Goal: Task Accomplishment & Management: Manage account settings

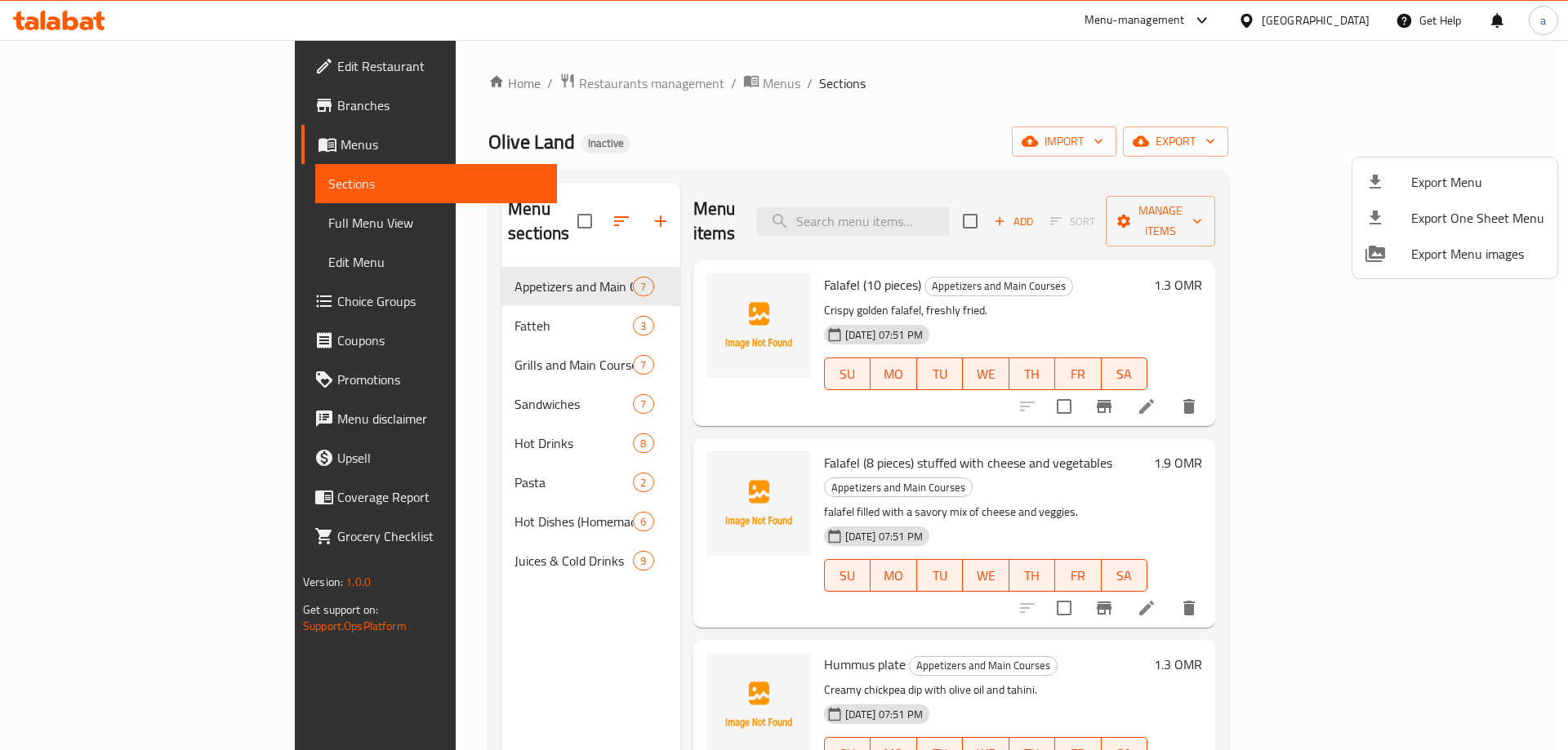
click at [74, 21] on div at bounding box center [784, 375] width 1568 height 750
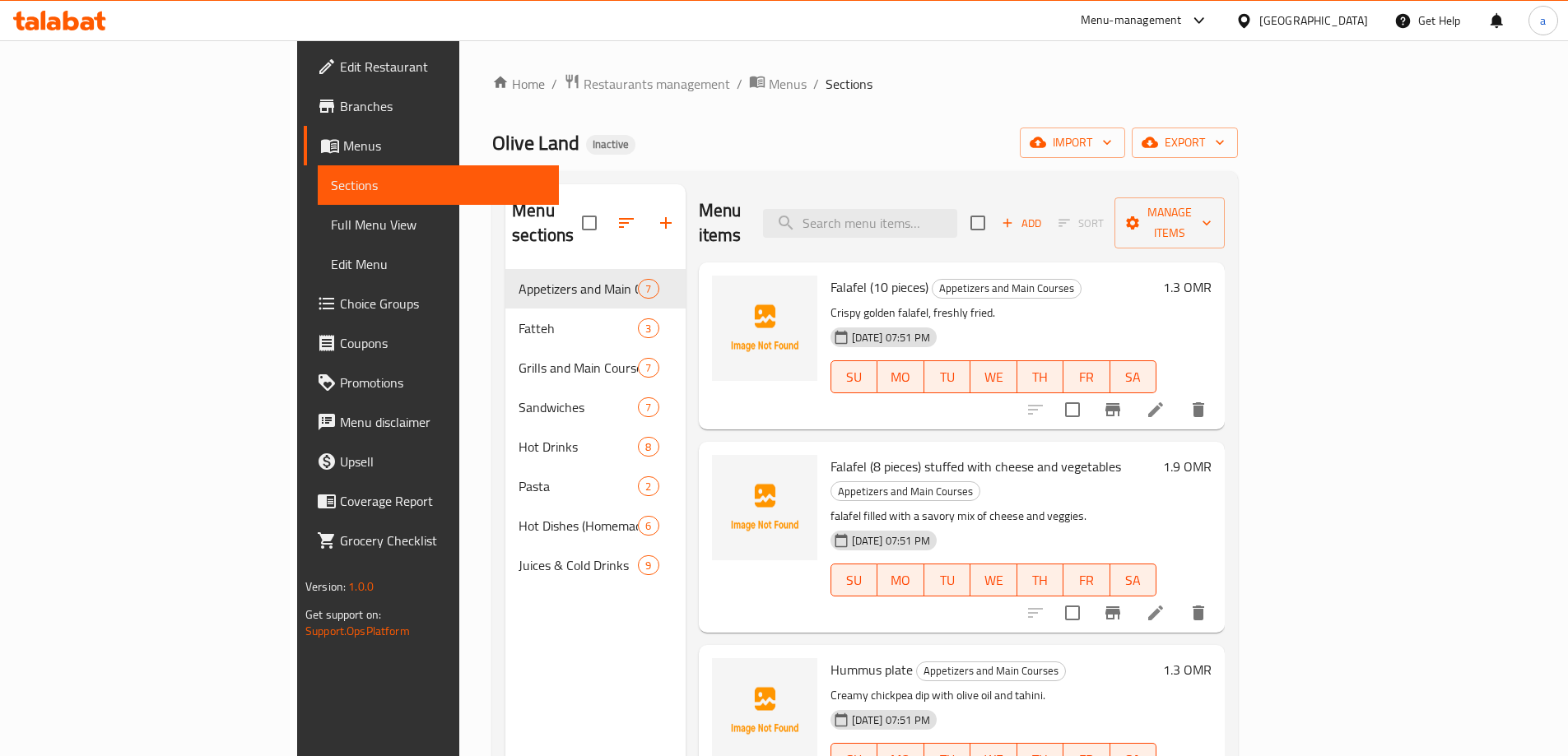
click at [1252, 24] on icon at bounding box center [1244, 21] width 17 height 17
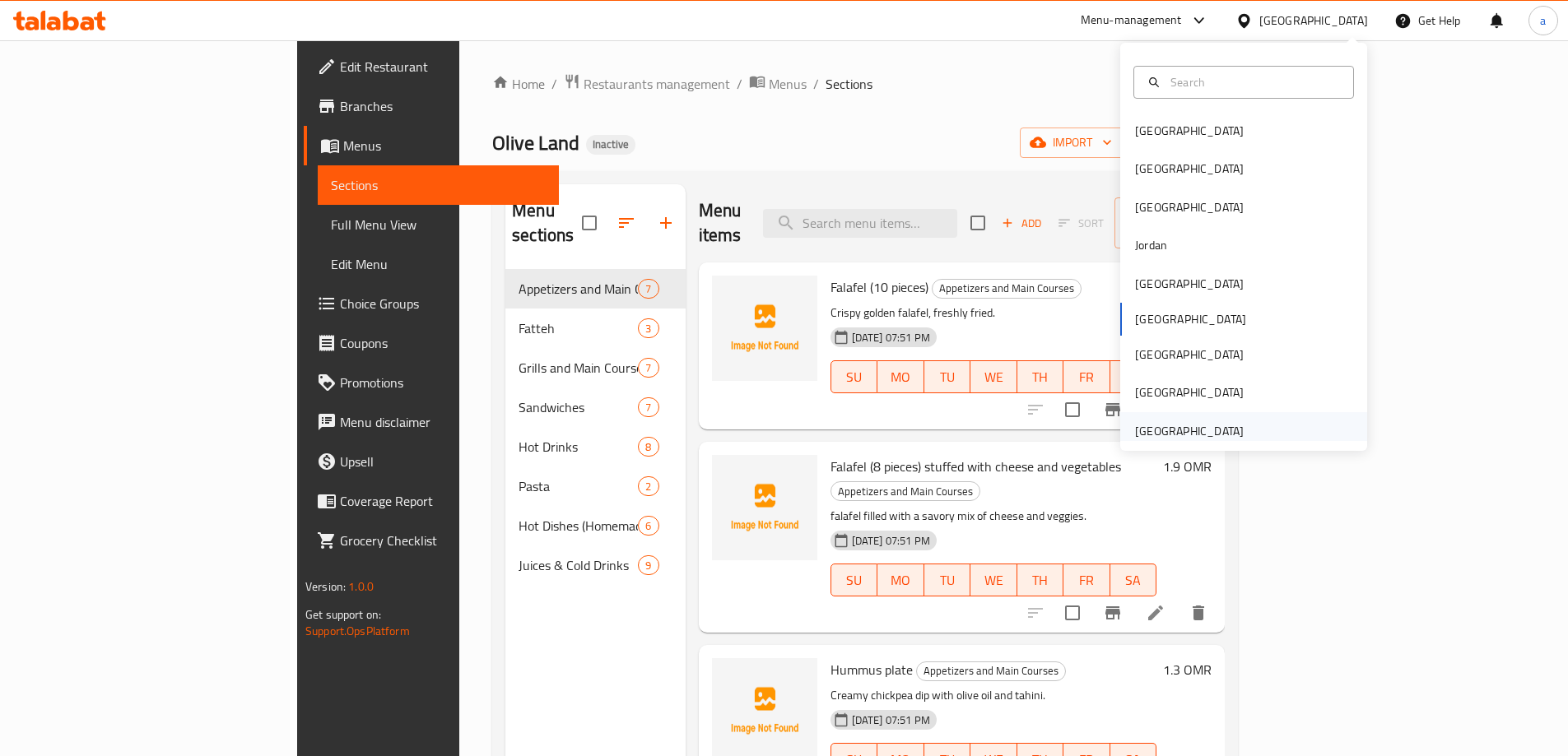
click at [1194, 426] on div "[GEOGRAPHIC_DATA]" at bounding box center [1189, 431] width 109 height 18
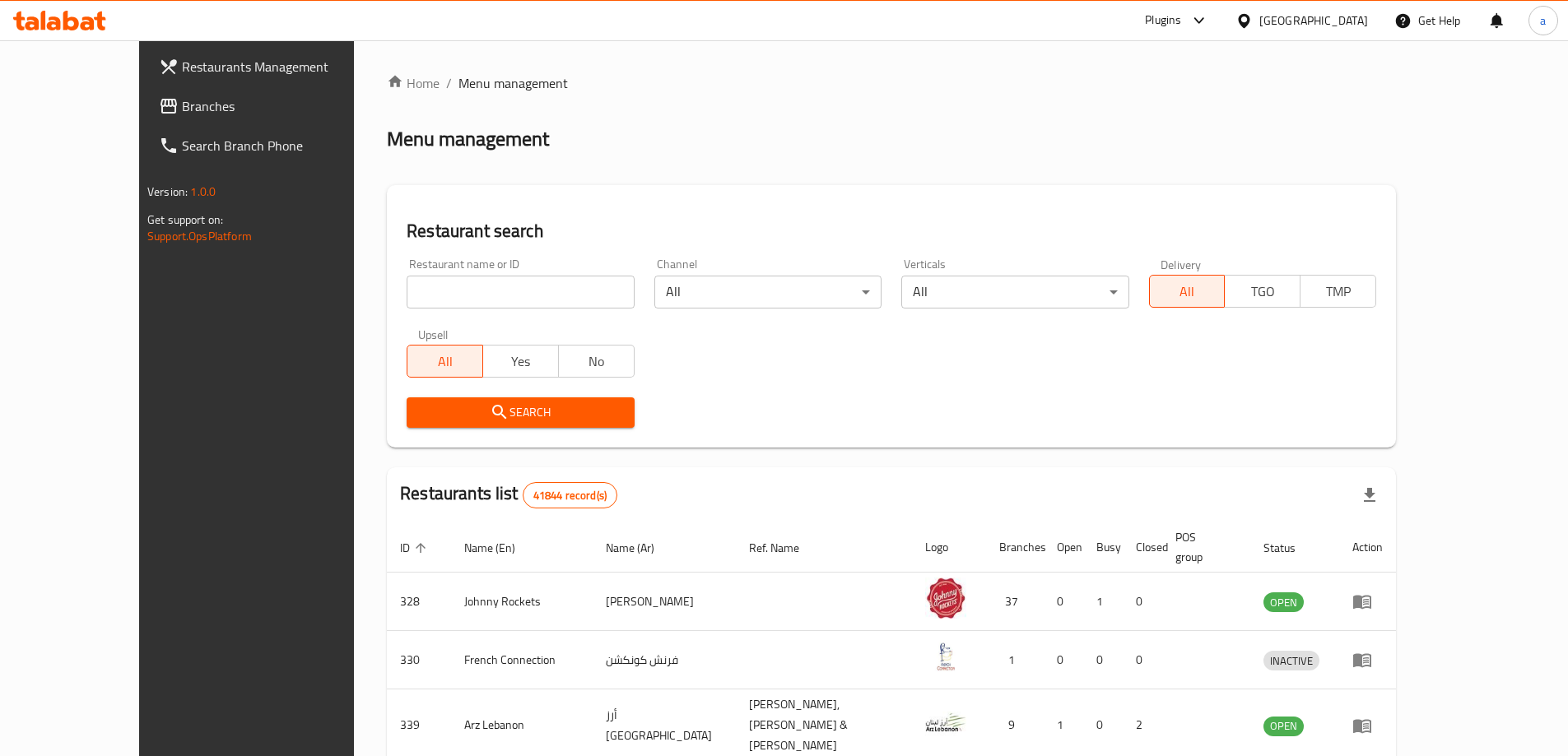
click at [146, 95] on link "Branches" at bounding box center [273, 106] width 255 height 40
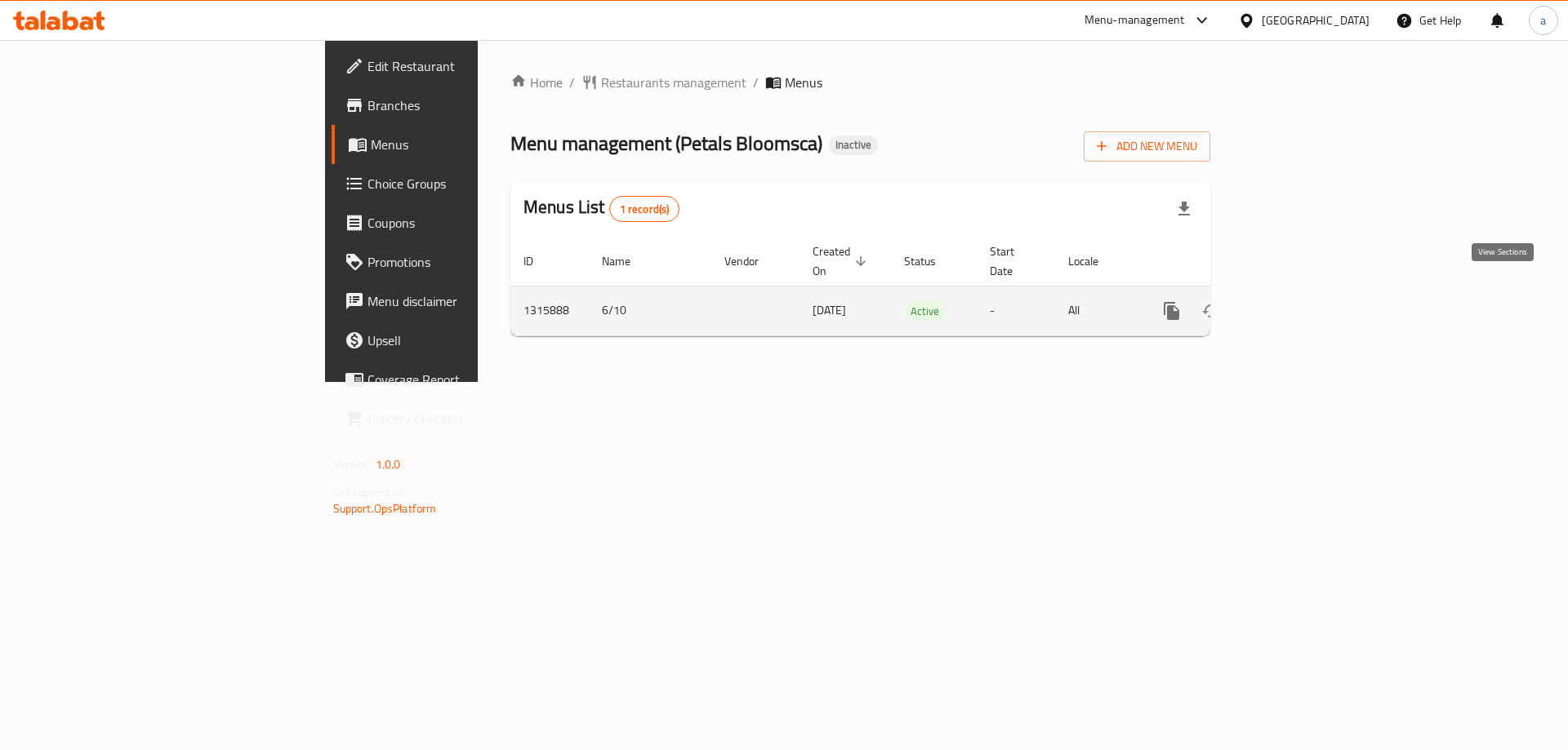
click at [1299, 301] on icon "enhanced table" at bounding box center [1289, 311] width 20 height 20
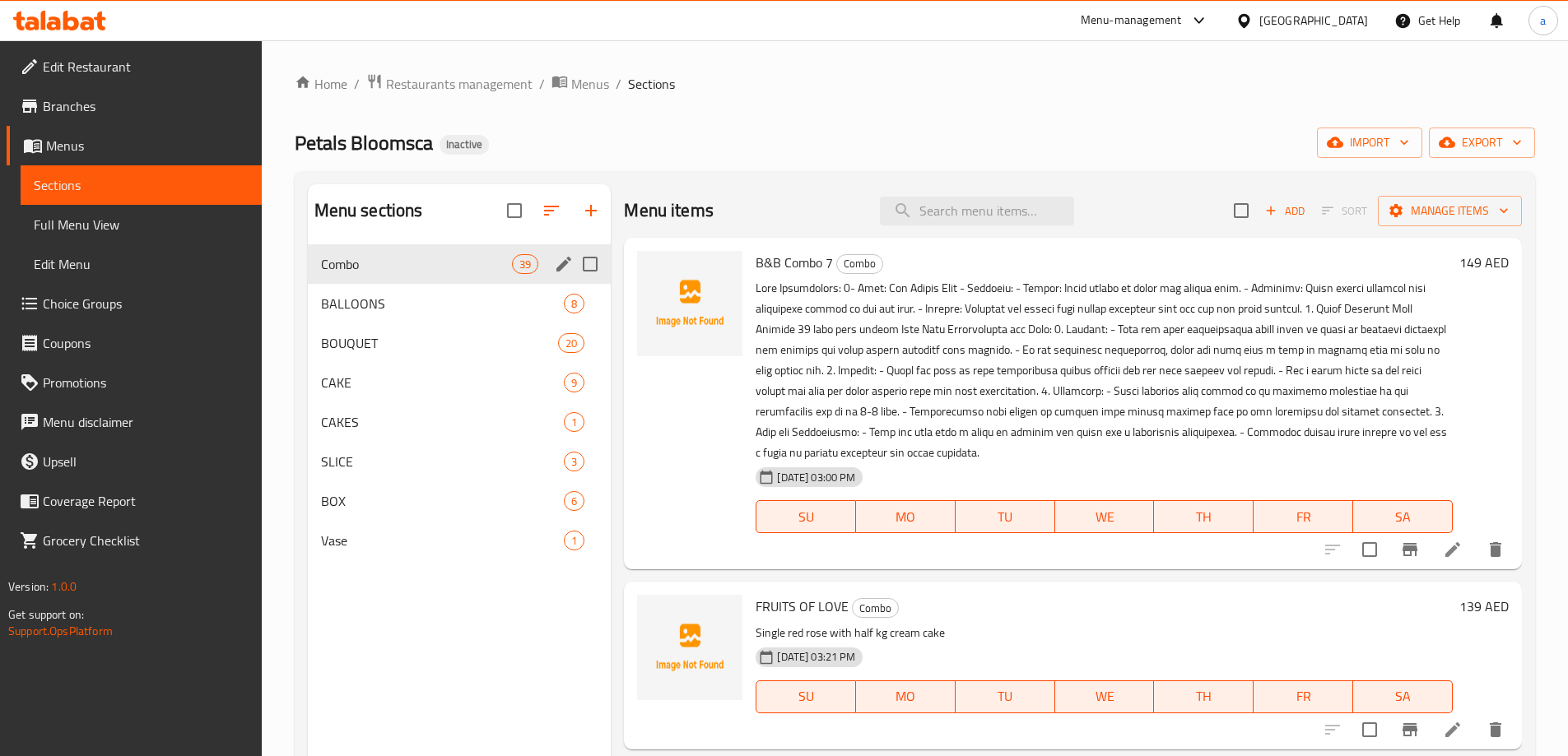
click at [434, 251] on div "Combo 39" at bounding box center [460, 264] width 304 height 40
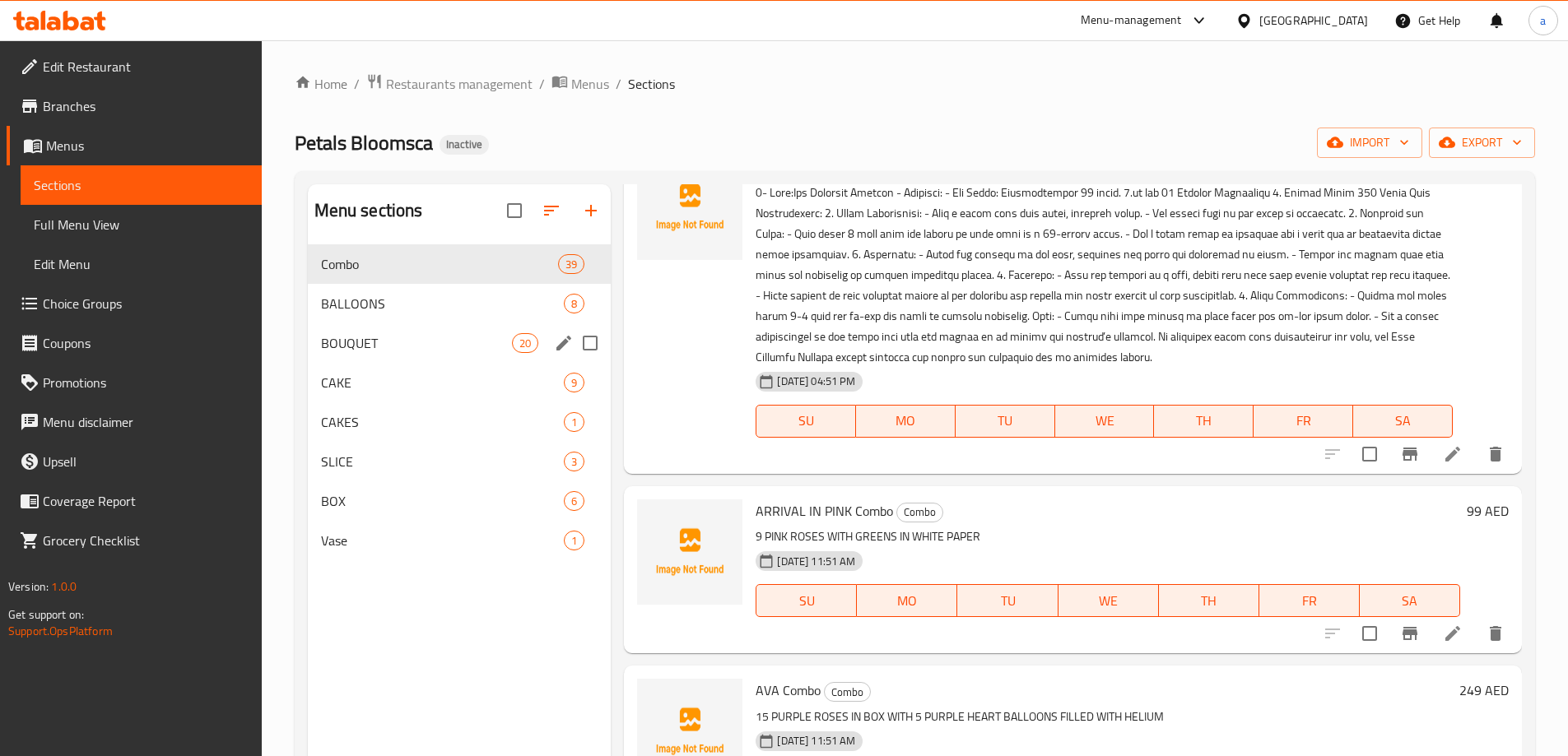
scroll to position [6253, 0]
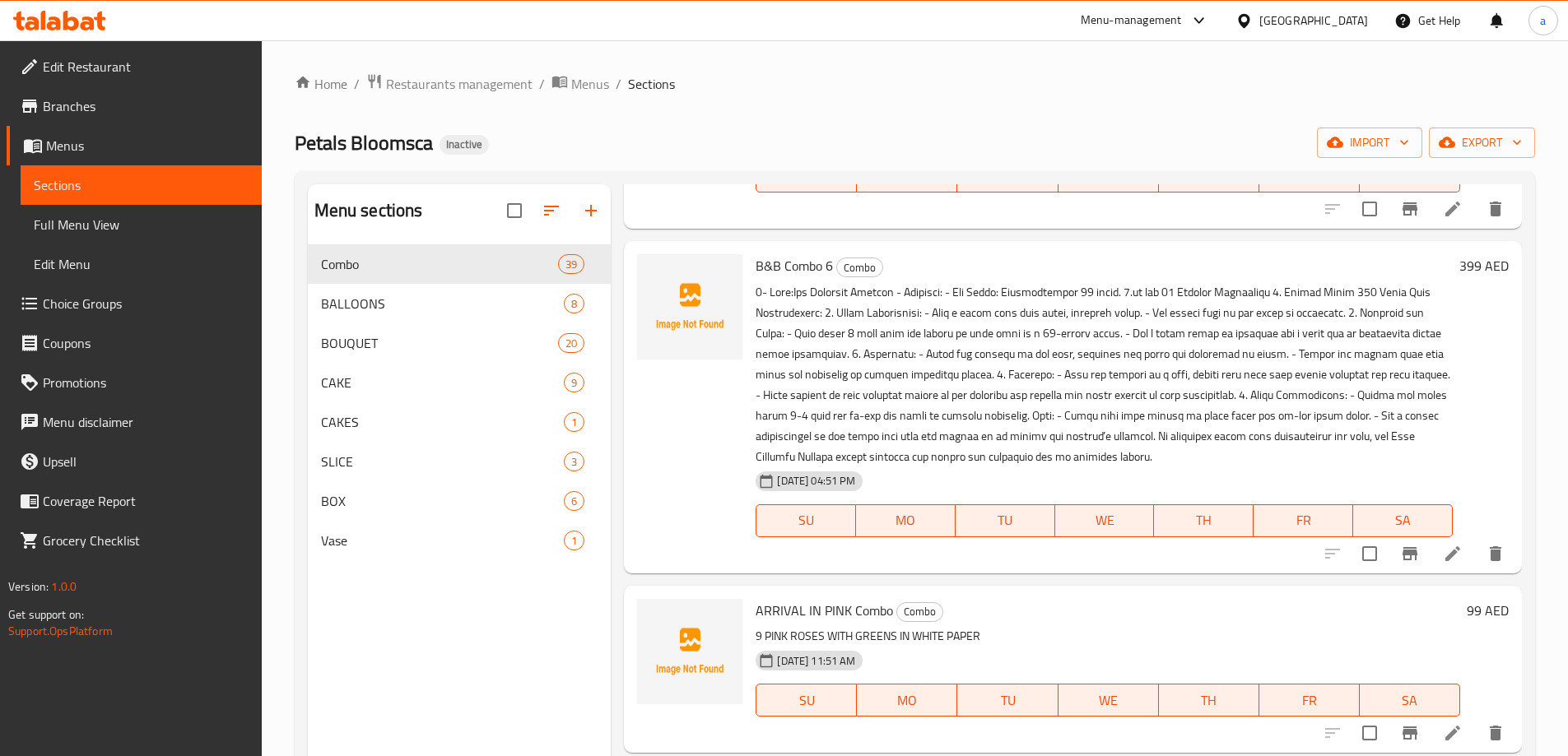
click at [1451, 566] on li at bounding box center [1453, 554] width 46 height 30
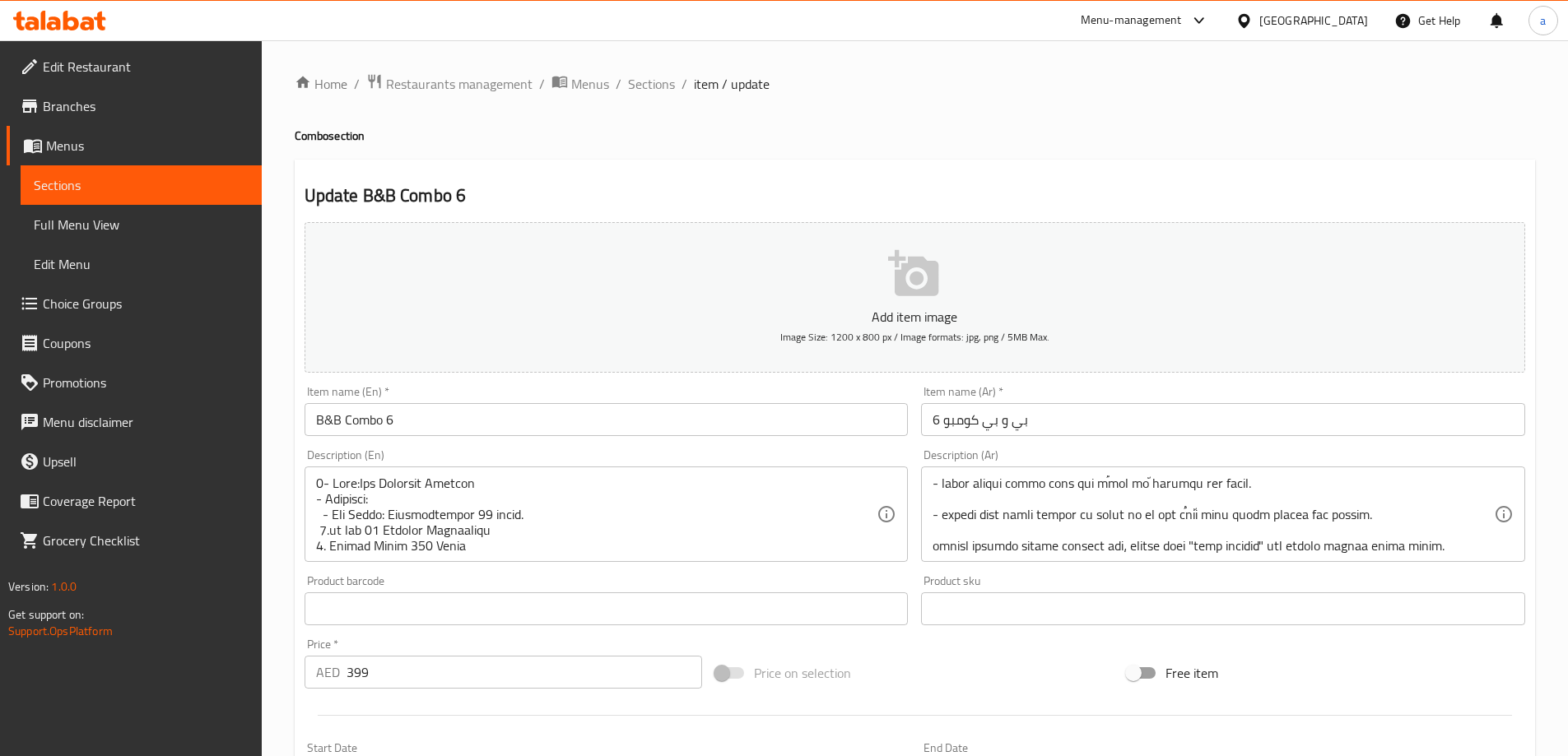
scroll to position [395, 0]
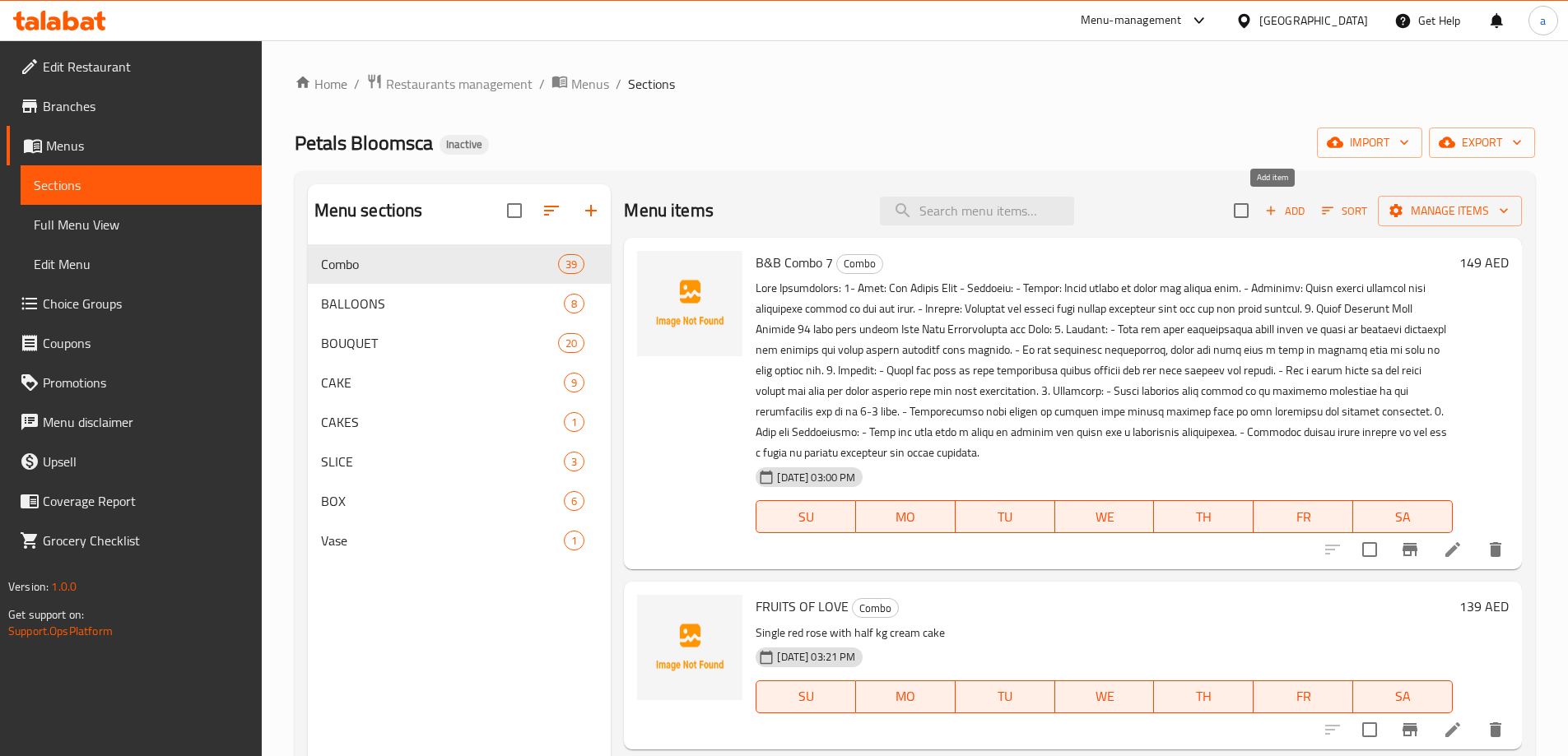
click at [1263, 214] on icon "button" at bounding box center [1271, 210] width 15 height 15
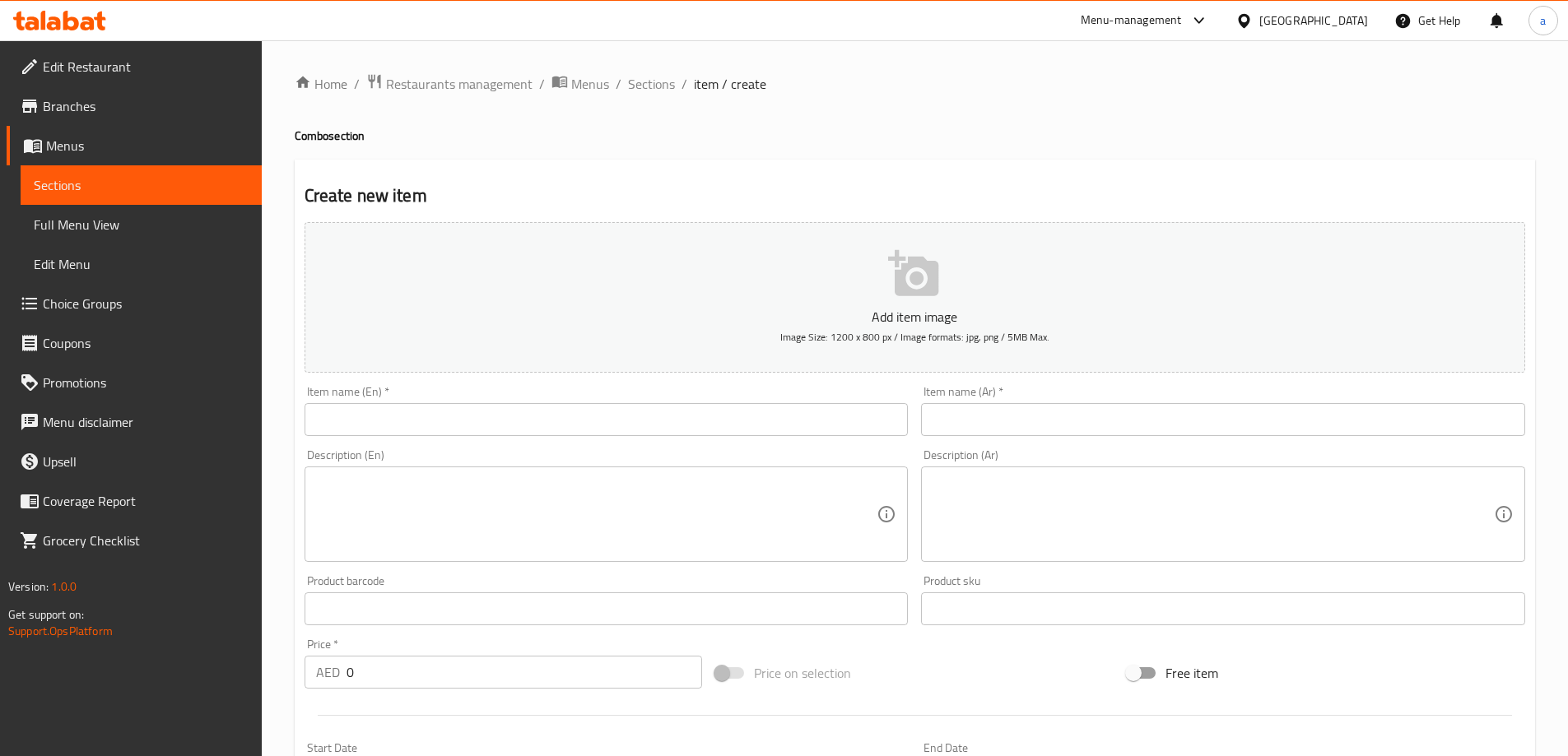
click at [496, 421] on input "text" at bounding box center [606, 420] width 604 height 33
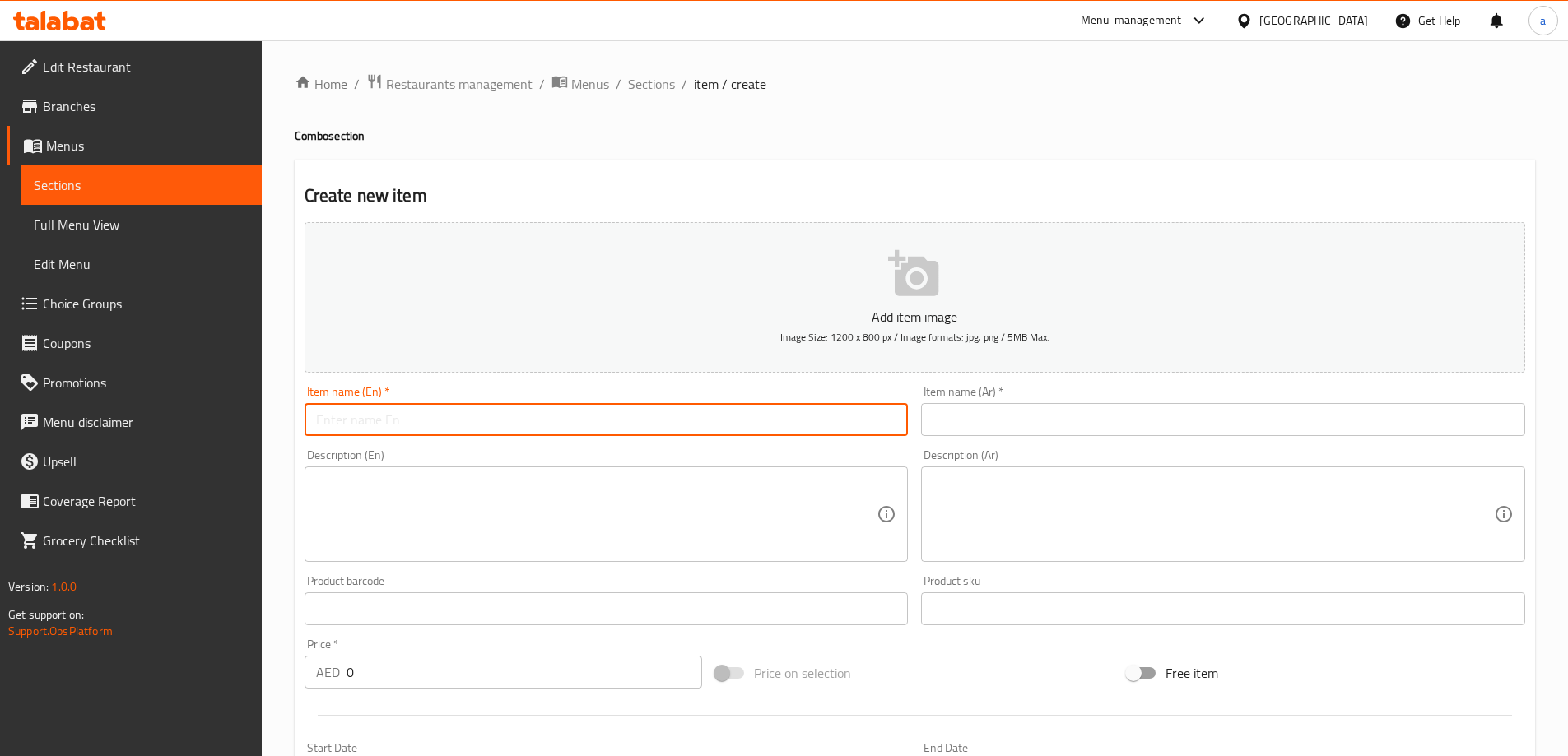
paste input "B&B Combo 18"
type input "B&B Combo 18"
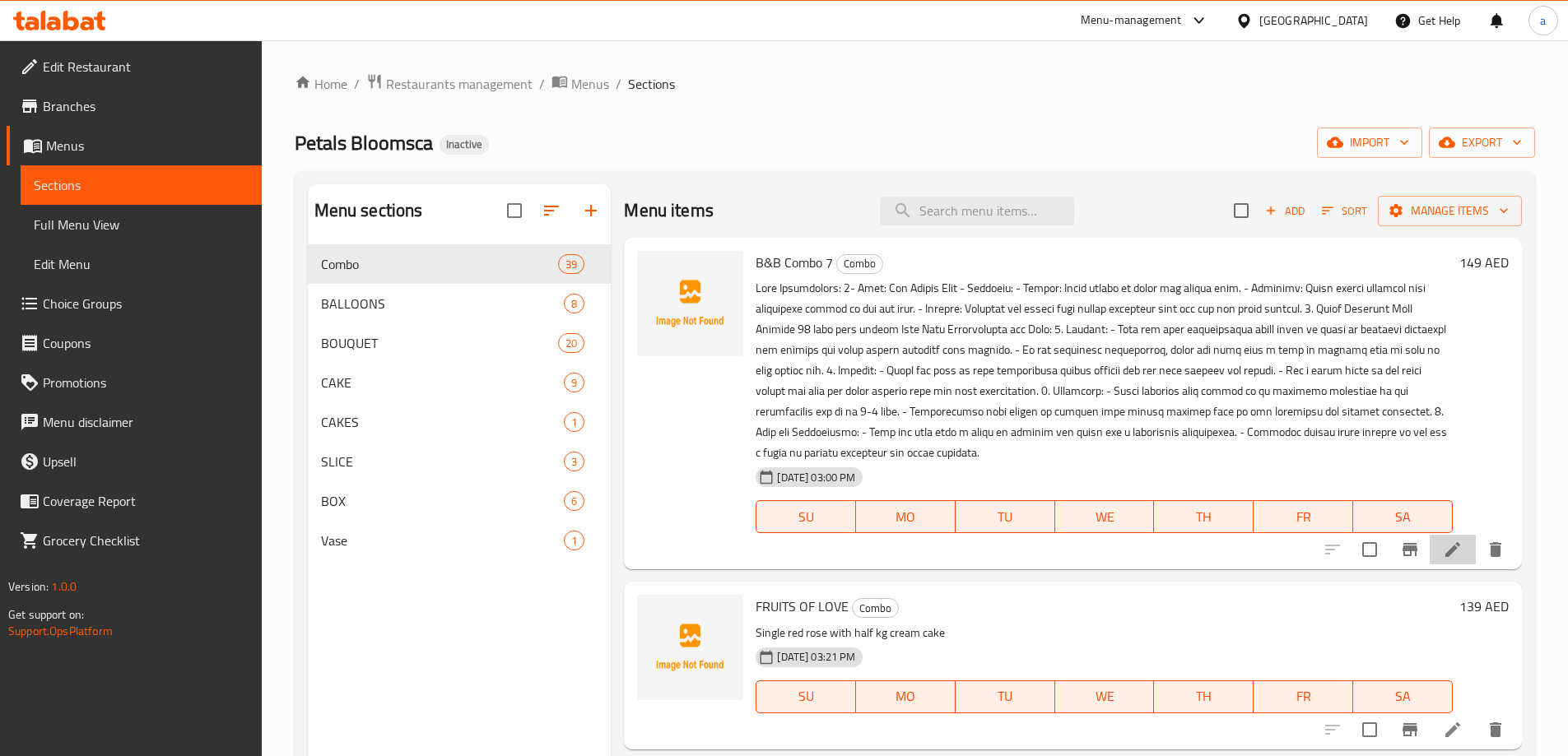
click at [1430, 539] on li at bounding box center [1453, 550] width 46 height 30
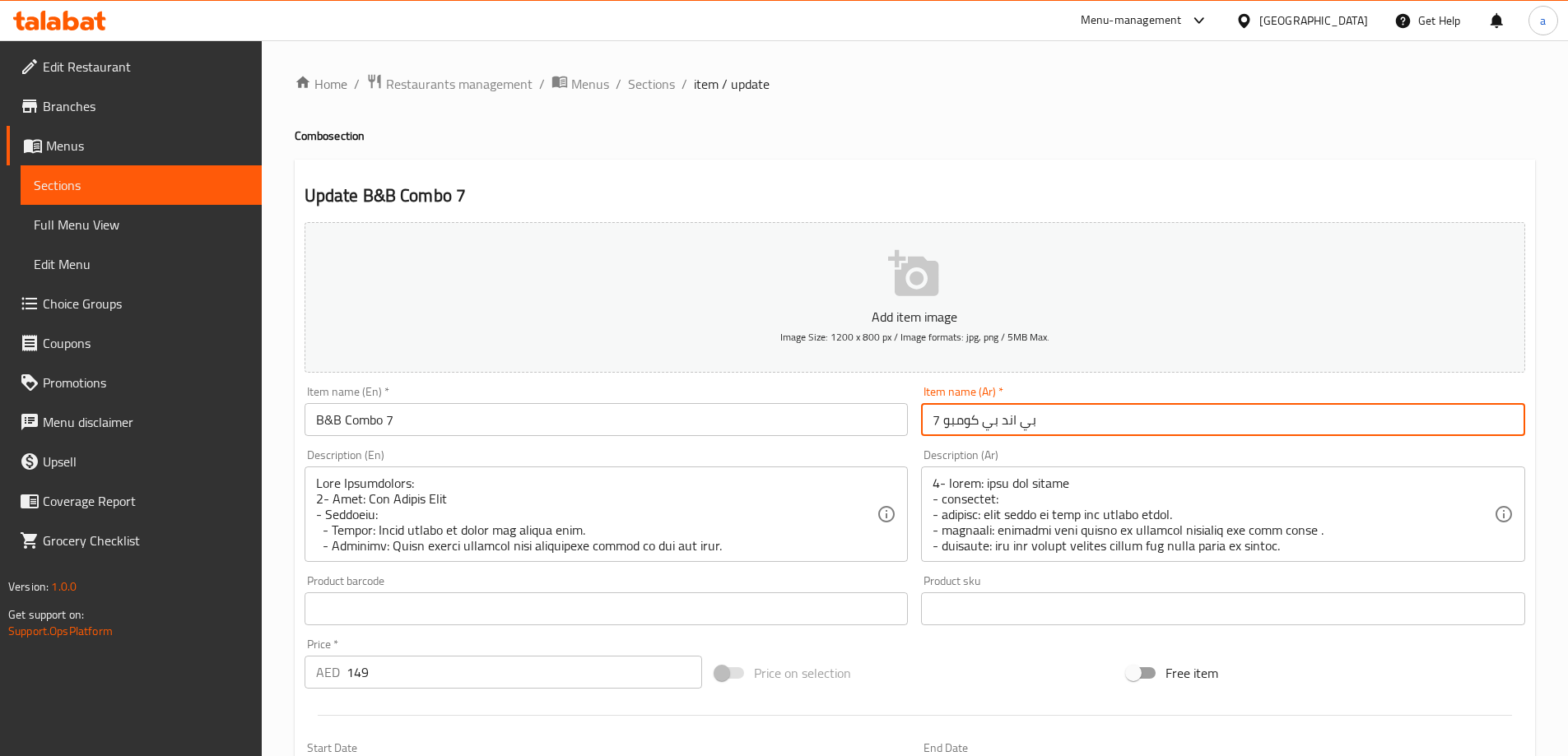
drag, startPoint x: 935, startPoint y: 421, endPoint x: 1059, endPoint y: 417, distance: 124.1
click at [1059, 417] on input "بي اند بي كومبو 7" at bounding box center [1223, 420] width 604 height 33
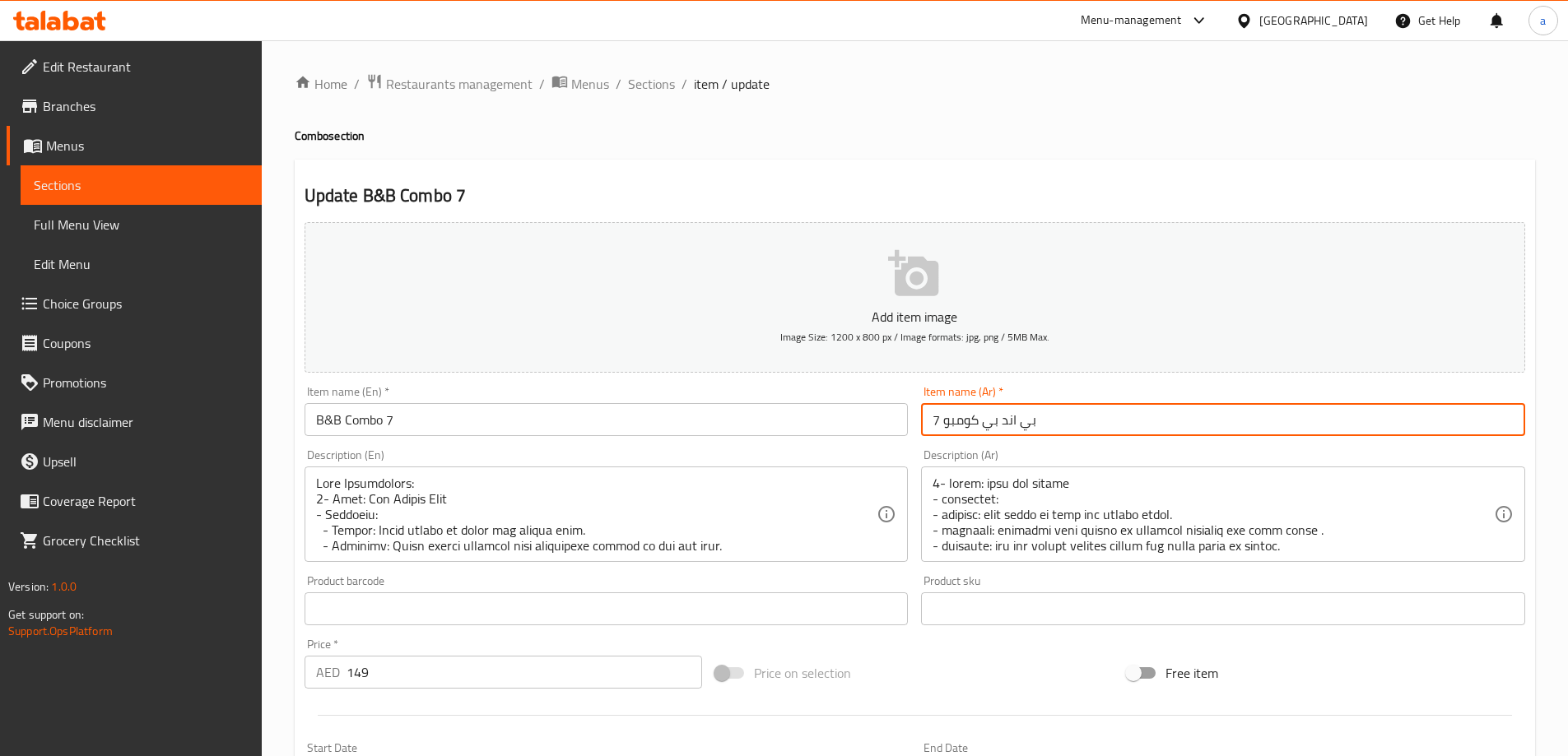
click at [125, 197] on link "Sections" at bounding box center [141, 185] width 241 height 40
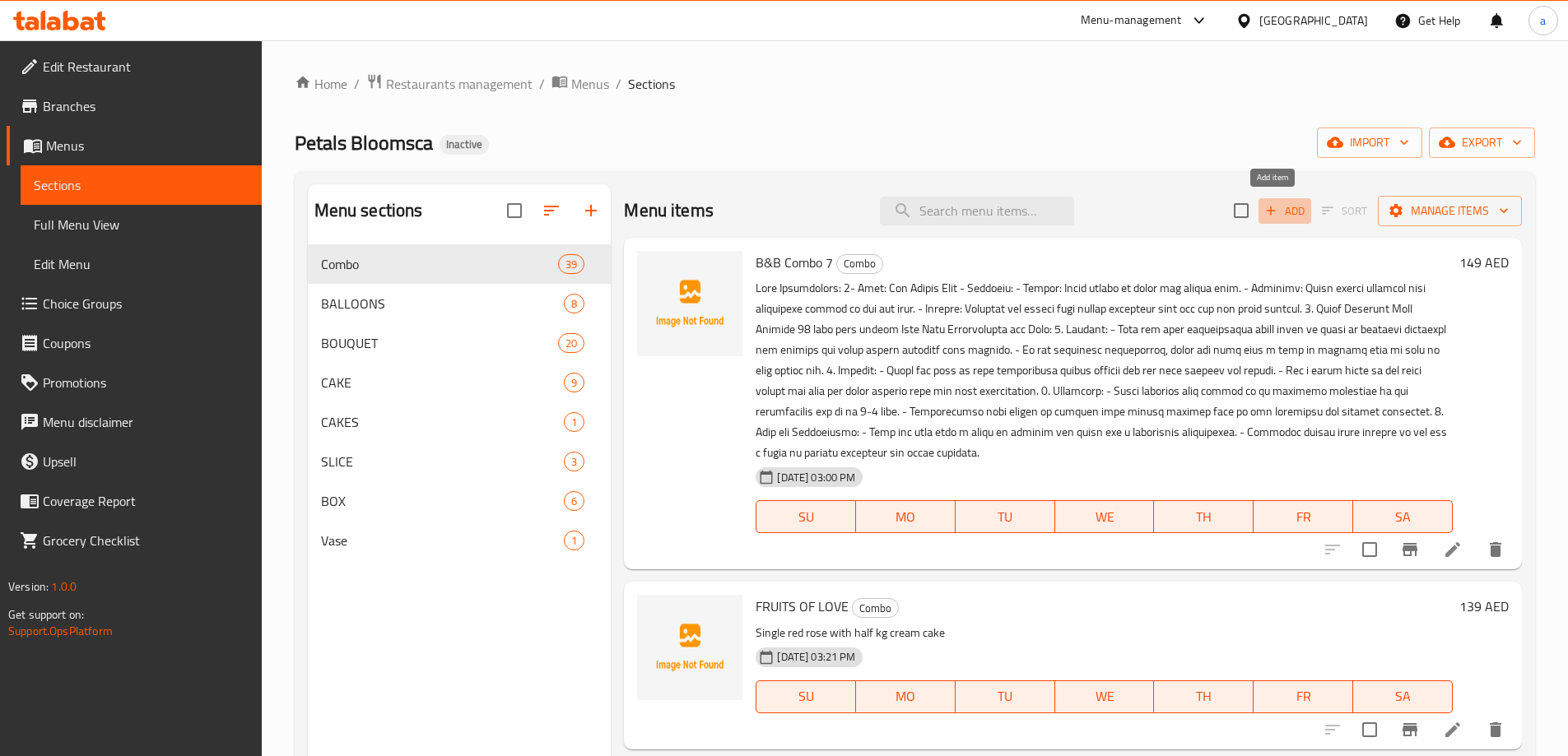
click at [1295, 210] on span "Add" at bounding box center [1285, 210] width 45 height 19
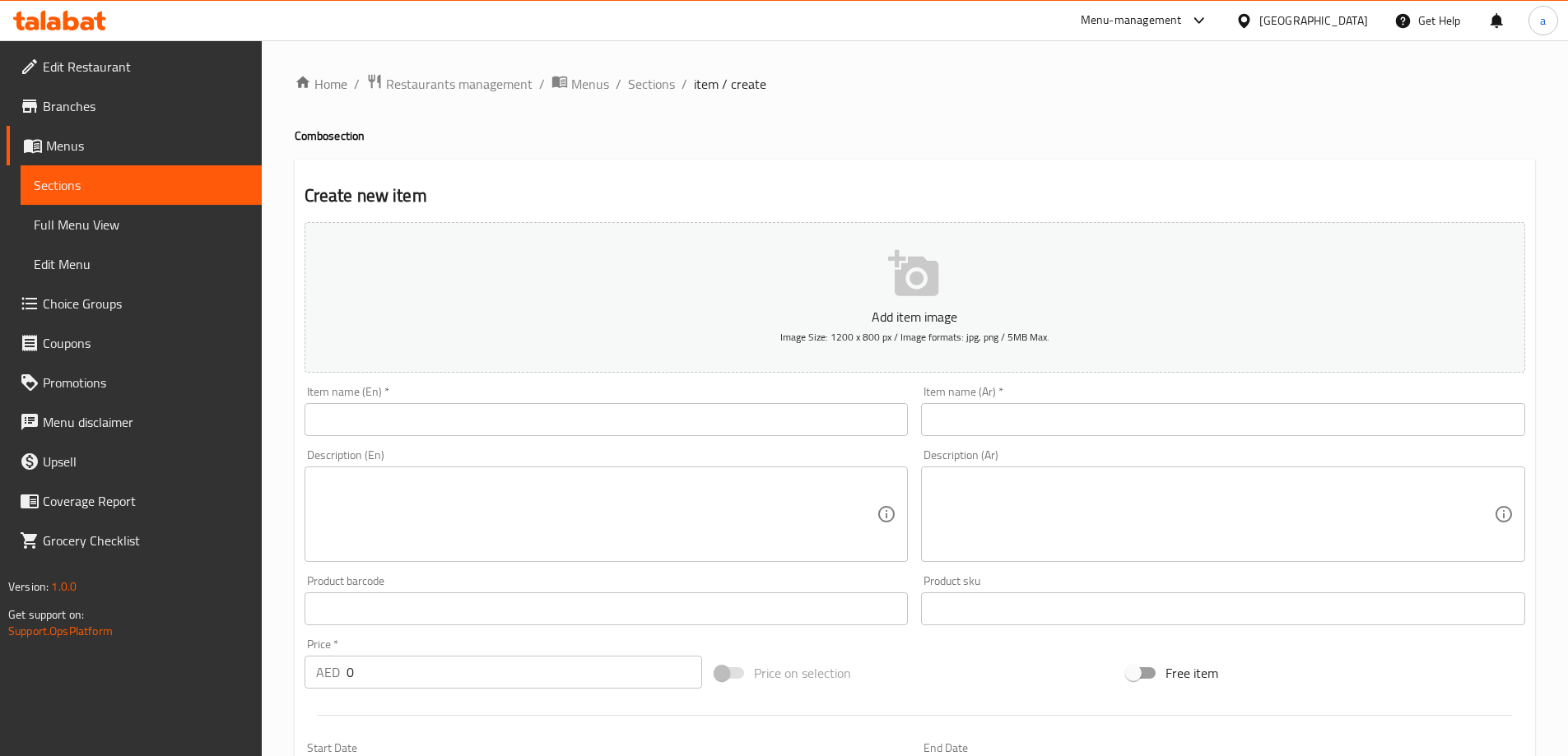
click at [1074, 436] on input "text" at bounding box center [1223, 420] width 604 height 33
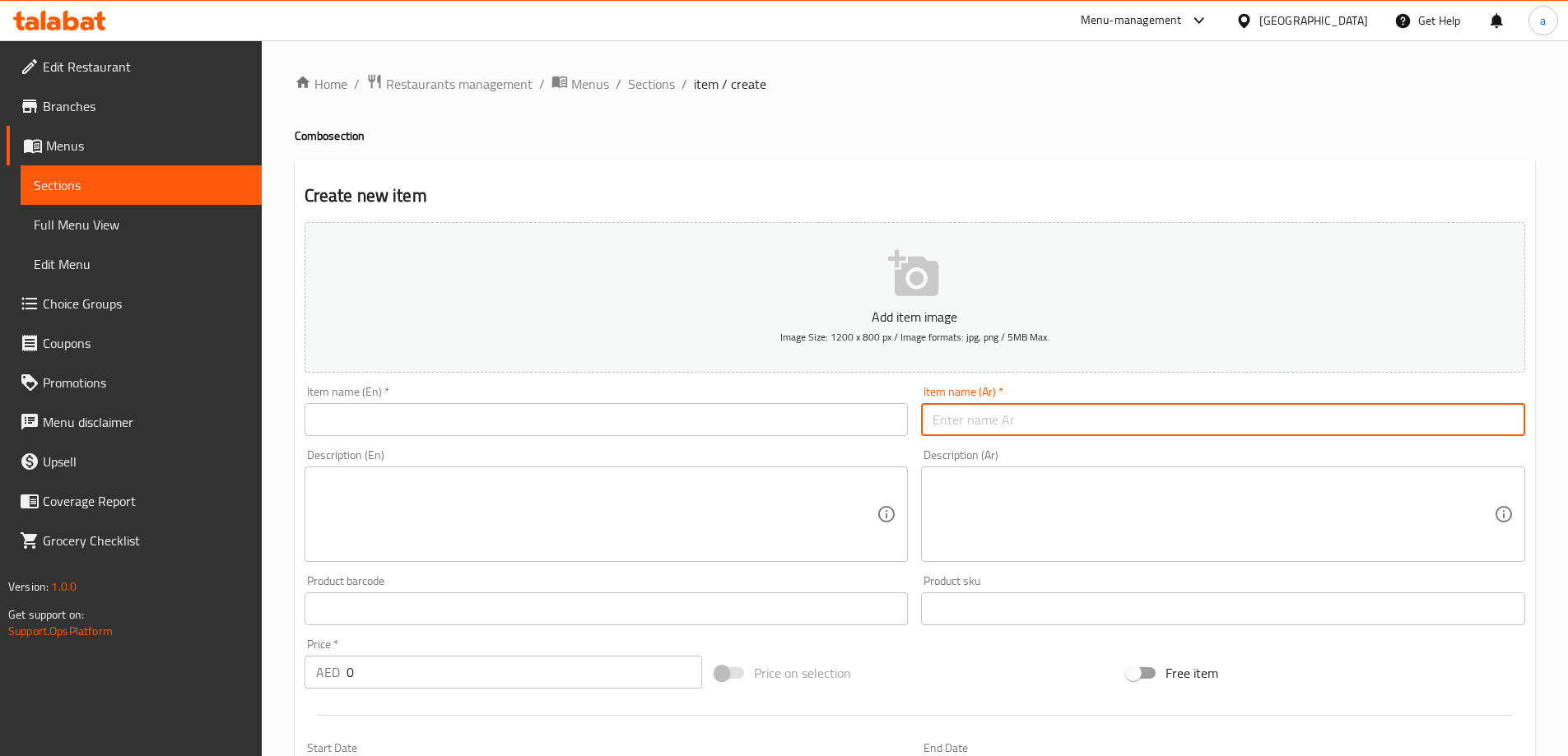
paste input "بي اند بي كومبو 7"
drag, startPoint x: 939, startPoint y: 421, endPoint x: 926, endPoint y: 421, distance: 13.0
click at [926, 421] on input "بي اند بي كومبو 7" at bounding box center [1223, 420] width 604 height 33
type input "بي اند بي كومبو 18"
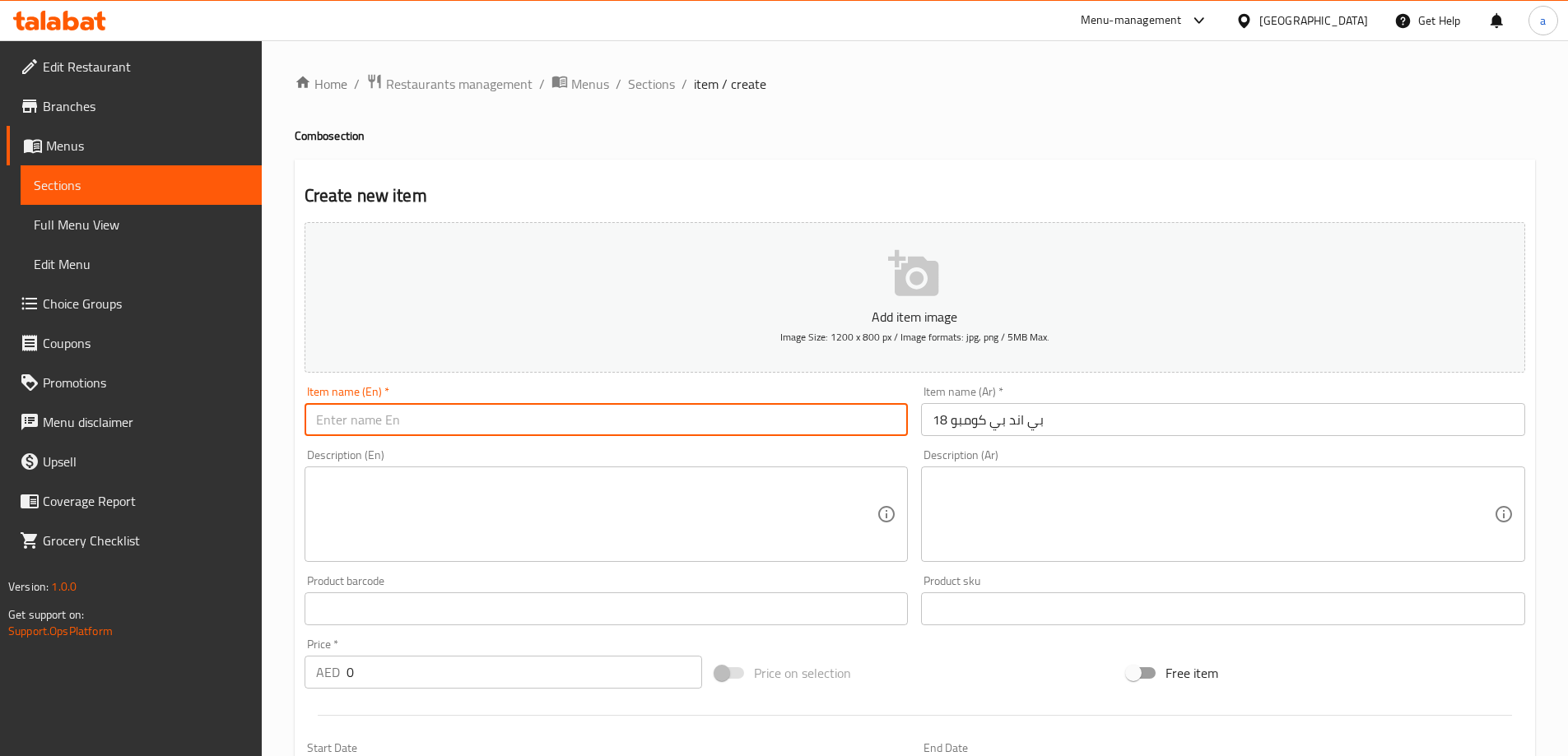
click at [361, 423] on input "text" at bounding box center [606, 420] width 604 height 33
paste input "B&B Combo 18"
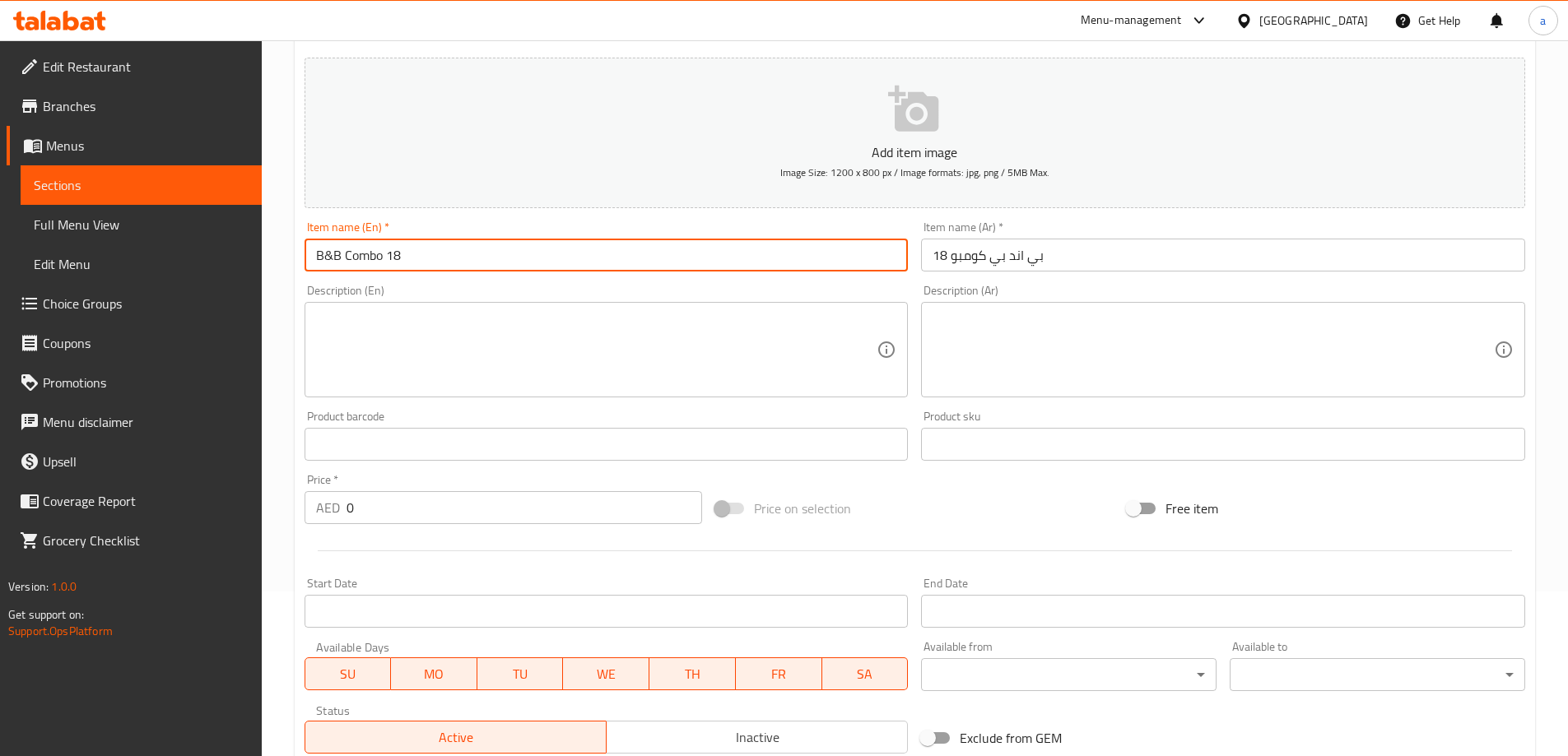
type input "B&B Combo 18"
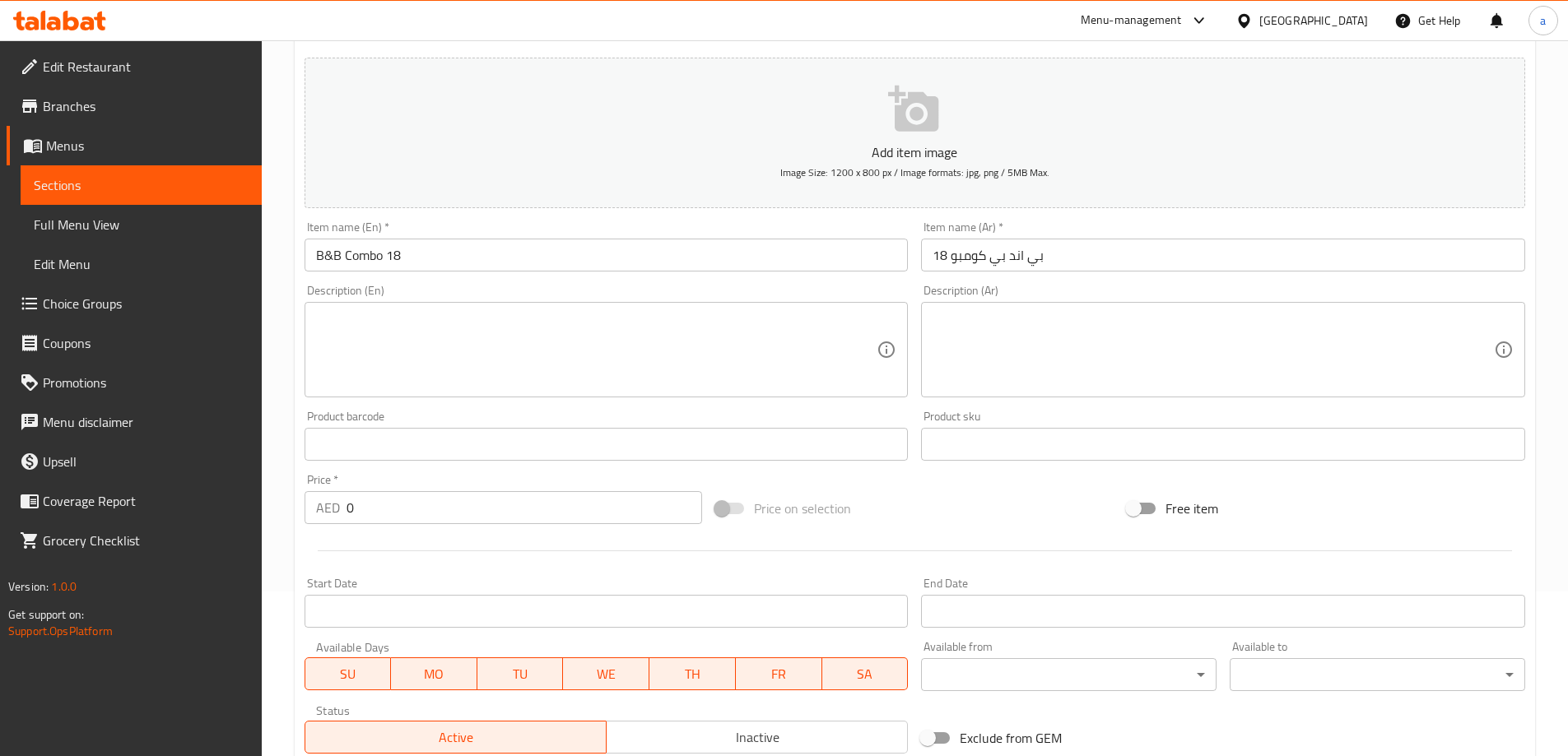
click at [595, 346] on textarea at bounding box center [597, 350] width 562 height 78
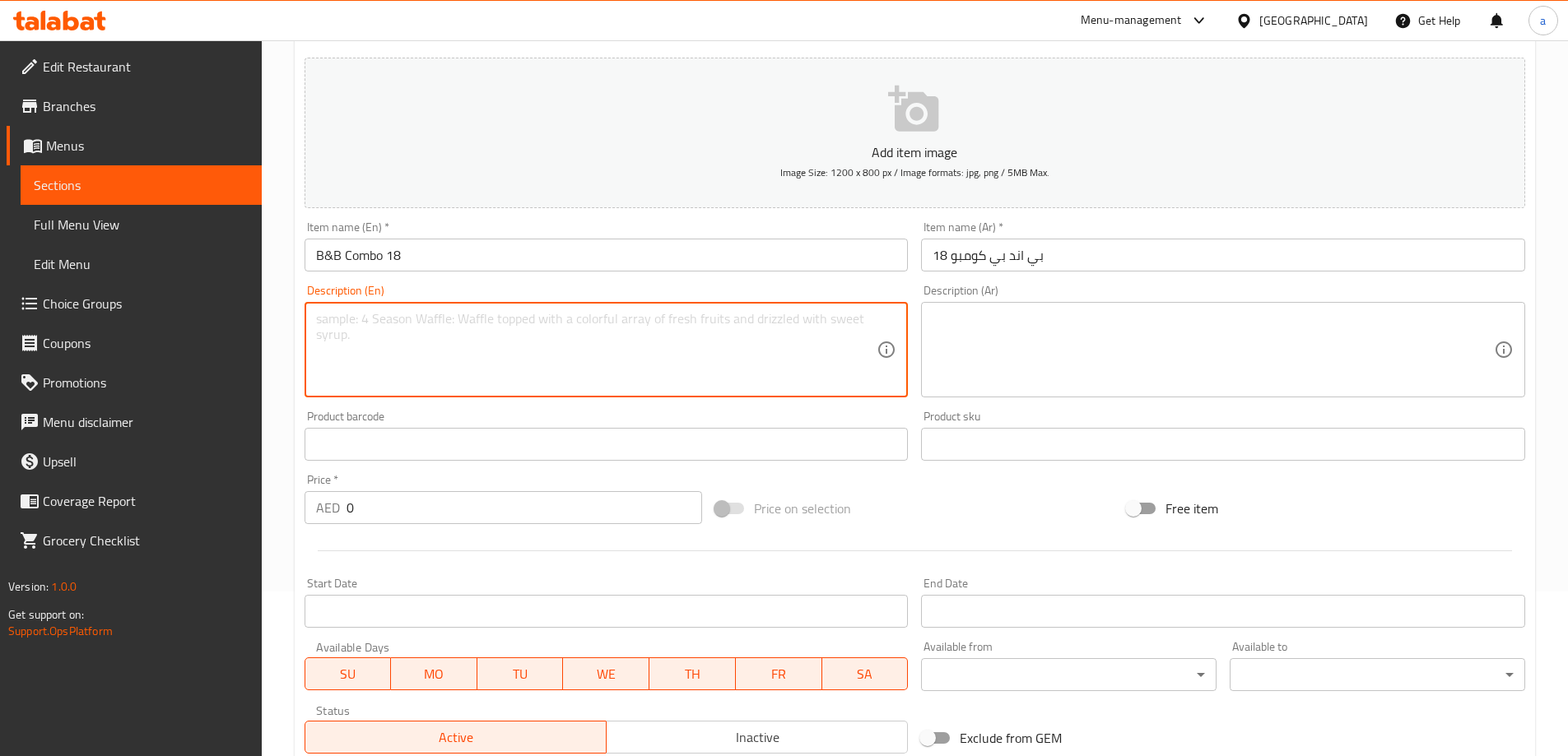
paste textarea ""The image shows a beautiful and charming composition that consists of a bouque…"
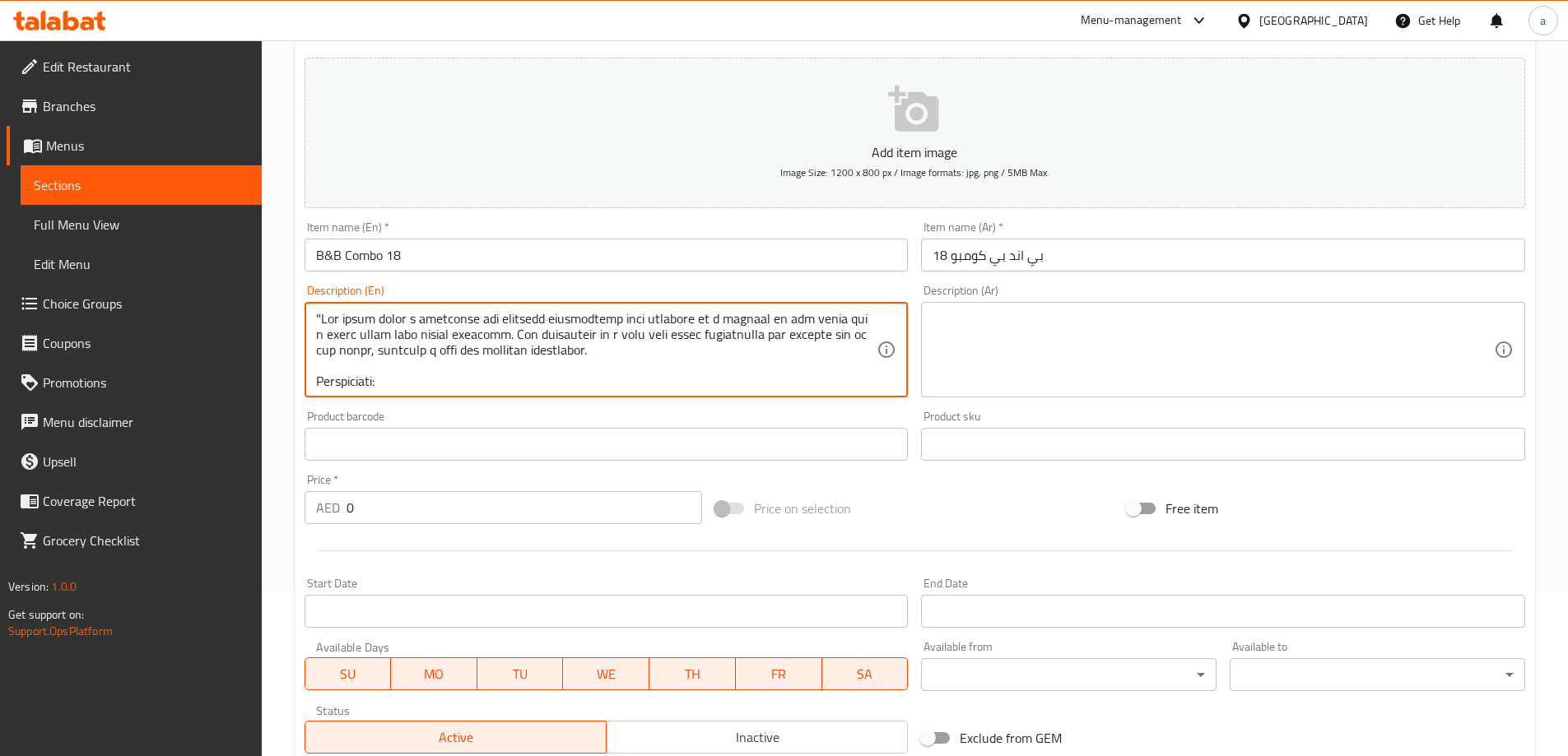
type textarea ""The image shows a beautiful and charming composition that consists of a bouque…"
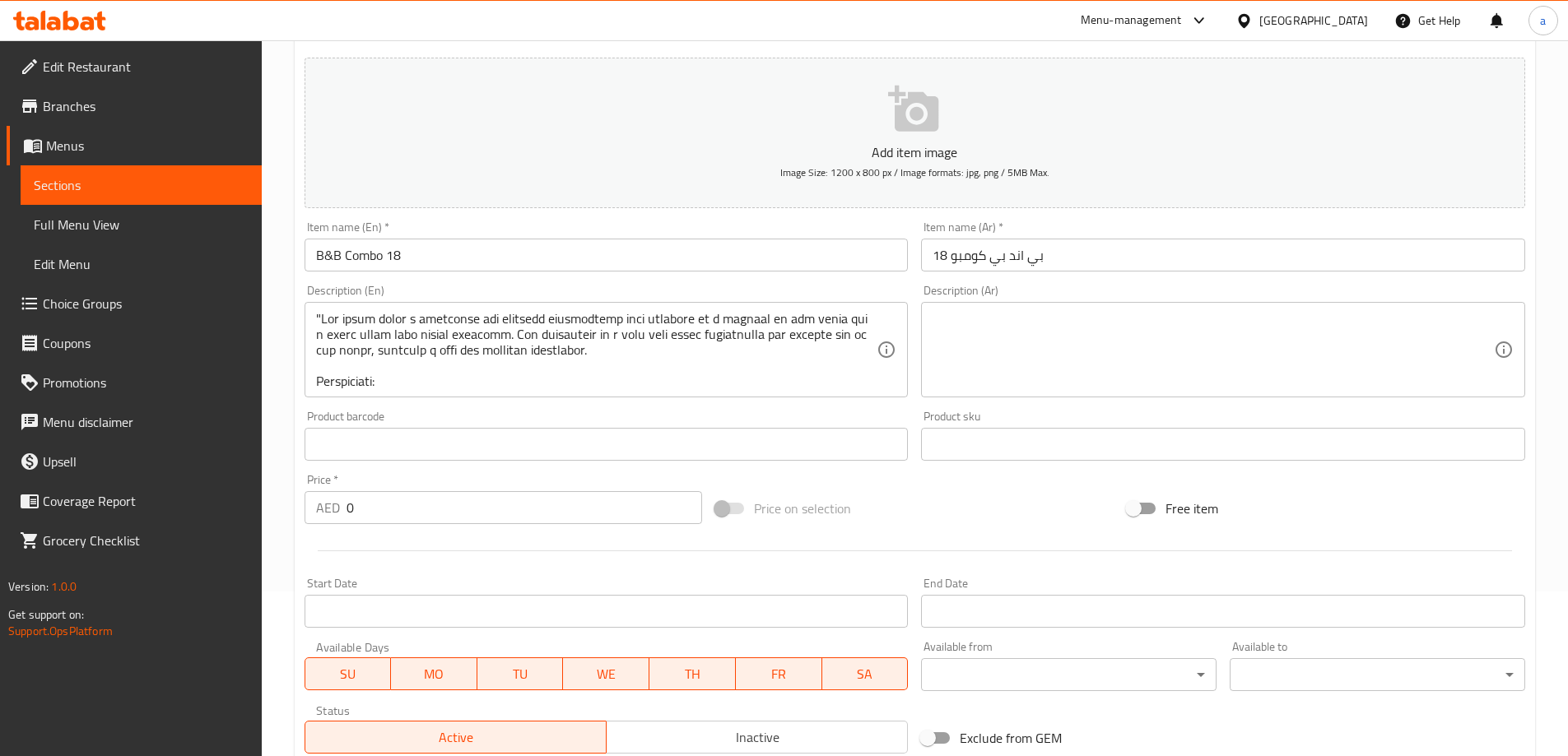
click at [1117, 333] on textarea at bounding box center [1213, 350] width 562 height 78
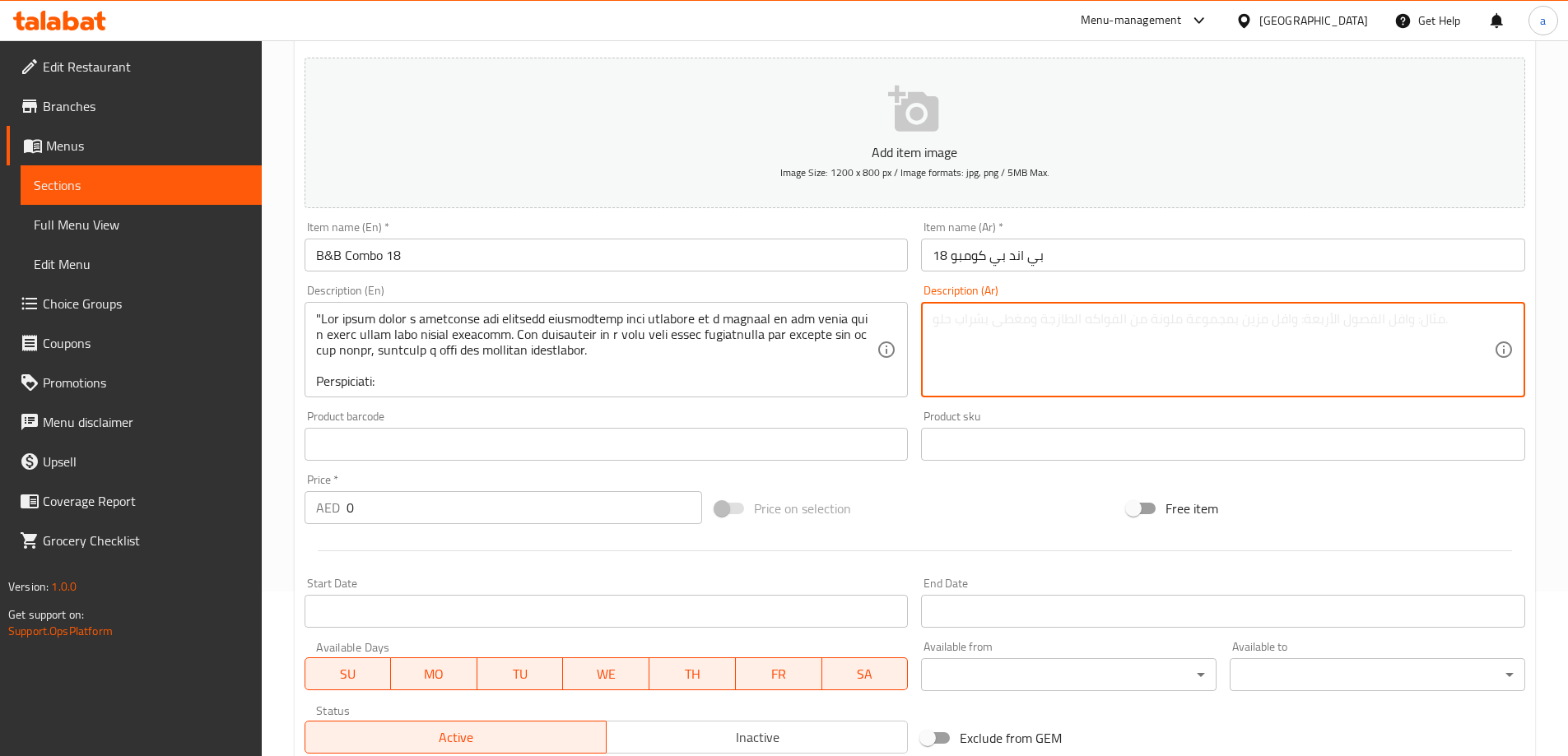
paste textarea ""تُظهر الصورة تركيبة جميلة وساحرة تتكون من باقة من الورود الحمراء ودبدوب محشو م…"
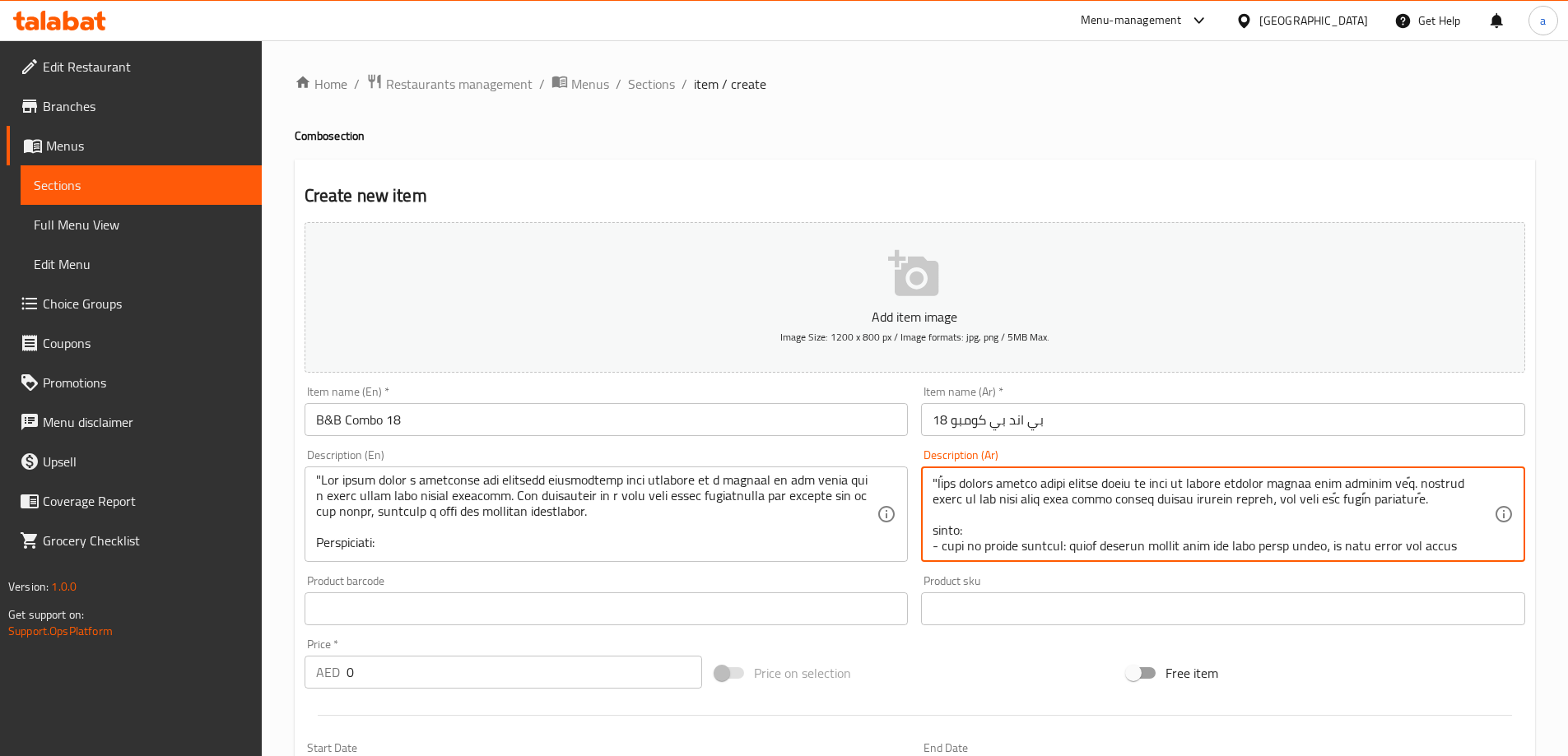
scroll to position [9, 0]
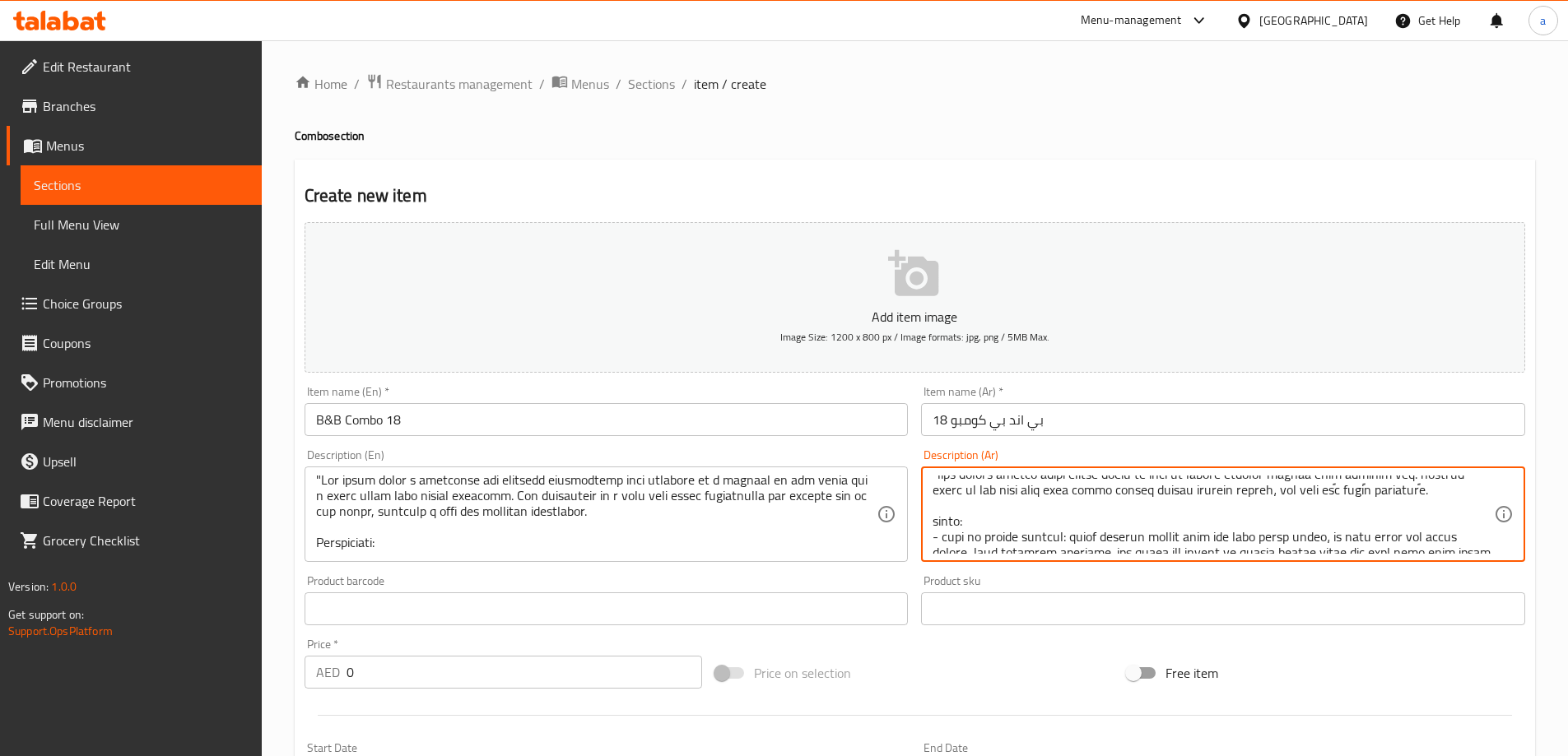
drag, startPoint x: 1131, startPoint y: 537, endPoint x: 1210, endPoint y: 537, distance: 79.0
click at [1210, 537] on textarea at bounding box center [1213, 514] width 562 height 78
type textarea ""تُظهر الصورة تركيبة جميلة وساحرة تتكون من باقة من الورود الحمراء ودبدوب محشو م…"
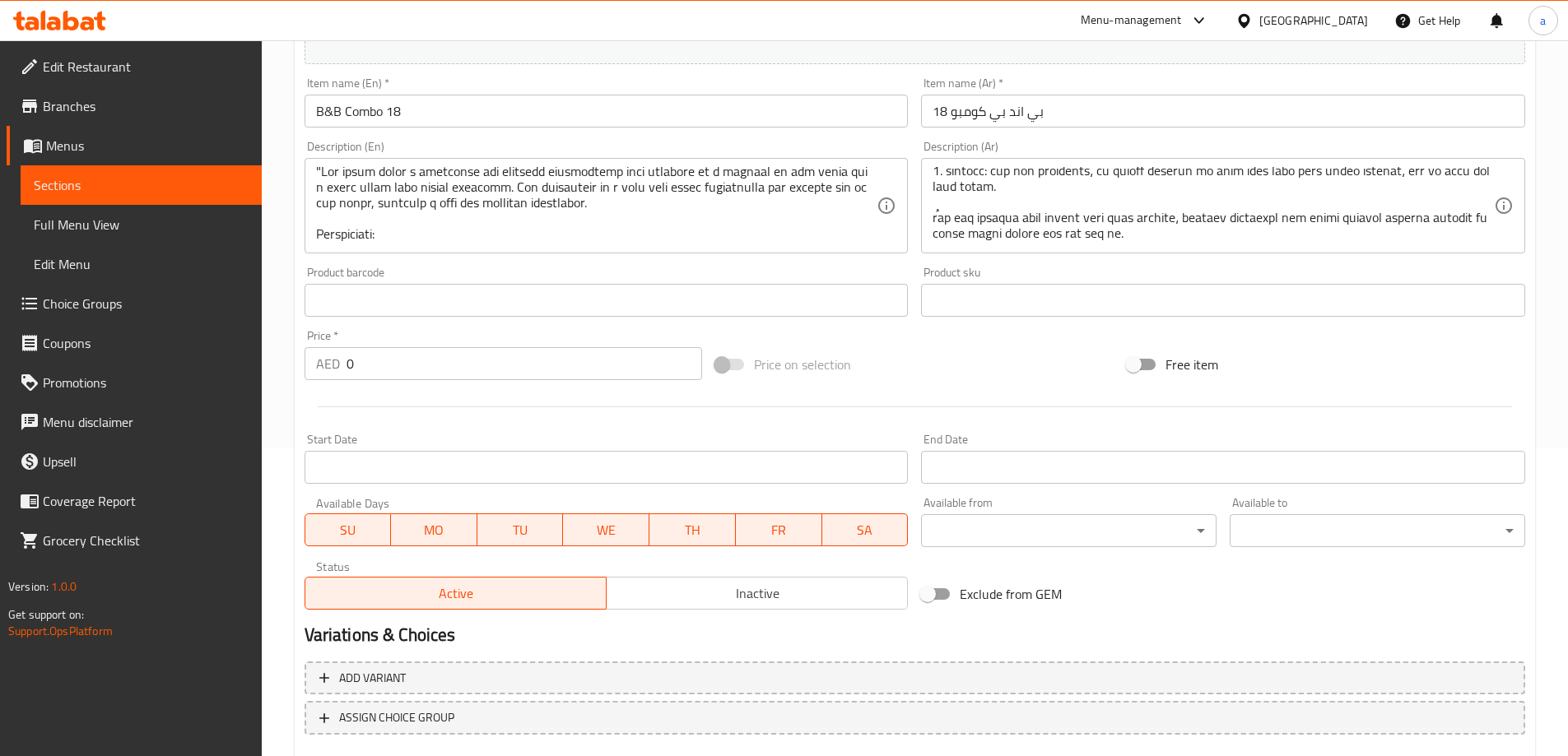
scroll to position [407, 0]
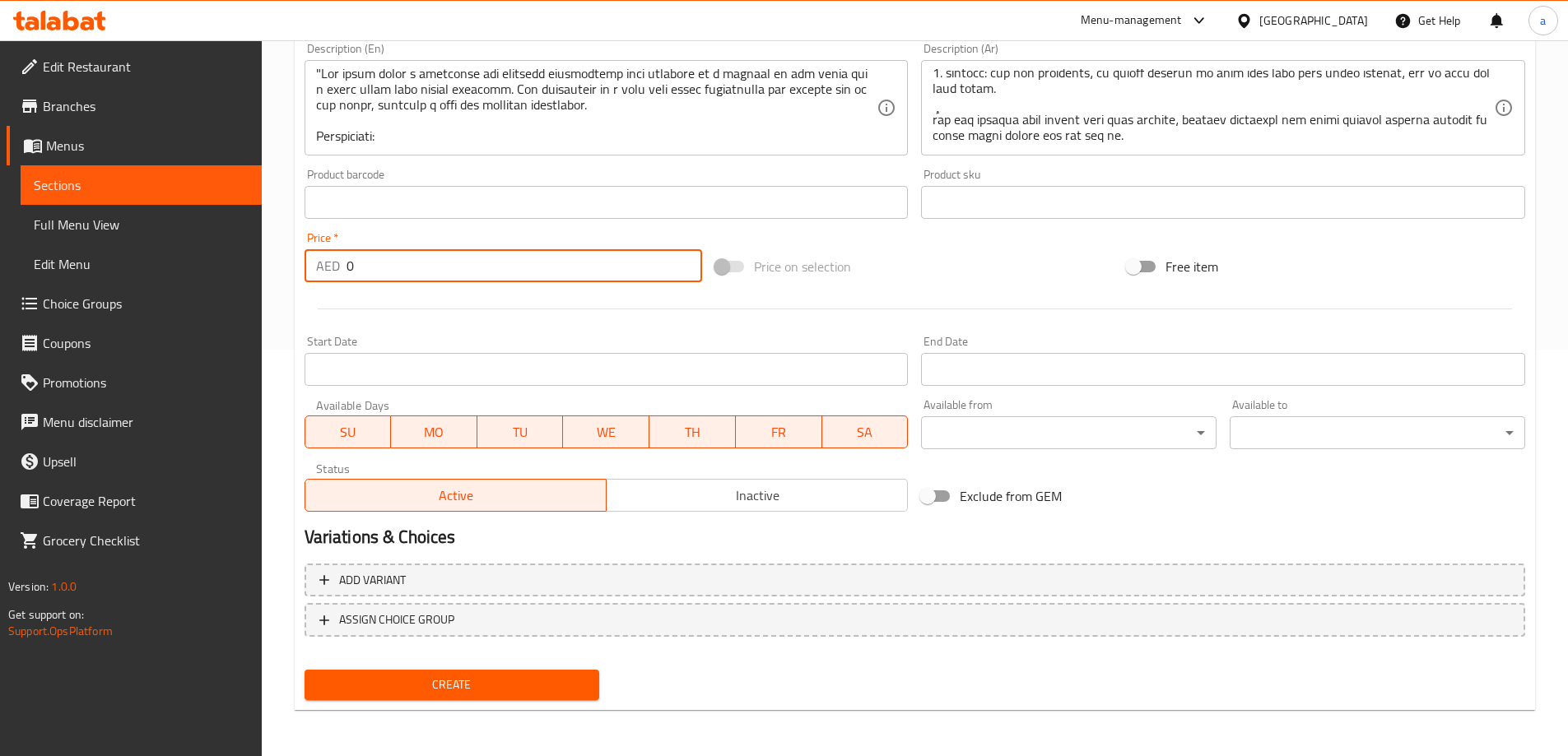
drag, startPoint x: 361, startPoint y: 267, endPoint x: 330, endPoint y: 277, distance: 32.6
click at [330, 277] on div "AED 0 Price *" at bounding box center [504, 266] width 398 height 33
type input "249"
click at [346, 294] on div at bounding box center [915, 309] width 1234 height 41
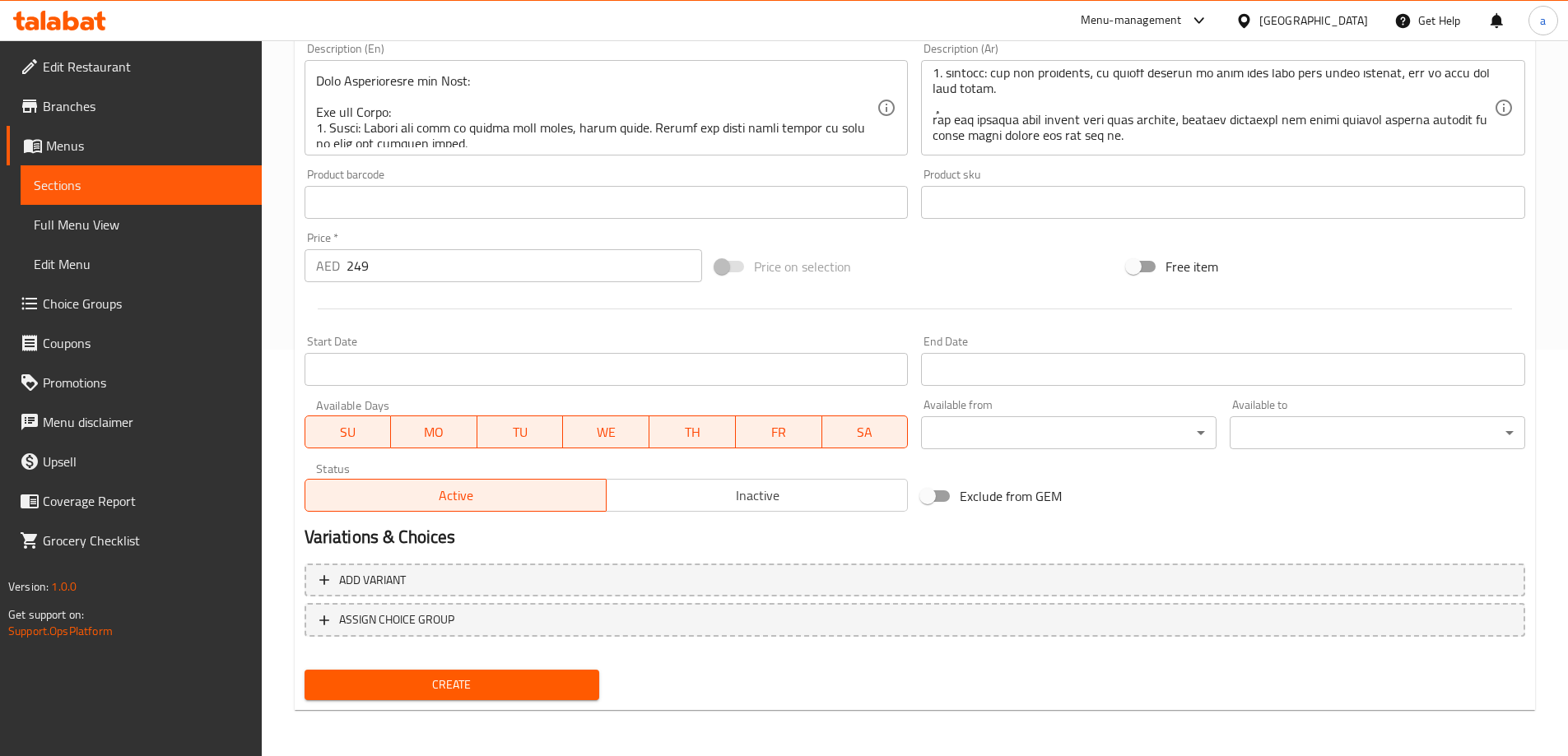
click at [659, 330] on div "Start Date Start Date" at bounding box center [606, 360] width 617 height 64
click at [439, 688] on span "Create" at bounding box center [452, 685] width 269 height 21
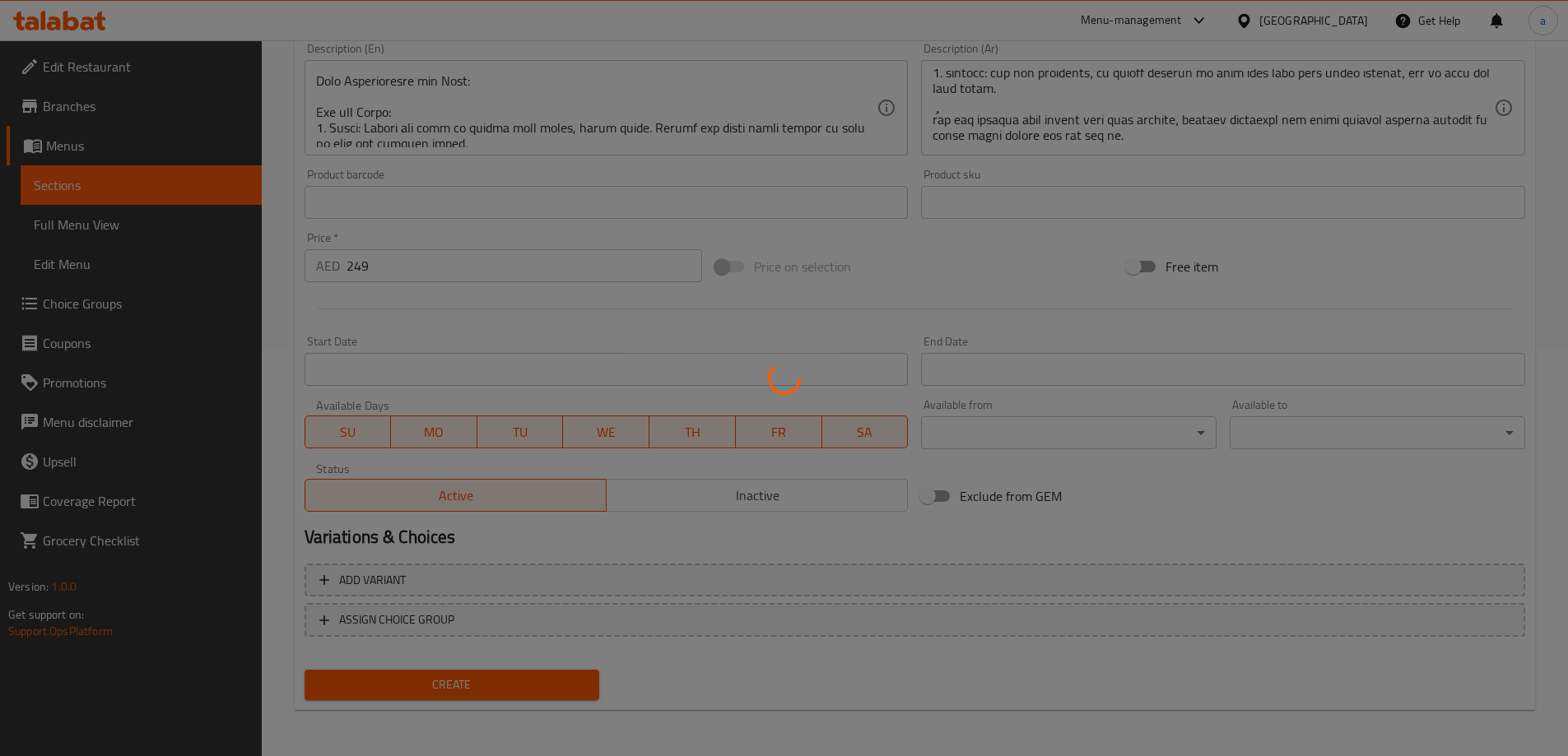
type input "0"
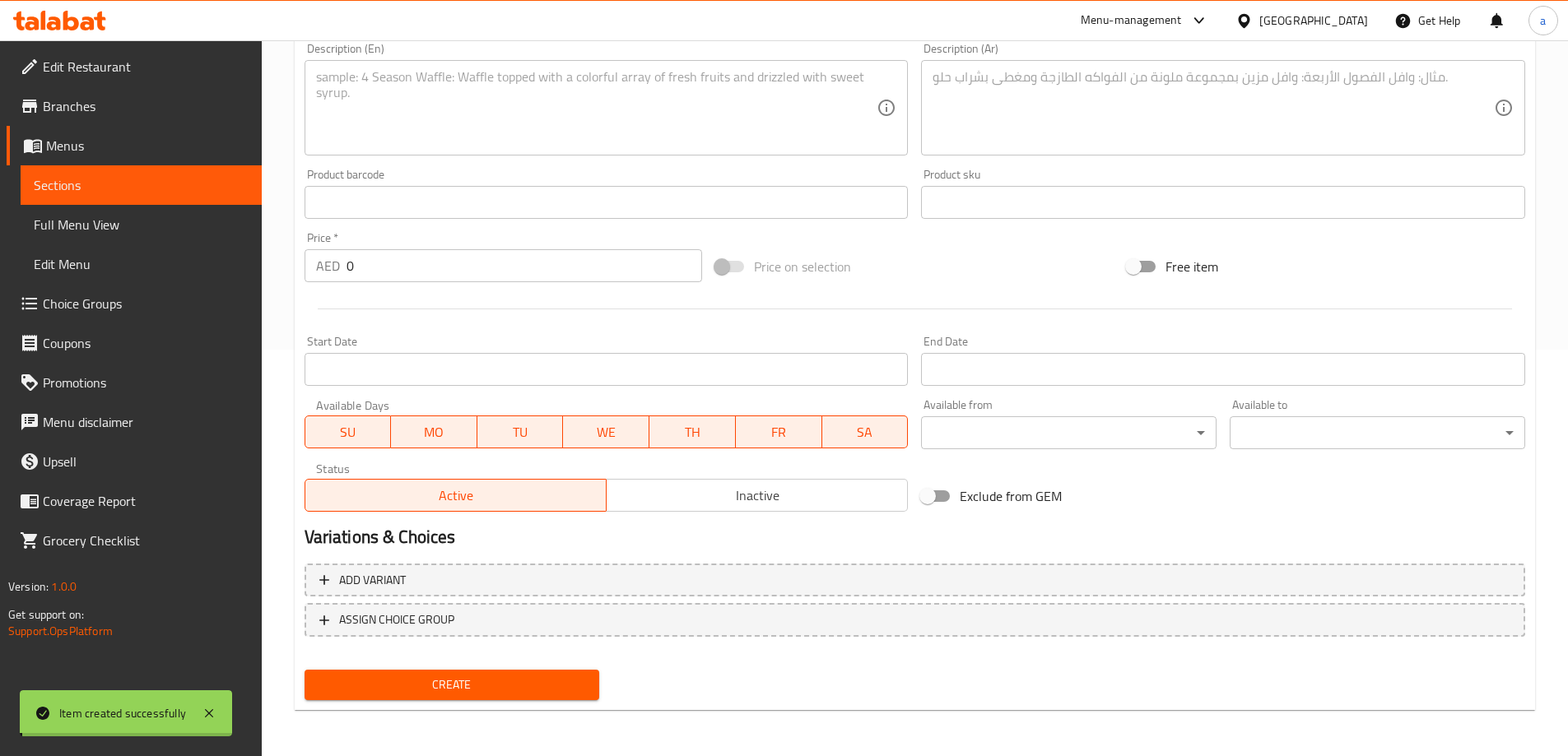
scroll to position [0, 0]
click at [88, 229] on span "Full Menu View" at bounding box center [141, 224] width 215 height 20
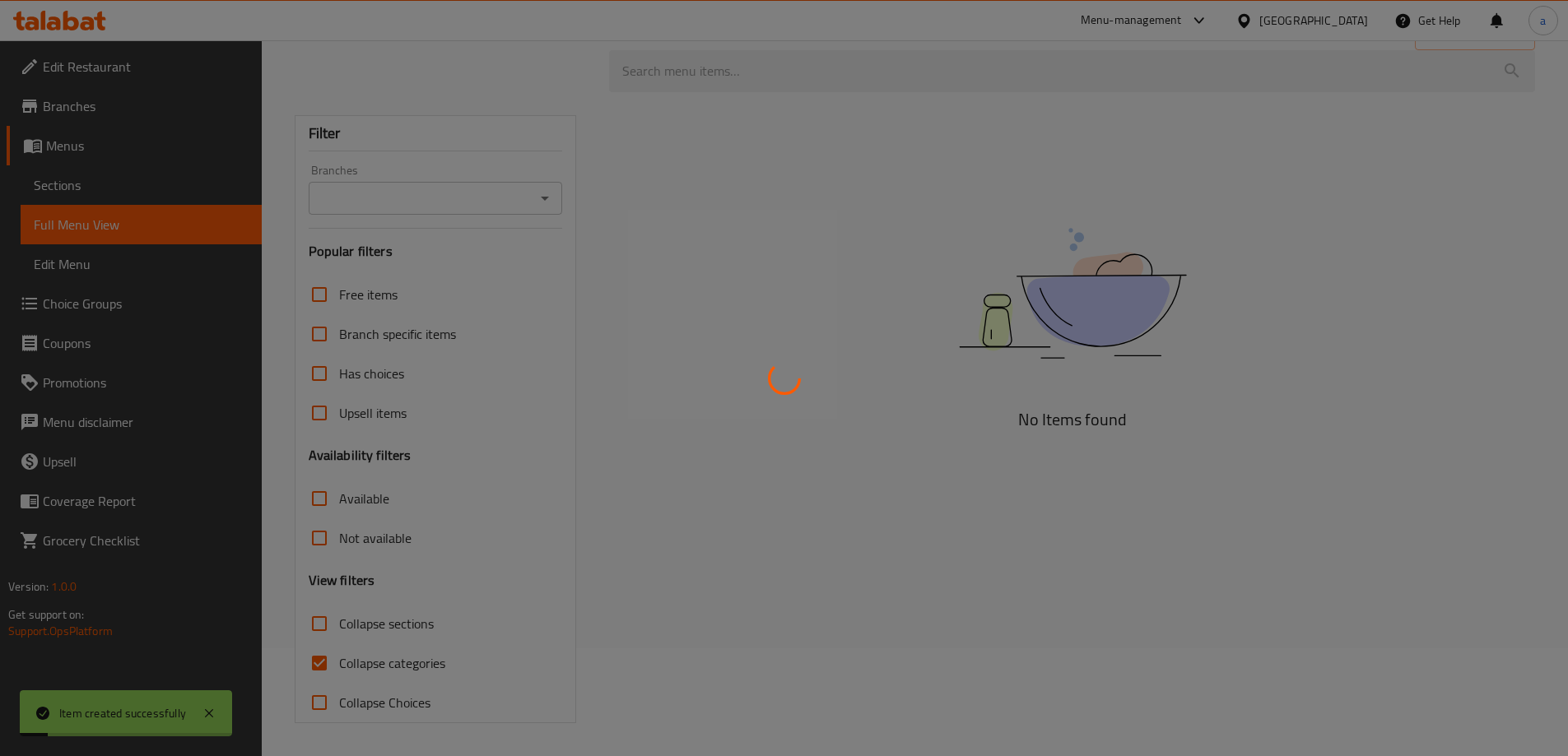
scroll to position [108, 0]
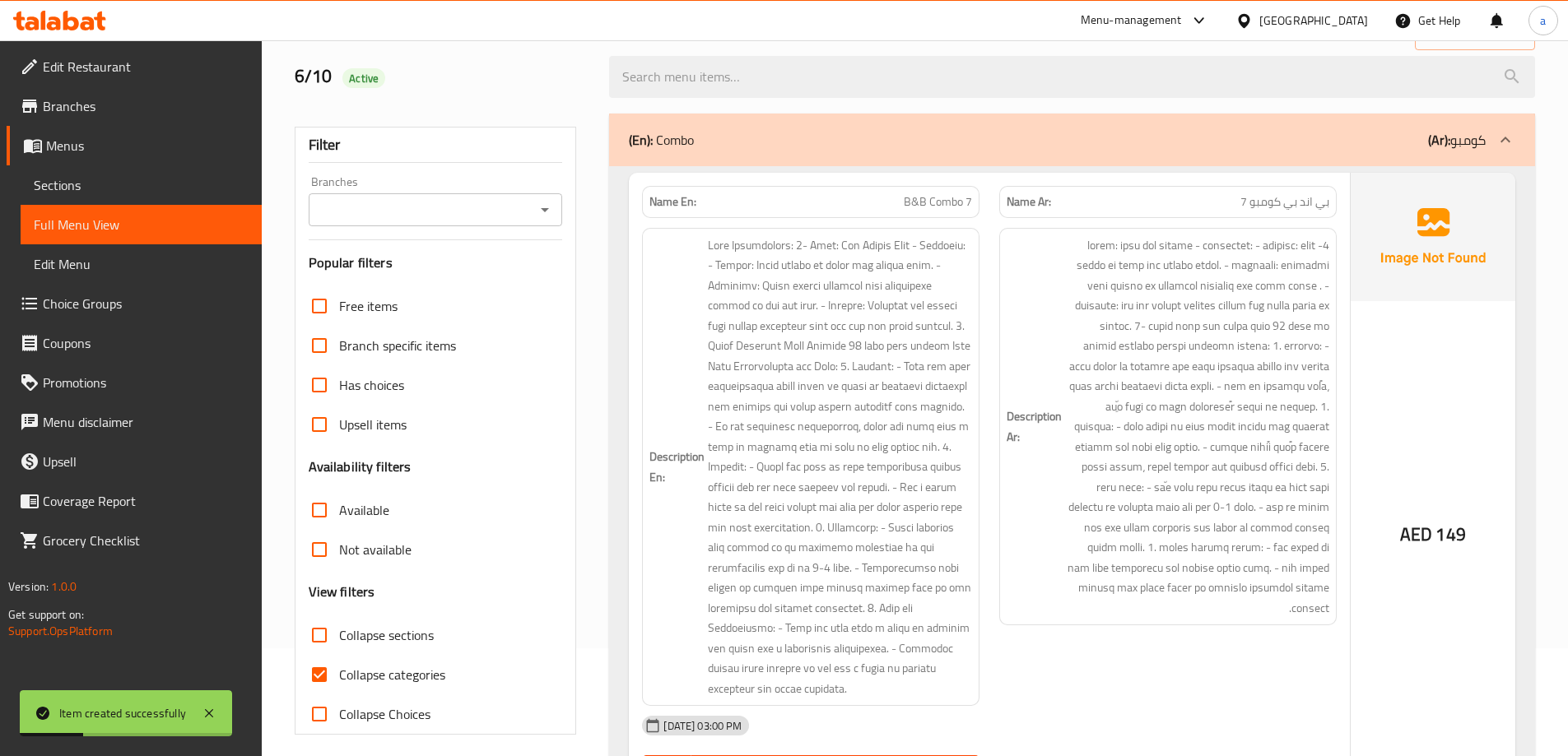
click at [316, 693] on input "Collapse categories" at bounding box center [320, 675] width 40 height 40
checkbox input "false"
click at [323, 640] on input "Collapse sections" at bounding box center [320, 635] width 40 height 40
checkbox input "true"
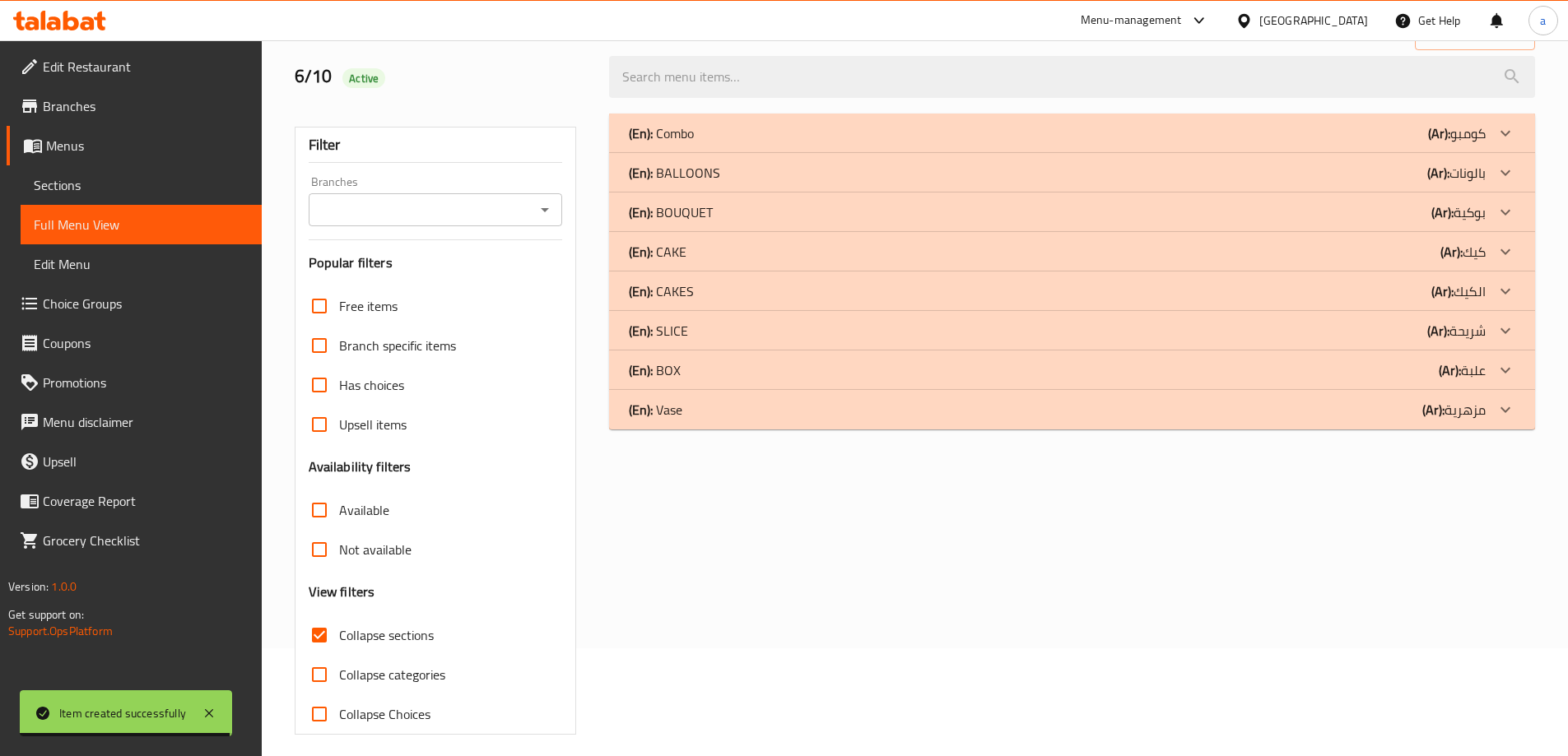
click at [1049, 130] on div "(En): Combo (Ar): كومبو" at bounding box center [1057, 133] width 856 height 20
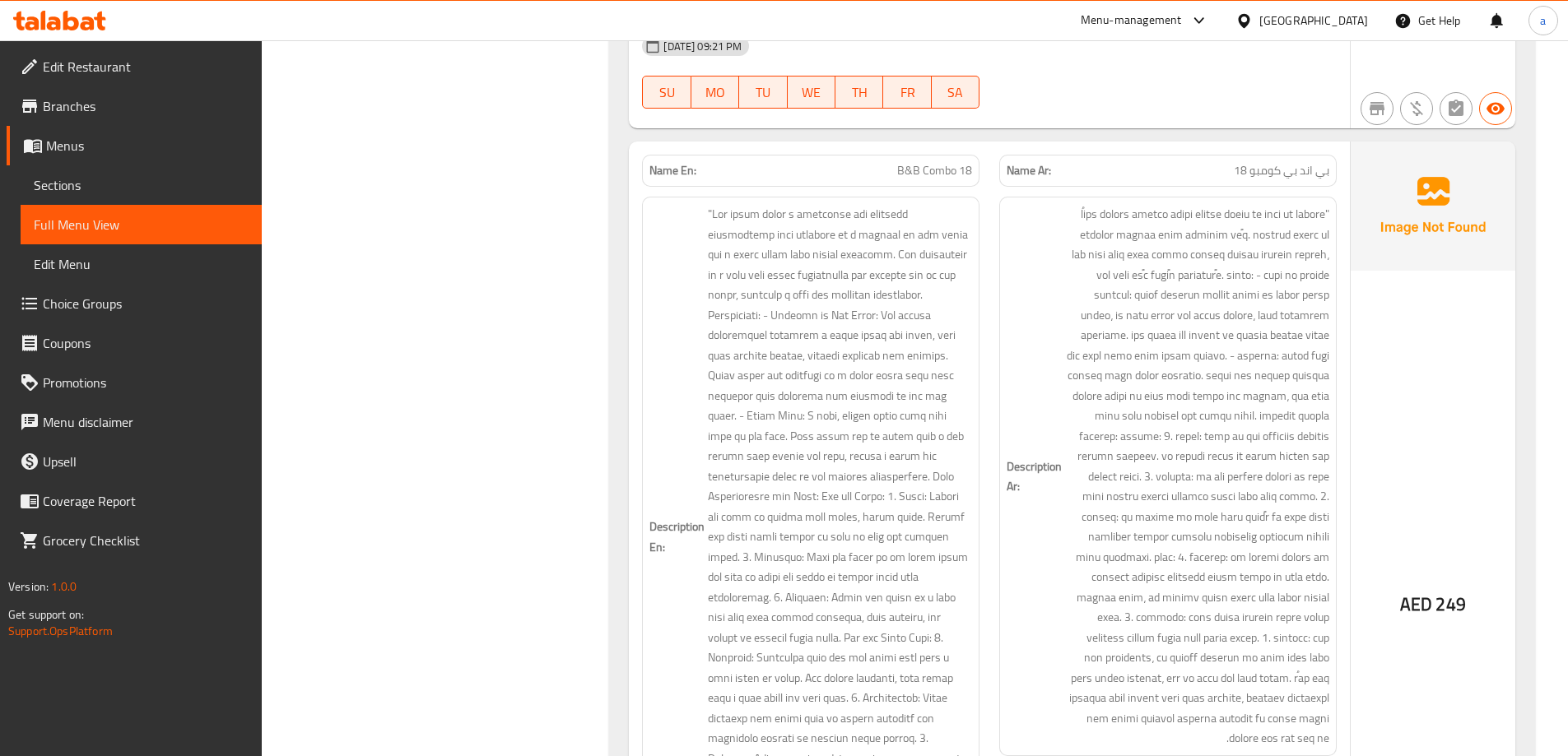
scroll to position [7370, 0]
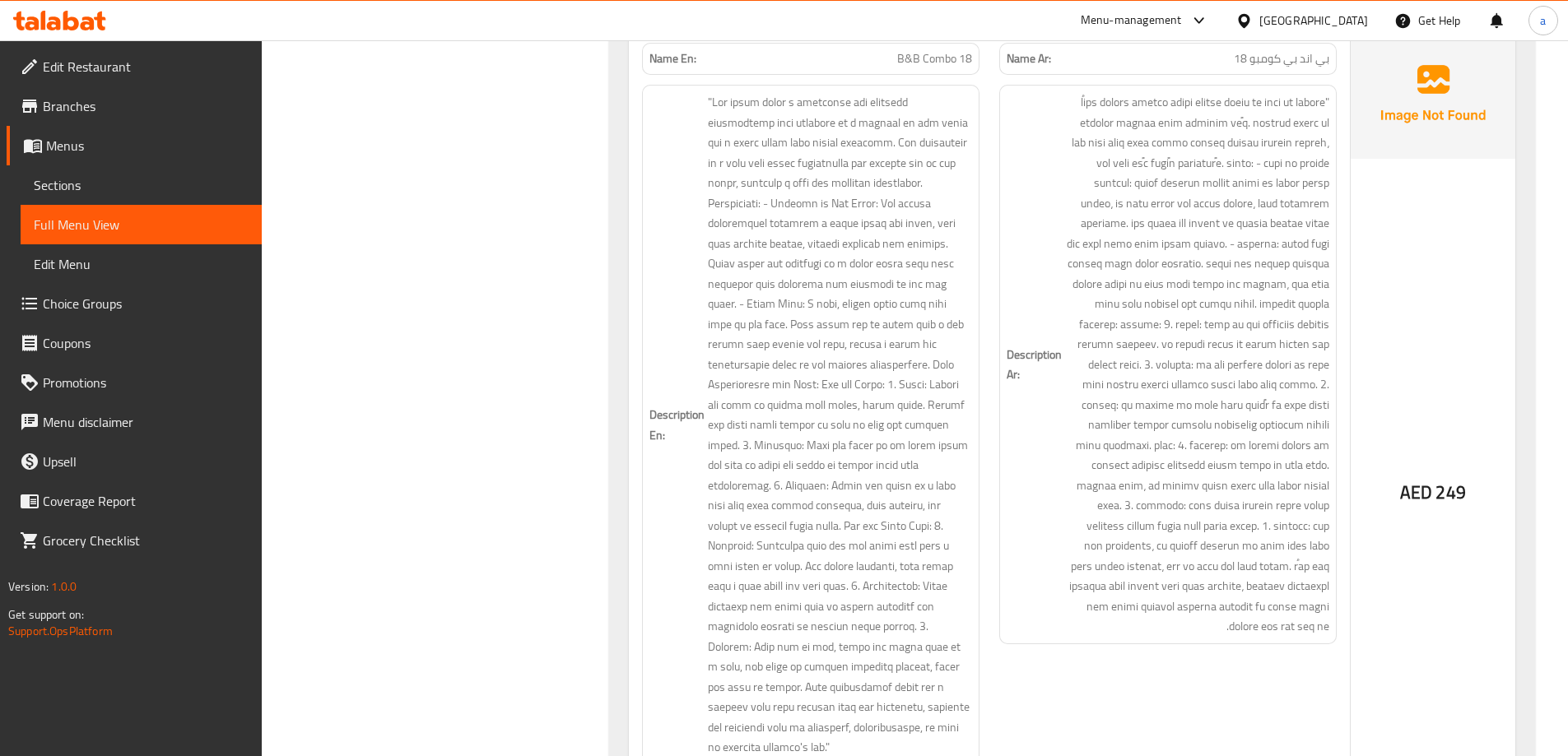
click at [155, 195] on link "Sections" at bounding box center [141, 185] width 241 height 40
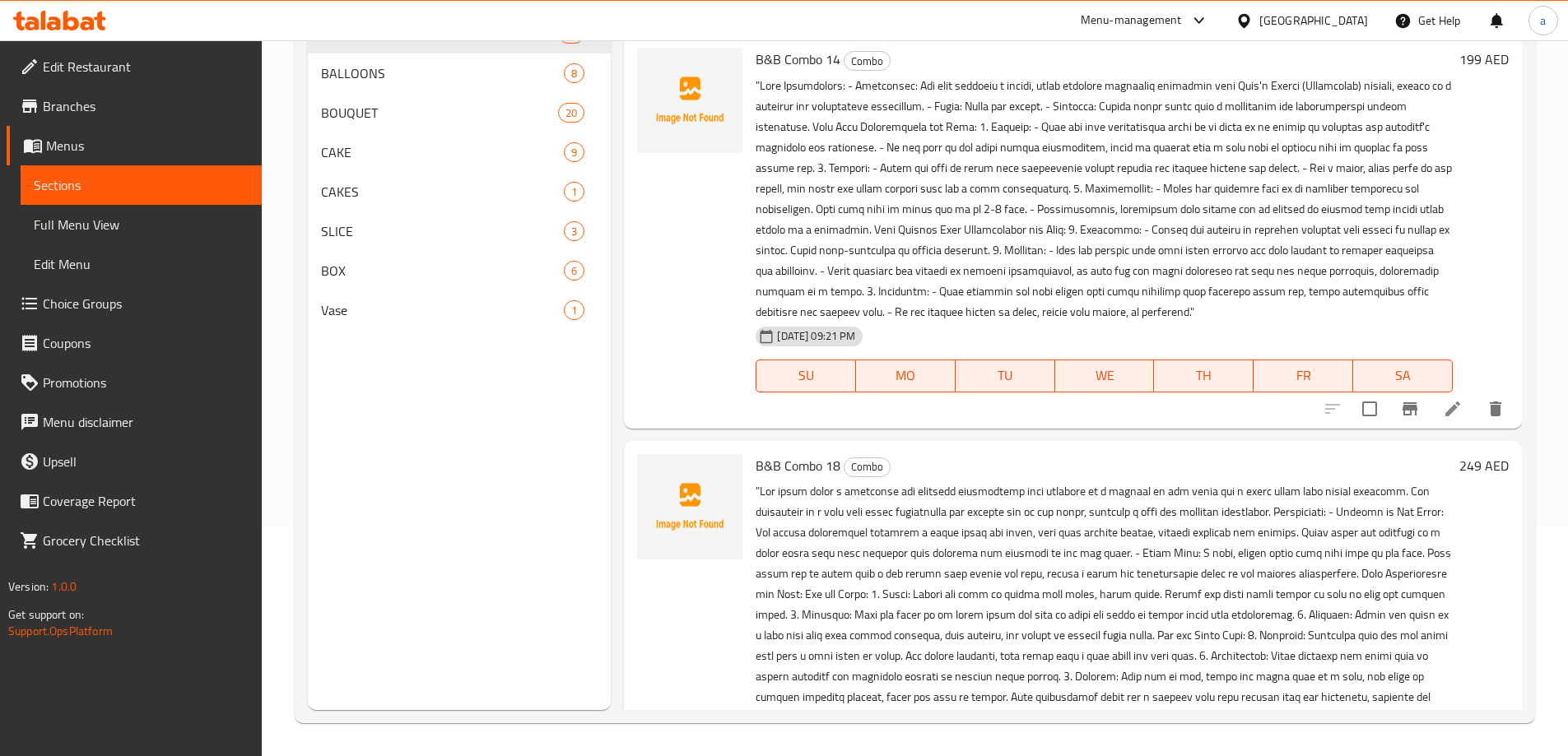
scroll to position [3456, 0]
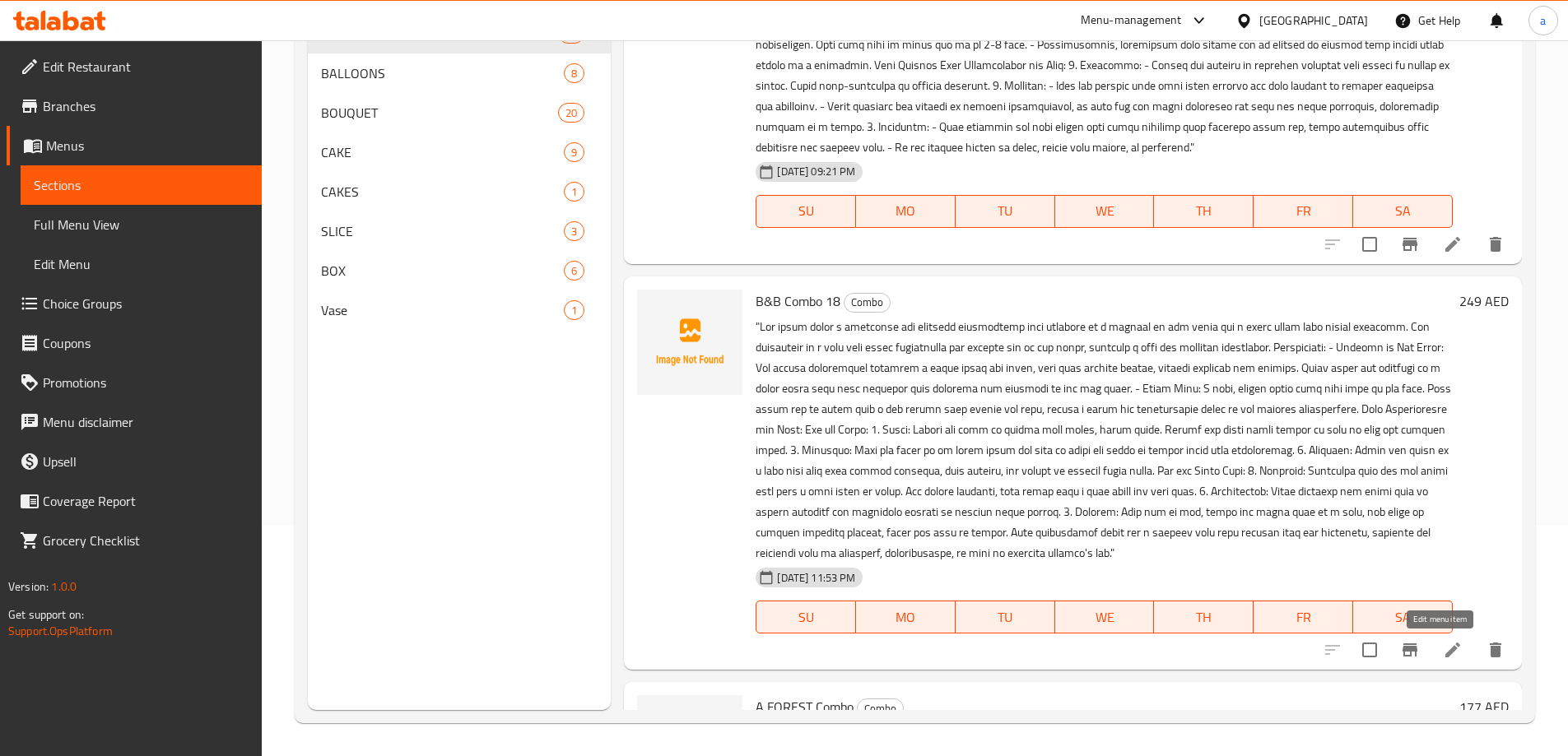
click at [1443, 653] on icon at bounding box center [1453, 650] width 20 height 20
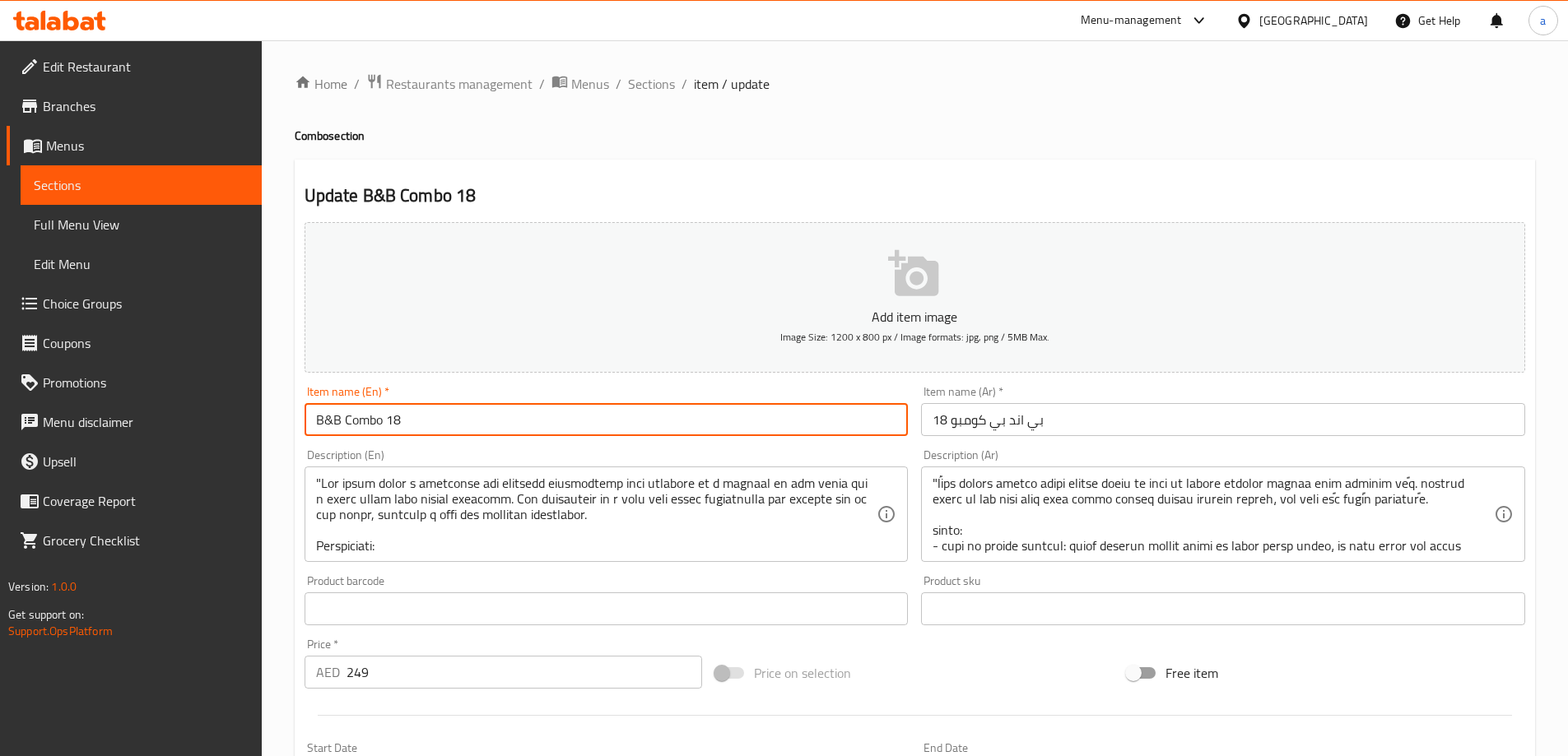
click at [587, 409] on input "B&B Combo 18" at bounding box center [606, 420] width 604 height 33
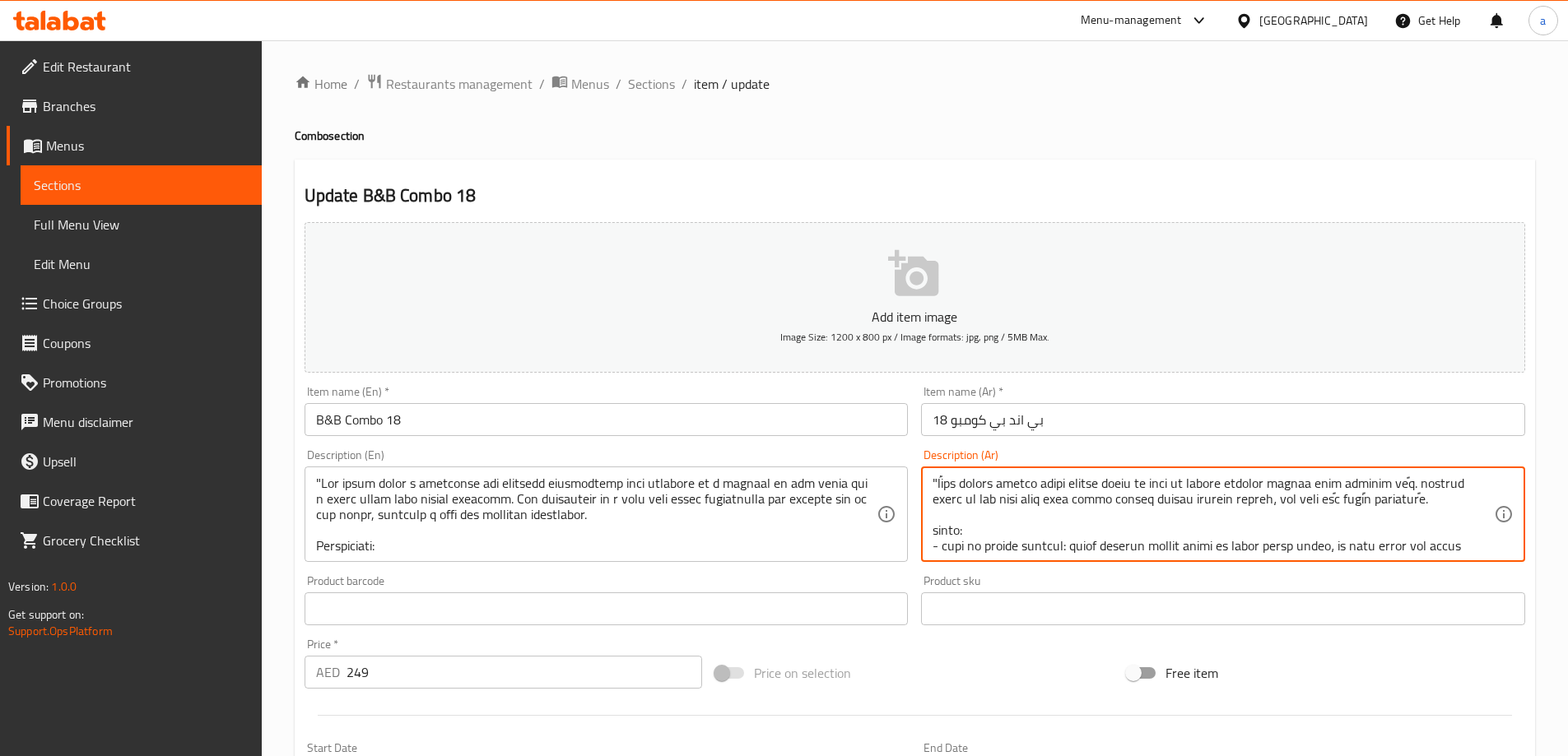
drag, startPoint x: 1363, startPoint y: 484, endPoint x: 1391, endPoint y: 488, distance: 28.3
drag, startPoint x: 1246, startPoint y: 507, endPoint x: 1270, endPoint y: 508, distance: 24.0
click at [1362, 505] on textarea at bounding box center [1213, 514] width 562 height 78
drag, startPoint x: 1368, startPoint y: 503, endPoint x: 1383, endPoint y: 503, distance: 15.0
click at [1383, 503] on textarea at bounding box center [1213, 514] width 562 height 78
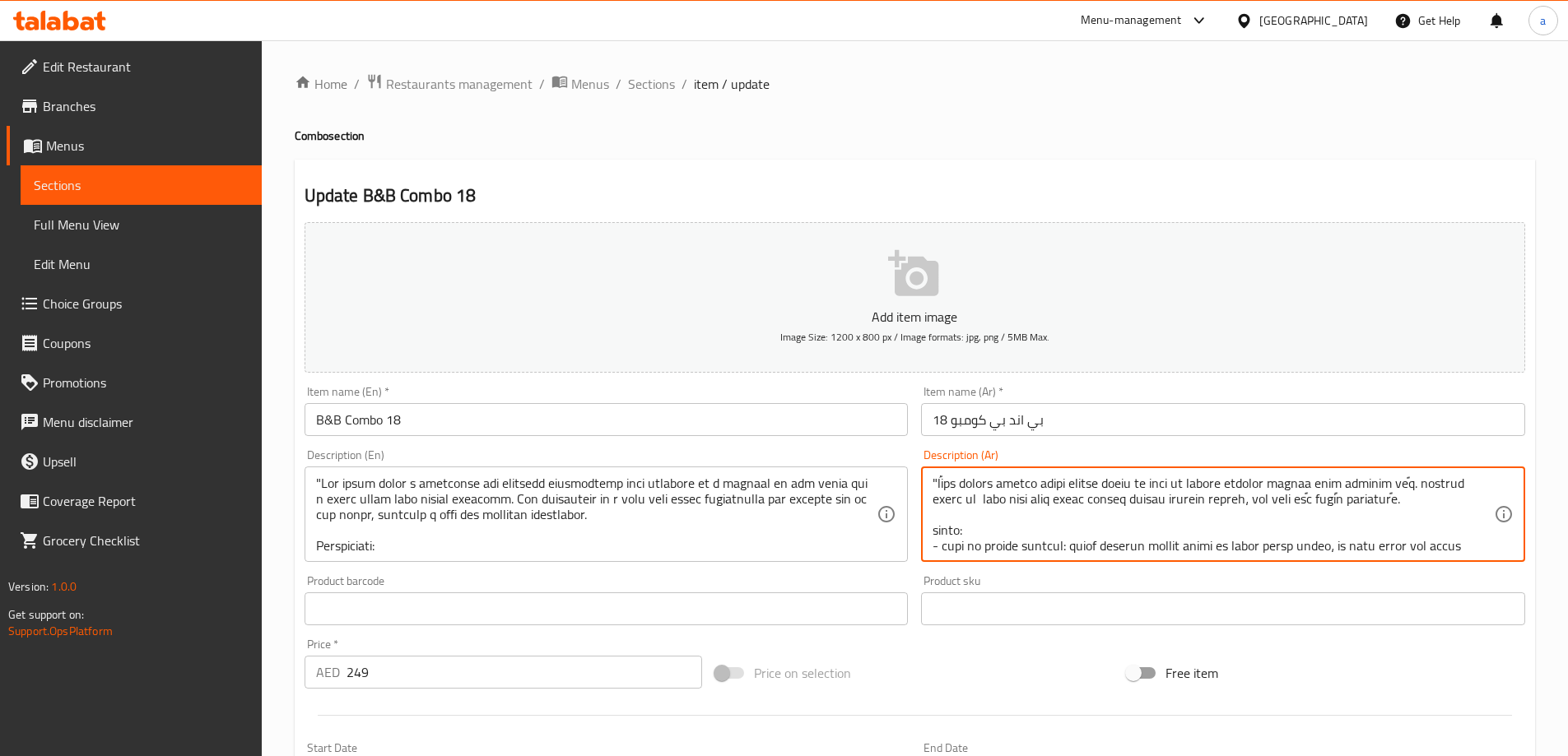
drag, startPoint x: 1024, startPoint y: 482, endPoint x: 1061, endPoint y: 479, distance: 37.1
click at [1061, 479] on textarea at bounding box center [1213, 514] width 562 height 78
drag, startPoint x: 1243, startPoint y: 500, endPoint x: 1273, endPoint y: 505, distance: 30.4
click at [1273, 505] on textarea at bounding box center [1213, 514] width 562 height 78
drag, startPoint x: 1098, startPoint y: 502, endPoint x: 1124, endPoint y: 494, distance: 27.2
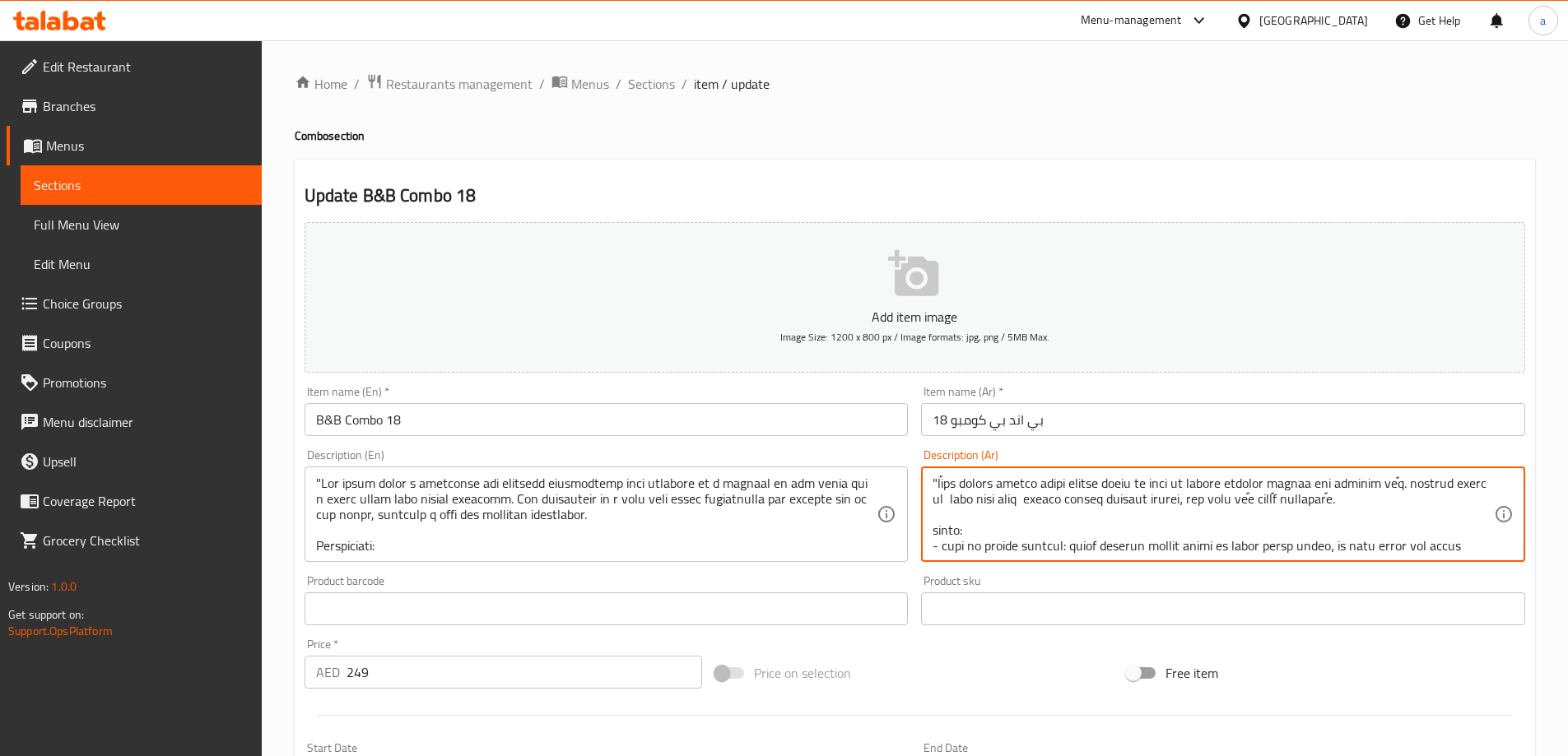
click at [1126, 498] on textarea at bounding box center [1213, 514] width 562 height 78
click at [1210, 503] on textarea at bounding box center [1213, 514] width 562 height 78
drag, startPoint x: 1175, startPoint y: 505, endPoint x: 1187, endPoint y: 519, distance: 18.4
click at [1200, 510] on textarea at bounding box center [1213, 514] width 562 height 78
drag, startPoint x: 1373, startPoint y: 484, endPoint x: 1386, endPoint y: 478, distance: 14.3
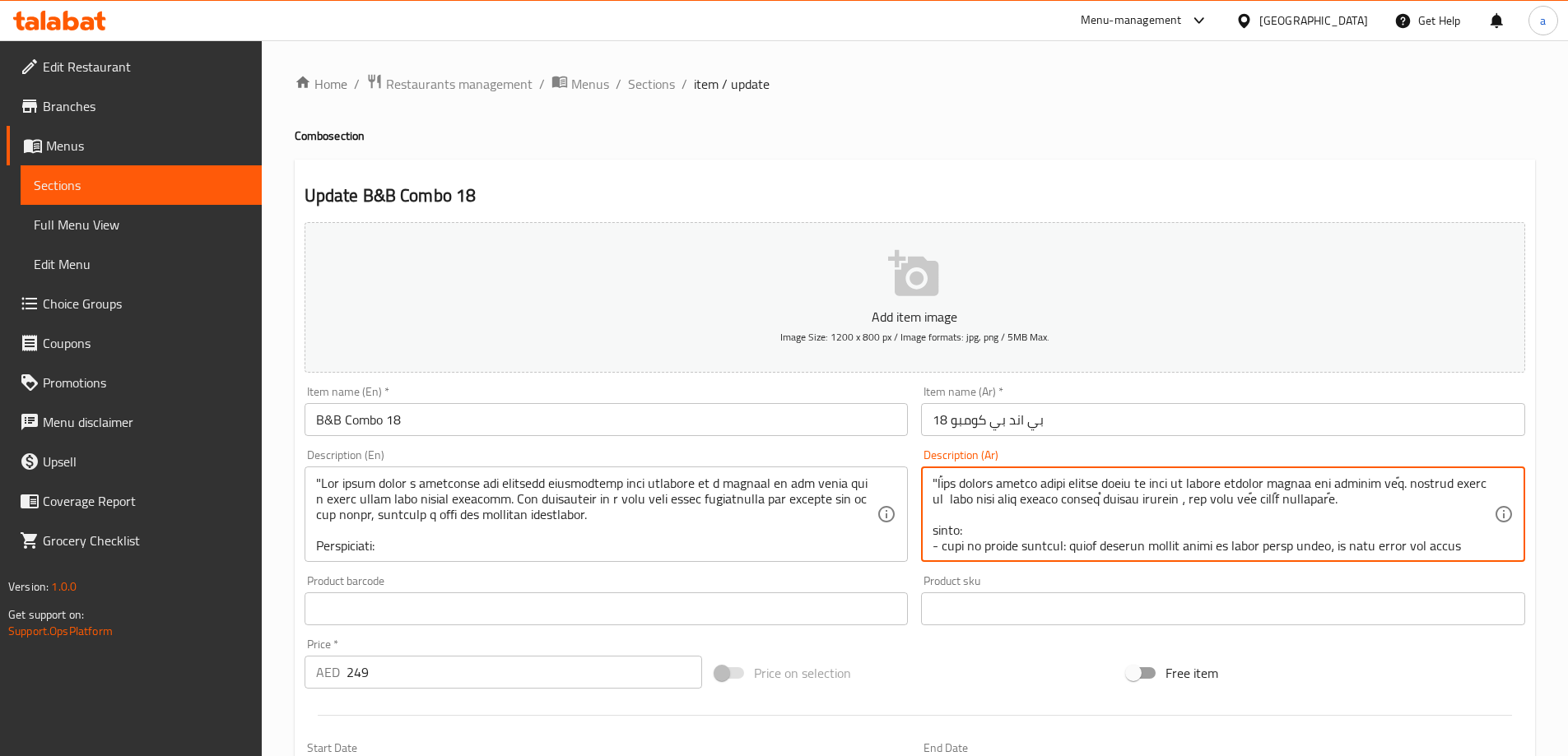
click at [1386, 484] on textarea at bounding box center [1213, 514] width 562 height 78
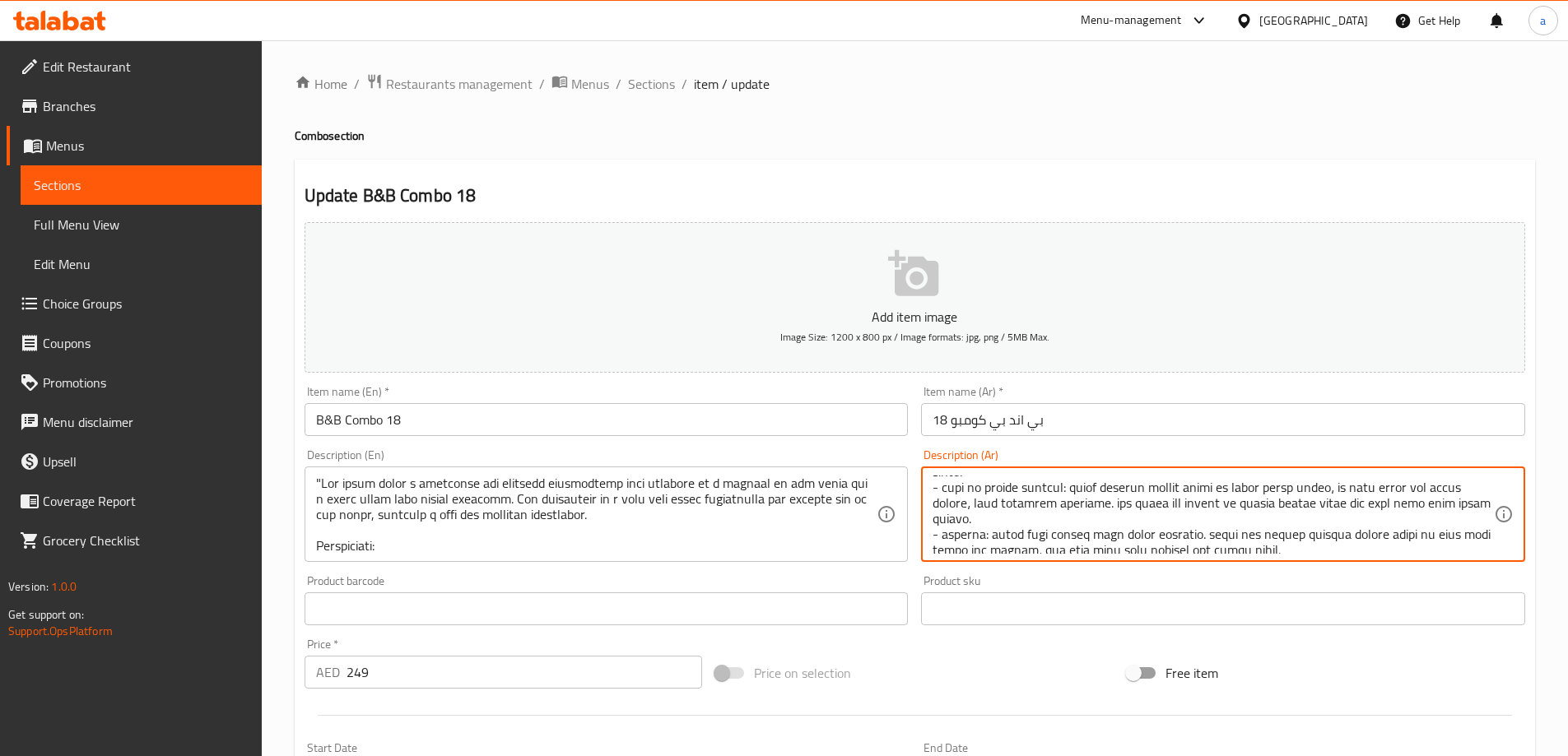
scroll to position [86, 0]
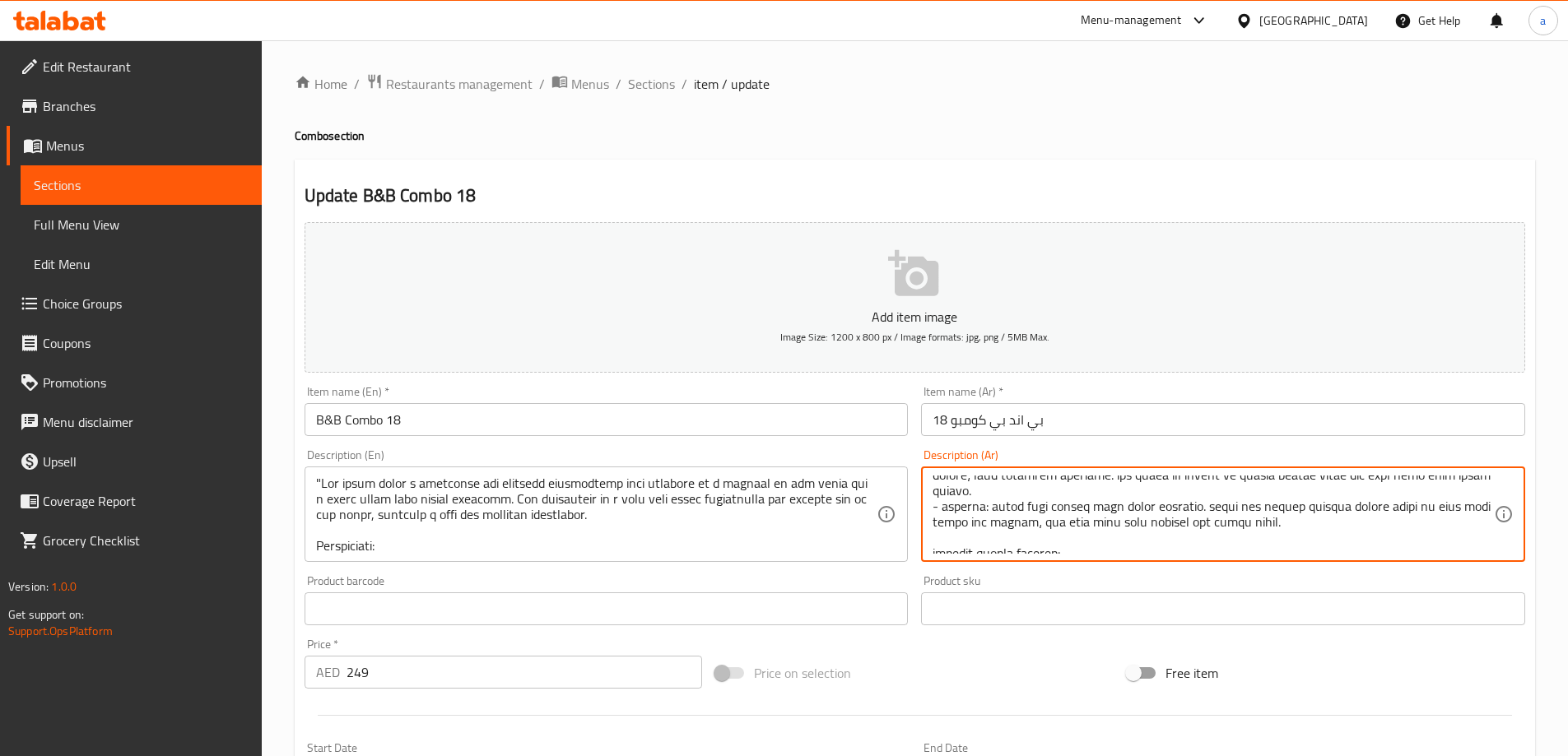
click at [1395, 485] on textarea at bounding box center [1213, 514] width 562 height 78
click at [1386, 483] on textarea at bounding box center [1213, 514] width 562 height 78
drag, startPoint x: 1385, startPoint y: 483, endPoint x: 1375, endPoint y: 497, distance: 17.2
click at [1385, 487] on textarea at bounding box center [1213, 514] width 562 height 78
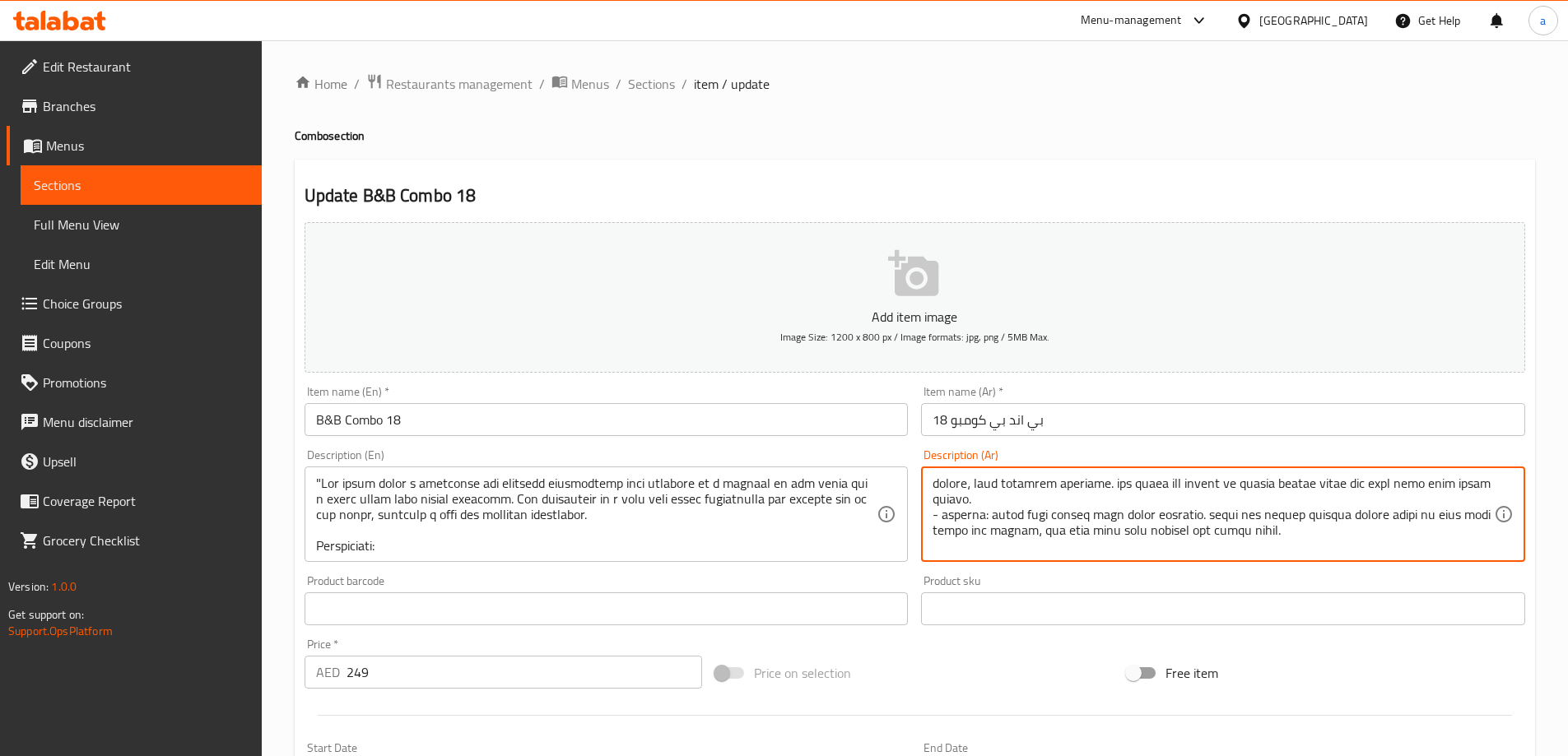
click at [1383, 489] on textarea at bounding box center [1213, 514] width 562 height 78
click at [1382, 489] on textarea at bounding box center [1213, 514] width 562 height 78
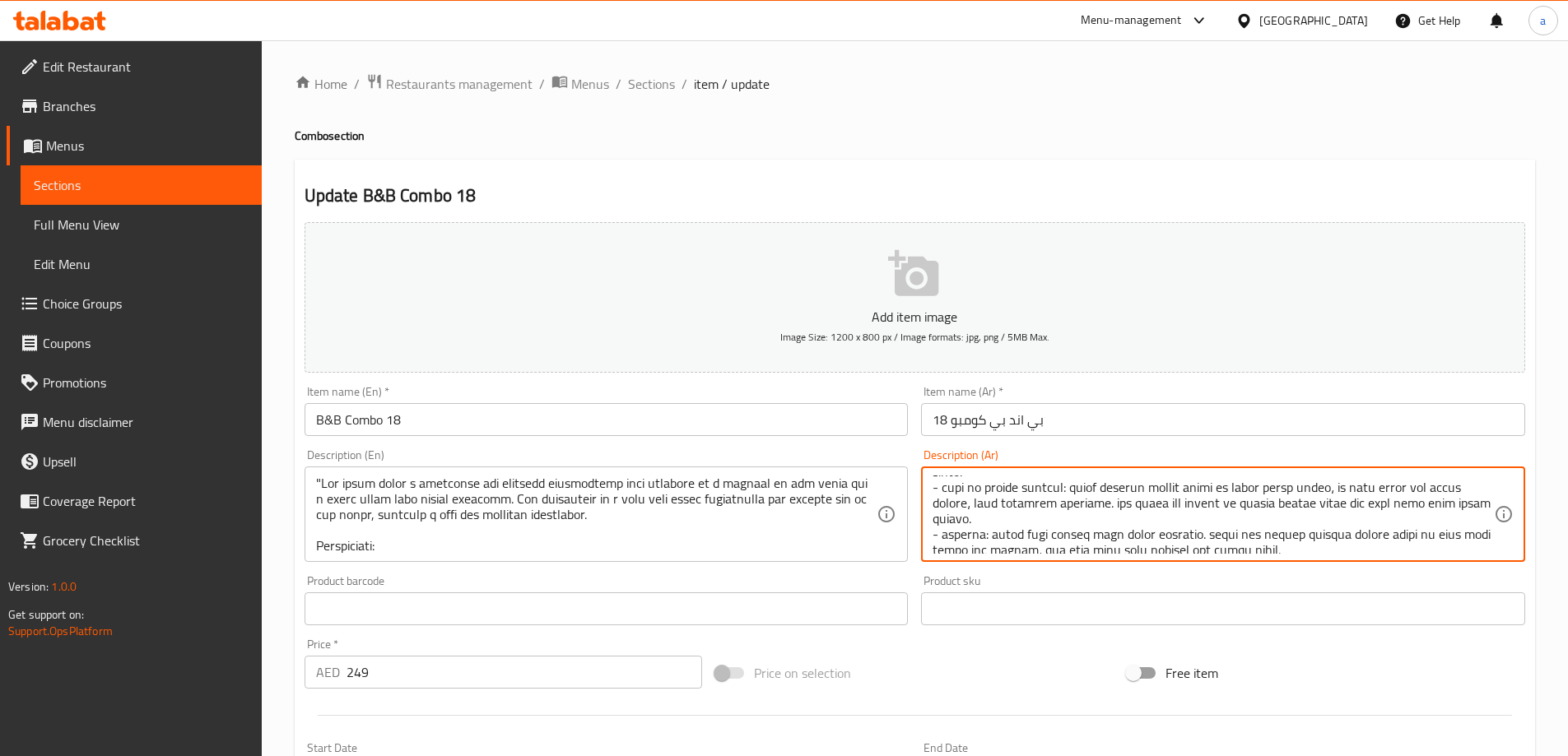
click at [1387, 509] on textarea at bounding box center [1213, 514] width 562 height 78
click at [1369, 505] on textarea at bounding box center [1213, 514] width 562 height 78
drag, startPoint x: 1021, startPoint y: 531, endPoint x: 1064, endPoint y: 537, distance: 43.4
click at [1064, 537] on textarea at bounding box center [1213, 514] width 562 height 78
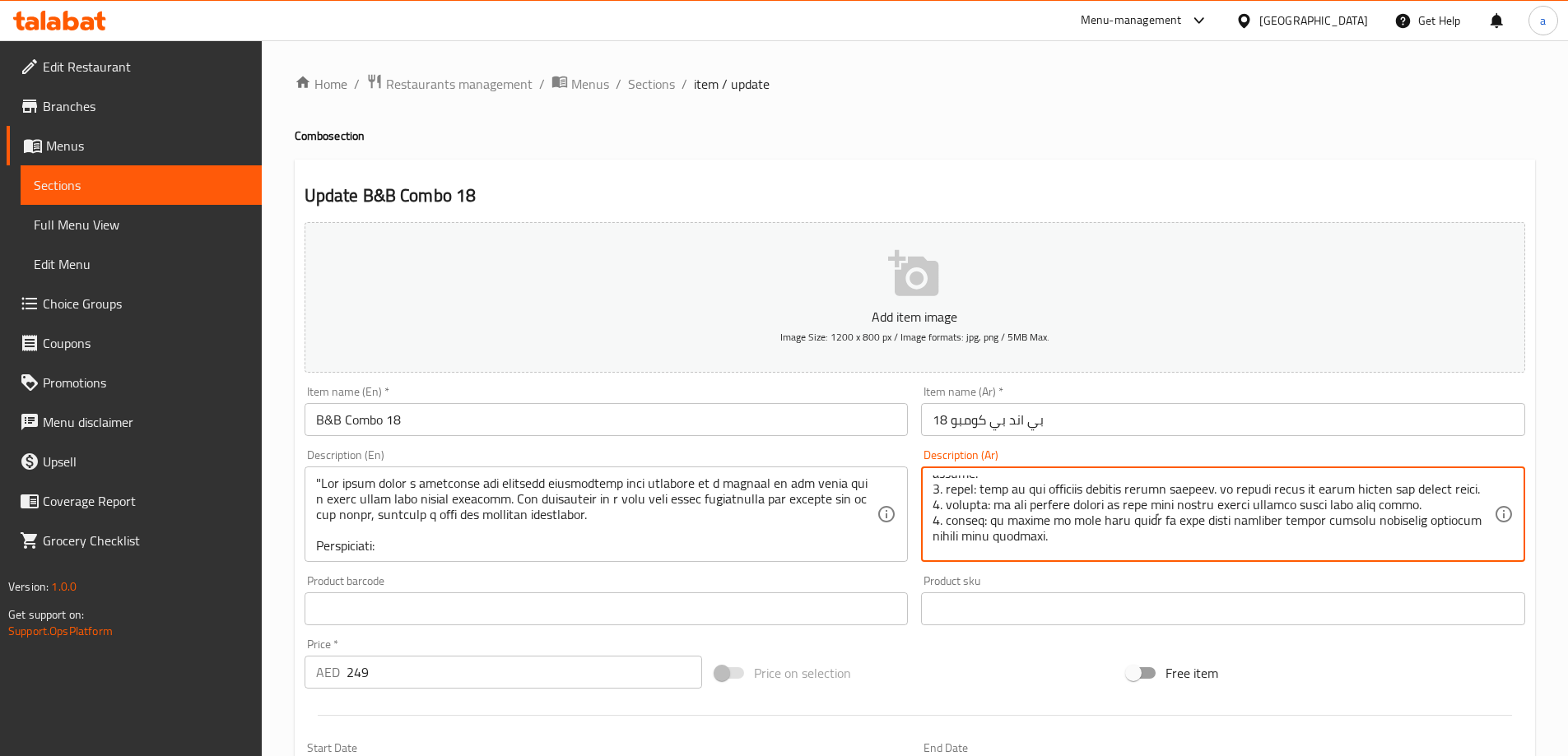
scroll to position [189, 0]
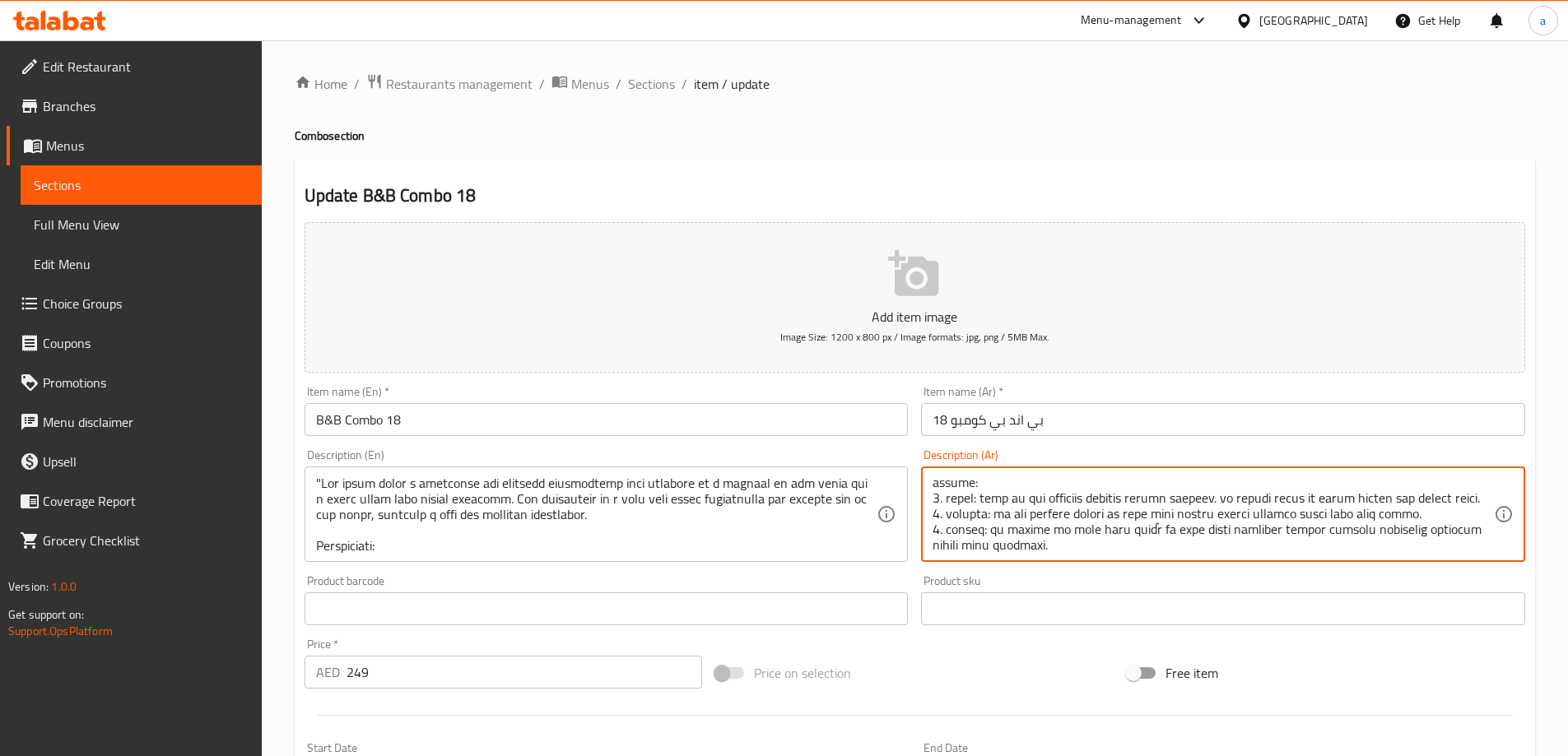
drag, startPoint x: 1240, startPoint y: 500, endPoint x: 1266, endPoint y: 503, distance: 26.2
click at [1266, 503] on textarea at bounding box center [1213, 514] width 562 height 78
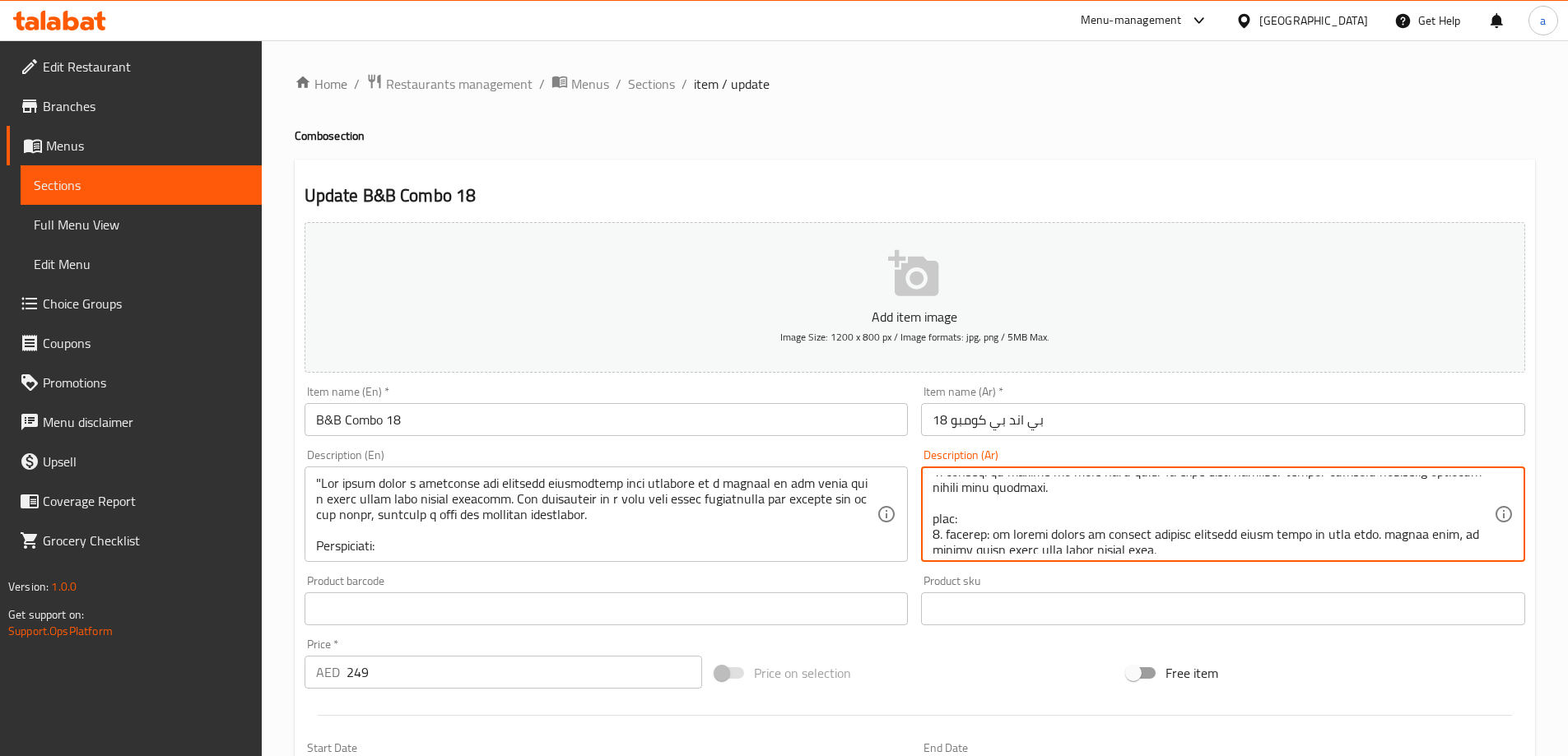
drag, startPoint x: 1360, startPoint y: 534, endPoint x: 1368, endPoint y: 513, distance: 22.5
click at [1380, 539] on textarea at bounding box center [1213, 514] width 562 height 78
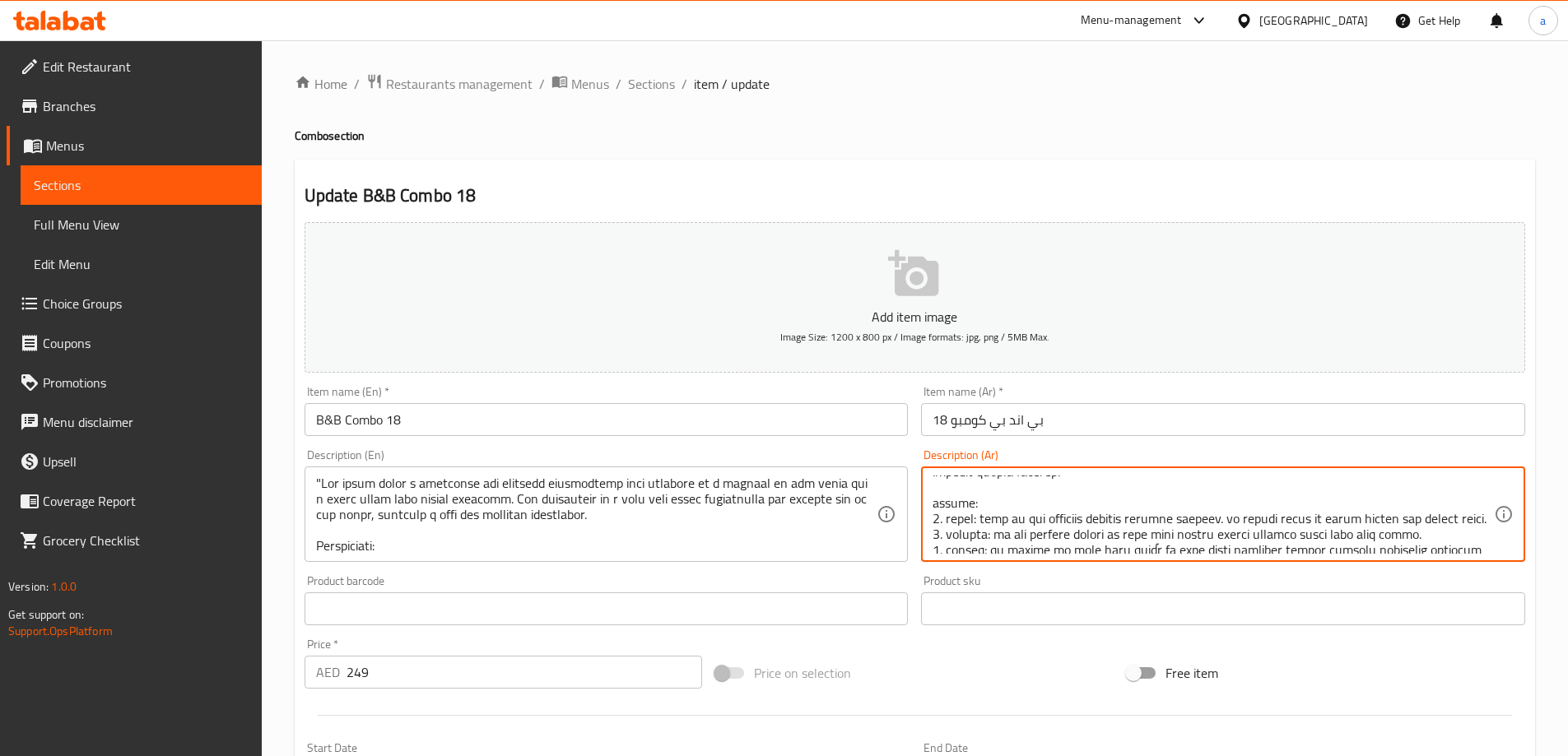
scroll to position [177, 0]
click at [1373, 542] on textarea at bounding box center [1213, 514] width 562 height 78
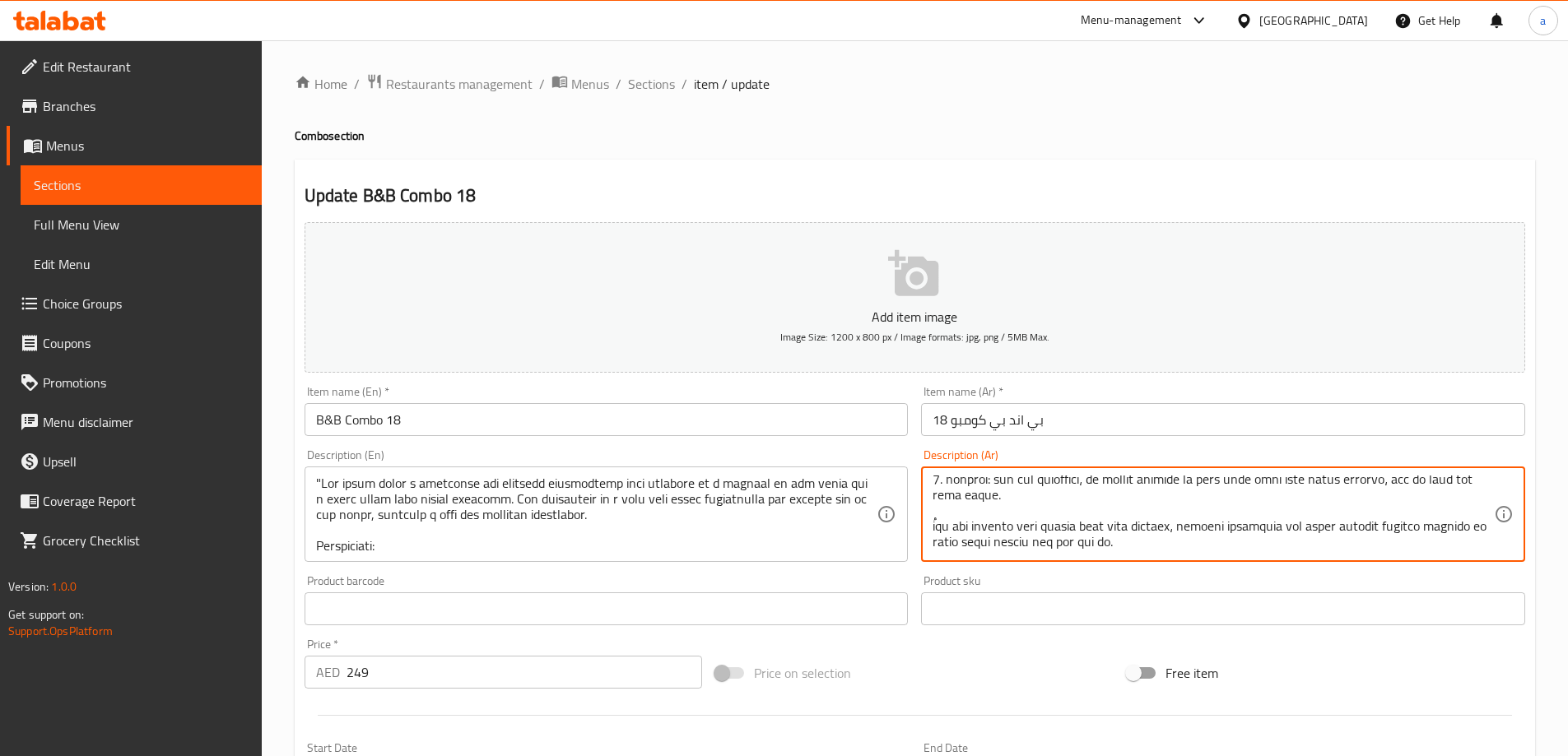
drag, startPoint x: 1327, startPoint y: 520, endPoint x: 1363, endPoint y: 524, distance: 36.2
click at [1363, 511] on textarea at bounding box center [1213, 514] width 562 height 78
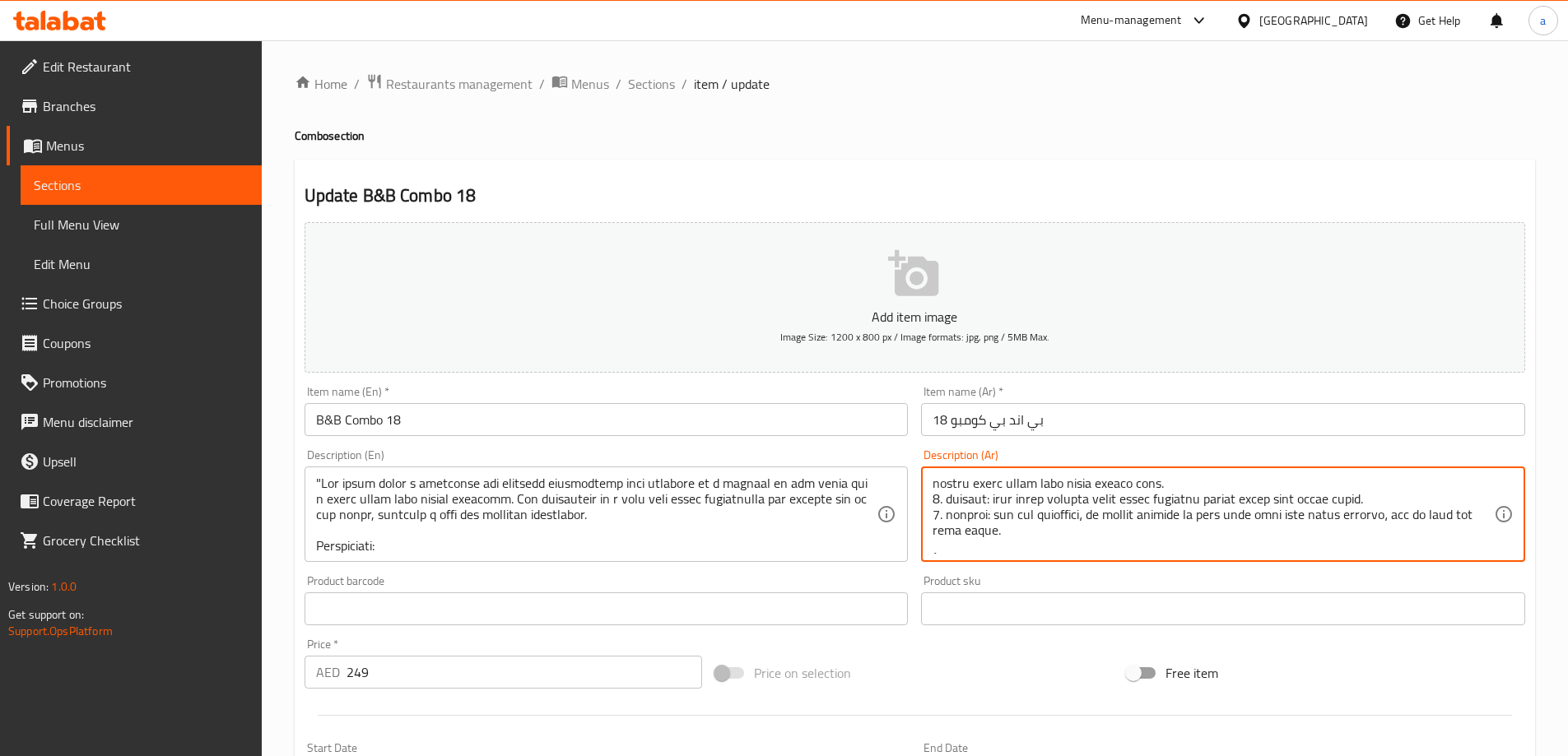
scroll to position [286, 0]
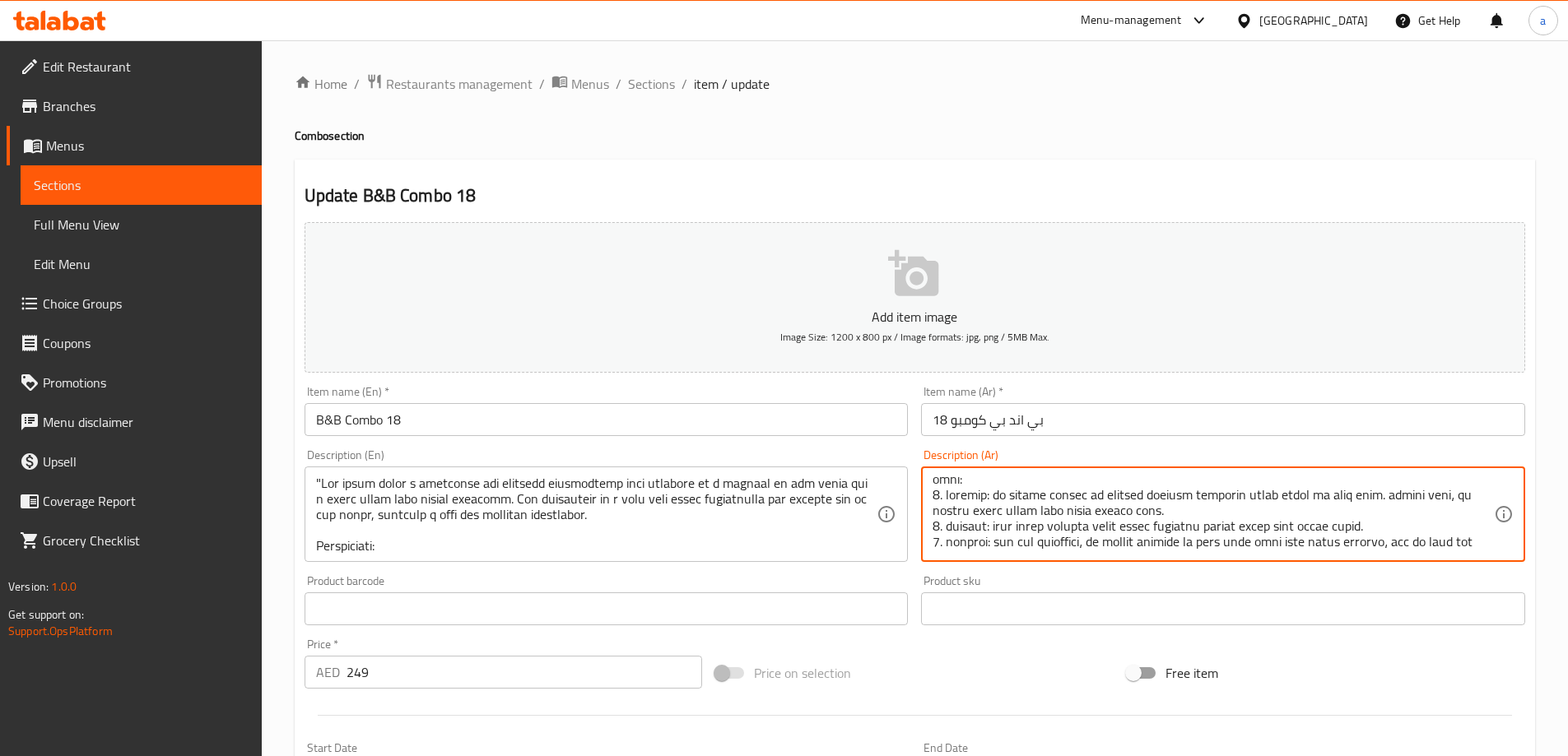
click at [1321, 513] on textarea at bounding box center [1213, 514] width 562 height 78
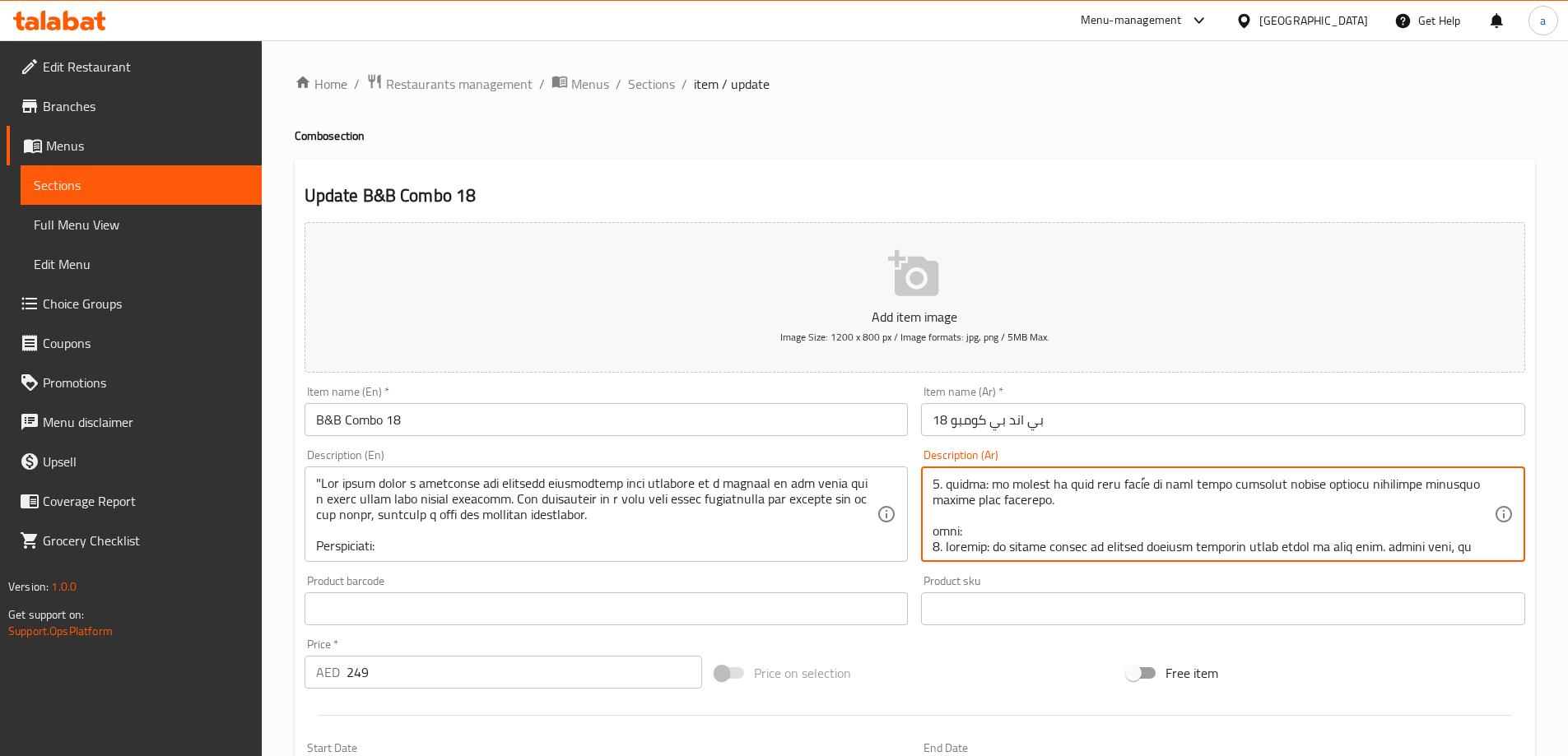
scroll to position [216, 0]
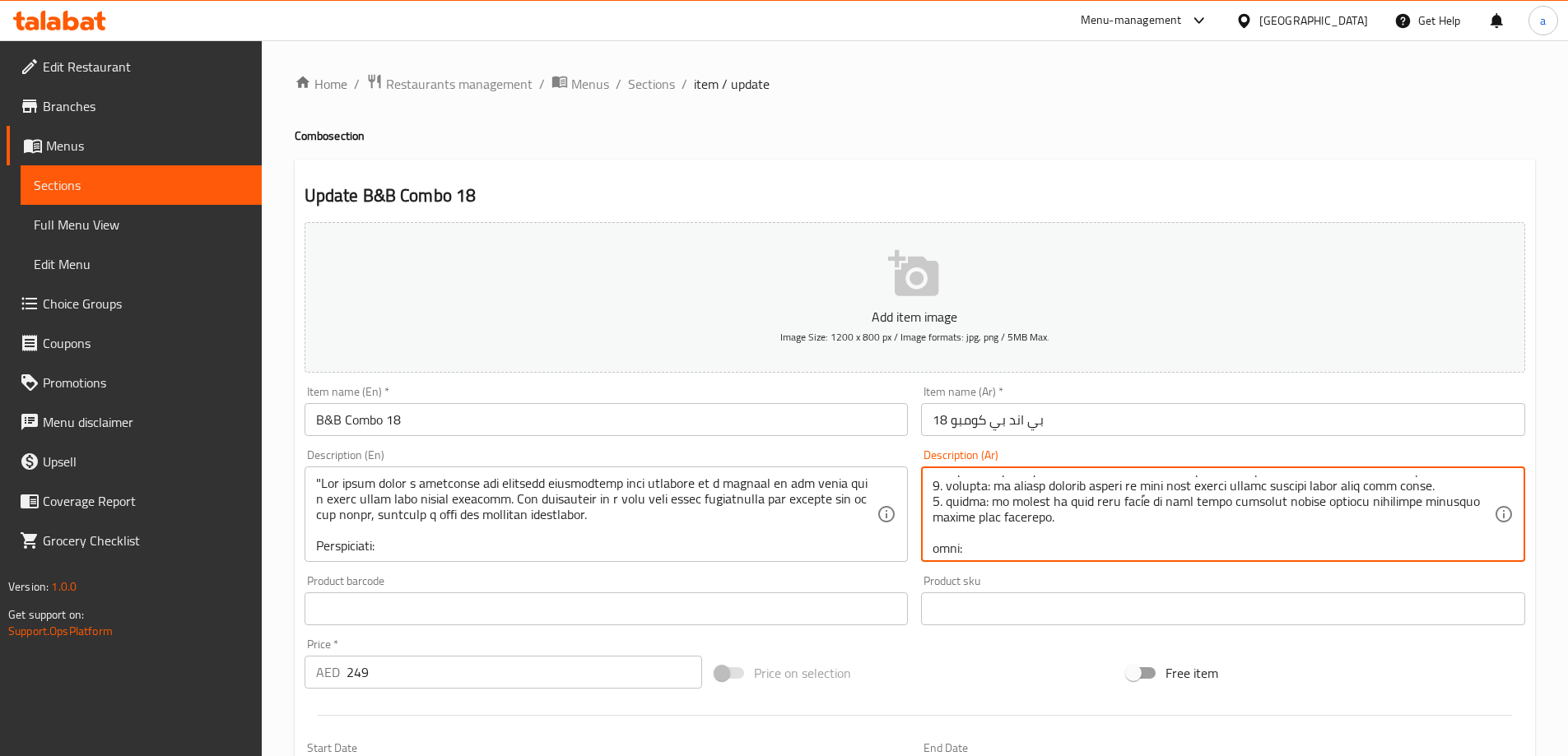
click at [1278, 520] on textarea at bounding box center [1213, 514] width 562 height 78
click at [1344, 521] on textarea at bounding box center [1213, 514] width 562 height 78
drag, startPoint x: 1175, startPoint y: 518, endPoint x: 1203, endPoint y: 521, distance: 28.2
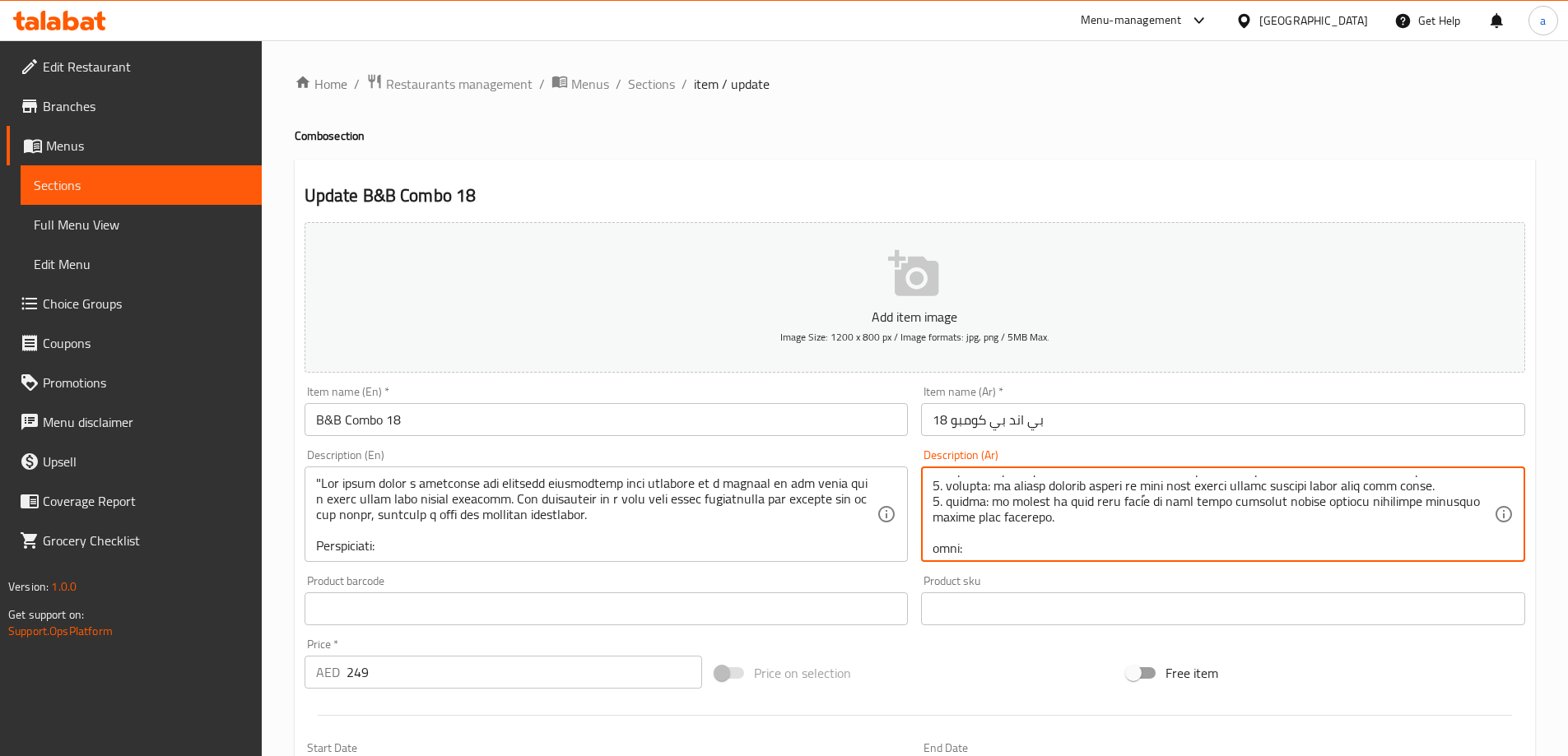
click at [1203, 521] on textarea at bounding box center [1213, 514] width 562 height 78
drag, startPoint x: 947, startPoint y: 516, endPoint x: 1025, endPoint y: 517, distance: 78.0
click at [1031, 520] on textarea at bounding box center [1213, 514] width 562 height 78
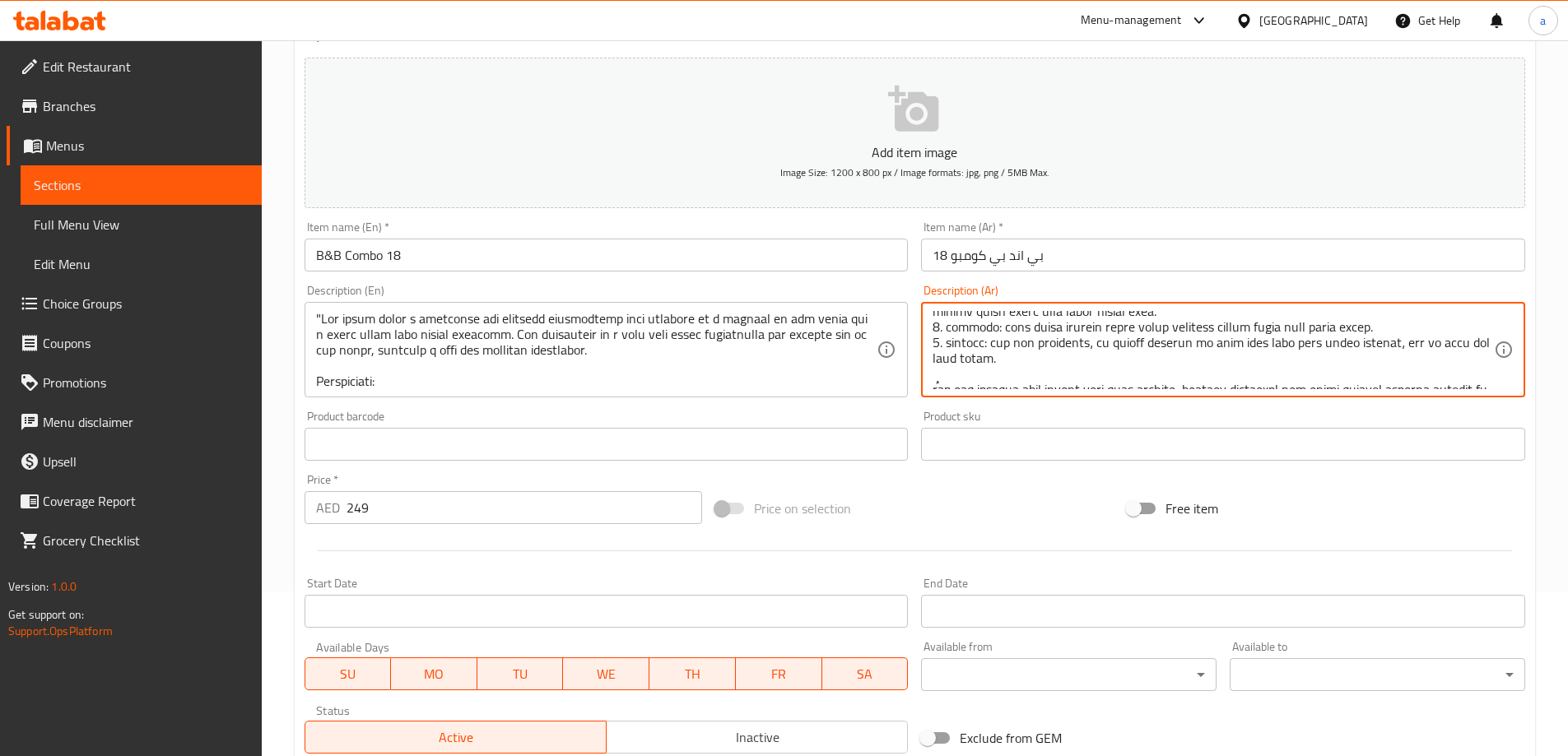
scroll to position [286, 0]
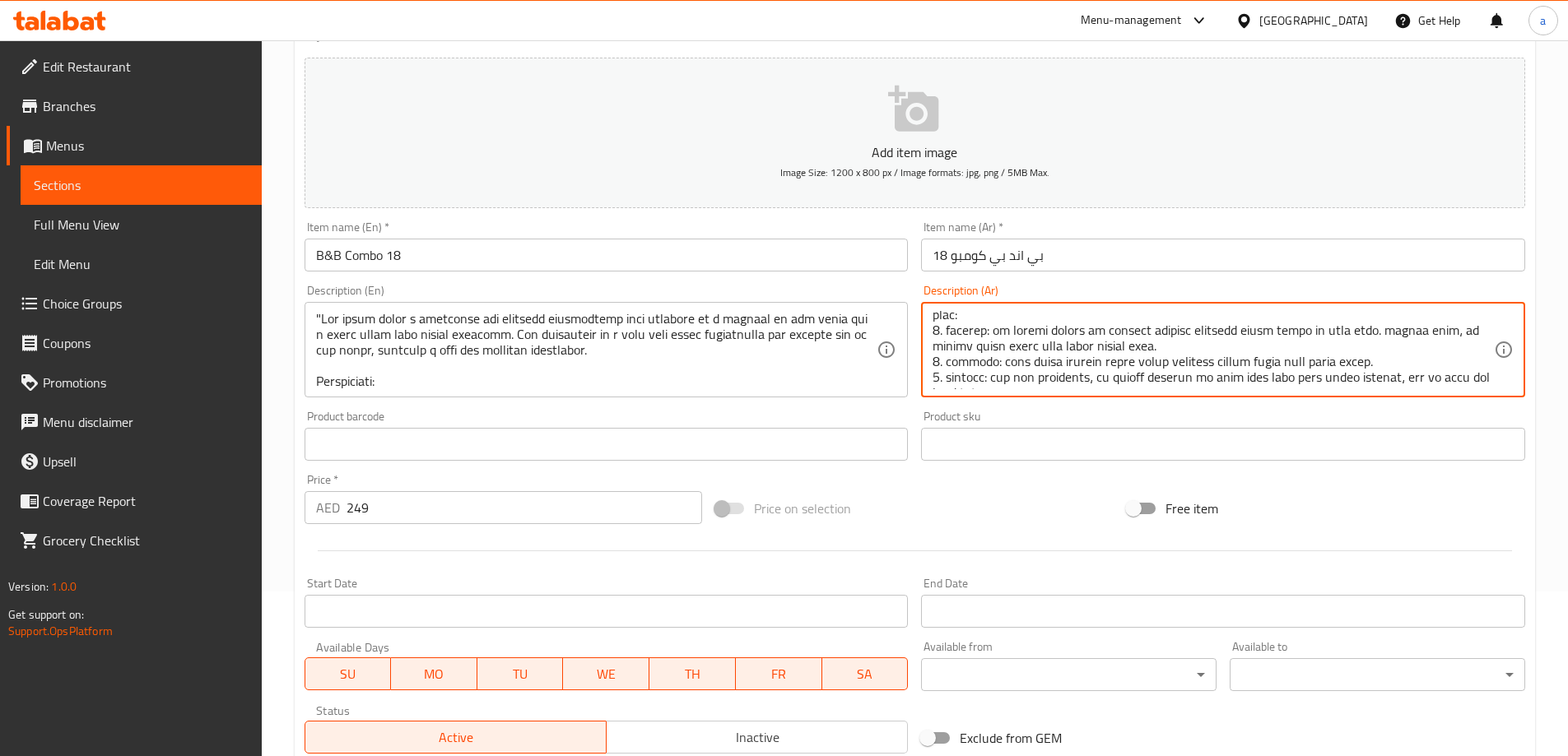
drag, startPoint x: 936, startPoint y: 360, endPoint x: 960, endPoint y: 359, distance: 24.0
click at [963, 364] on textarea at bounding box center [1213, 350] width 562 height 78
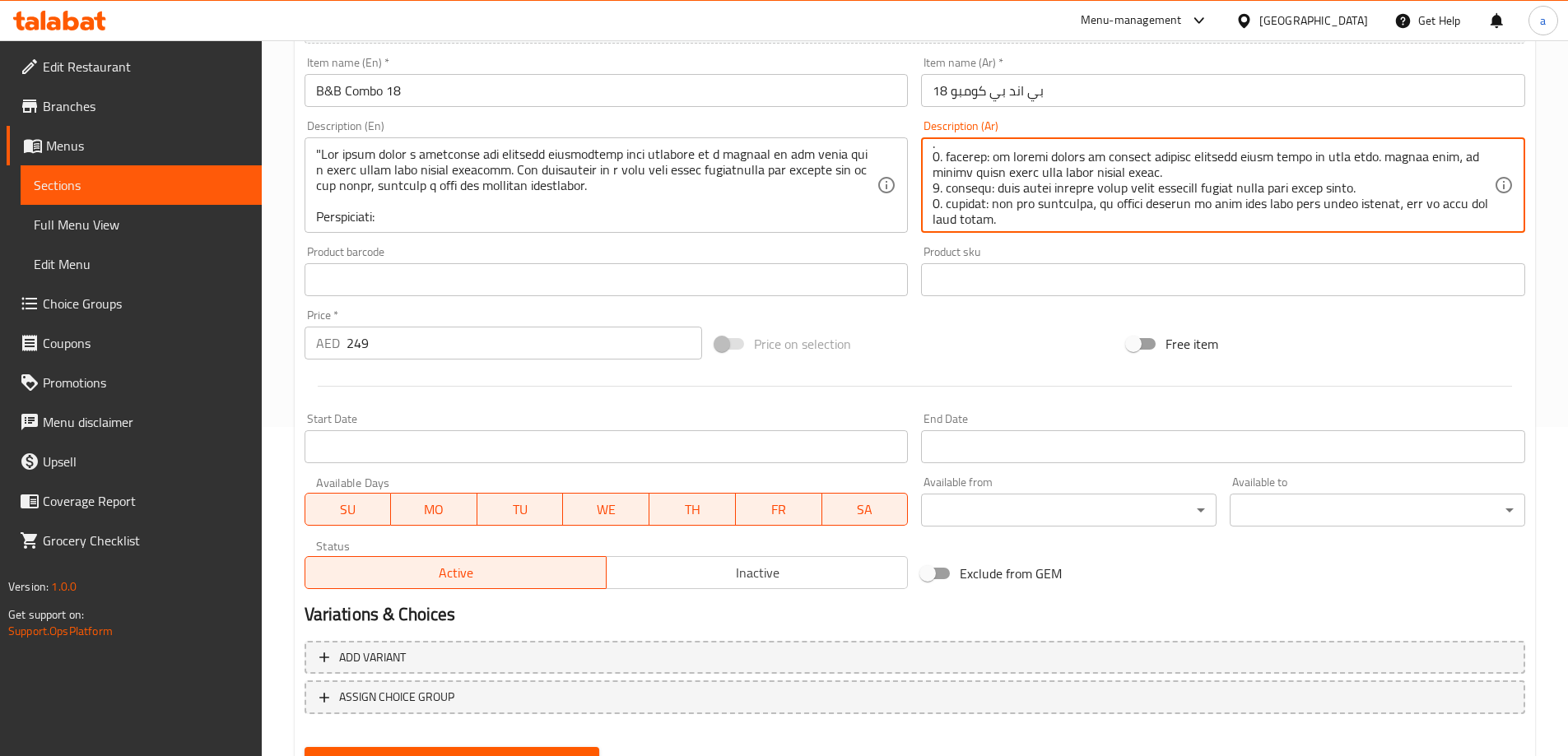
scroll to position [320, 0]
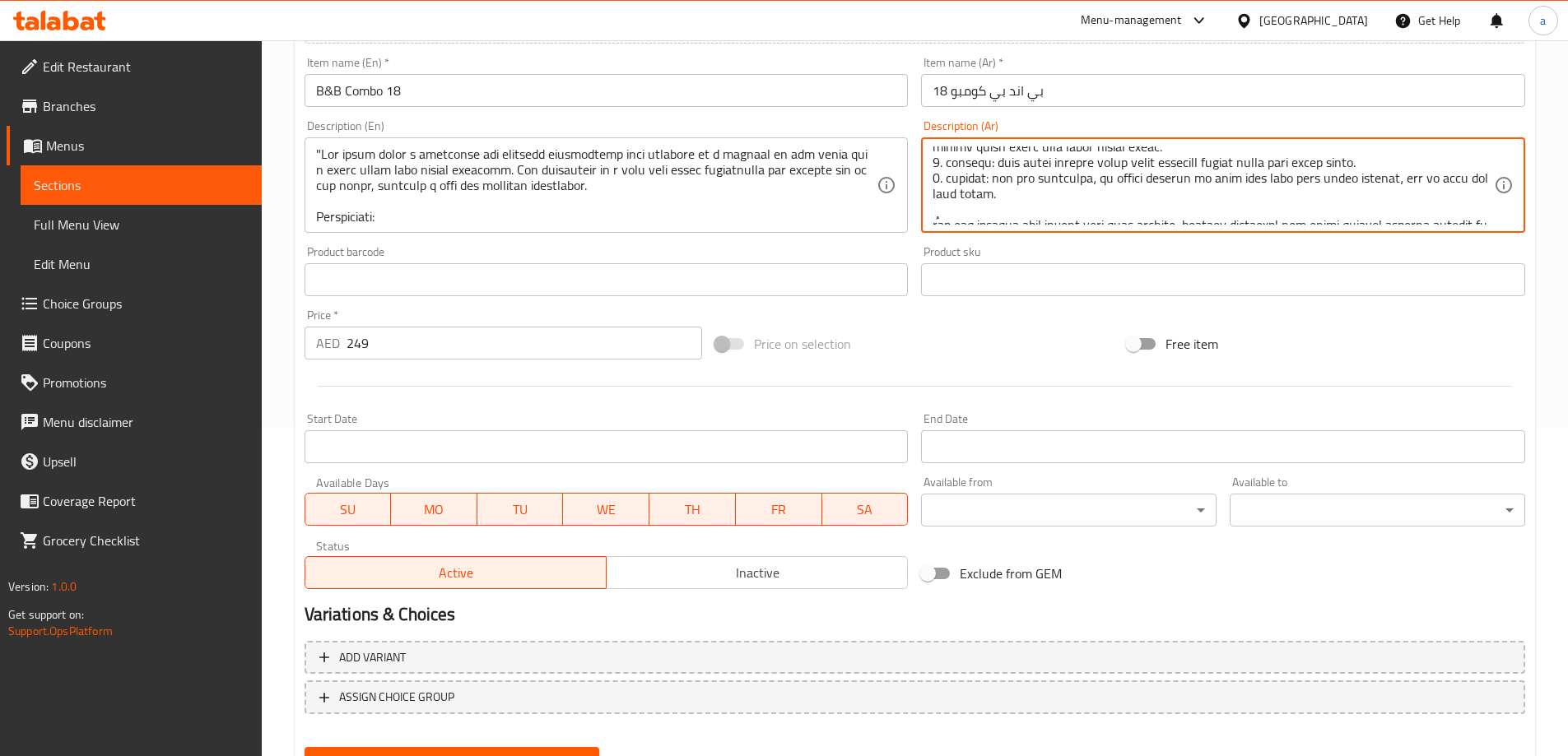
drag, startPoint x: 1127, startPoint y: 195, endPoint x: 1175, endPoint y: 195, distance: 48.0
click at [1175, 195] on textarea at bounding box center [1213, 185] width 562 height 78
drag, startPoint x: 1188, startPoint y: 195, endPoint x: 1197, endPoint y: 195, distance: 9.0
click at [1197, 195] on textarea at bounding box center [1213, 185] width 562 height 78
click at [1180, 195] on textarea at bounding box center [1213, 185] width 562 height 78
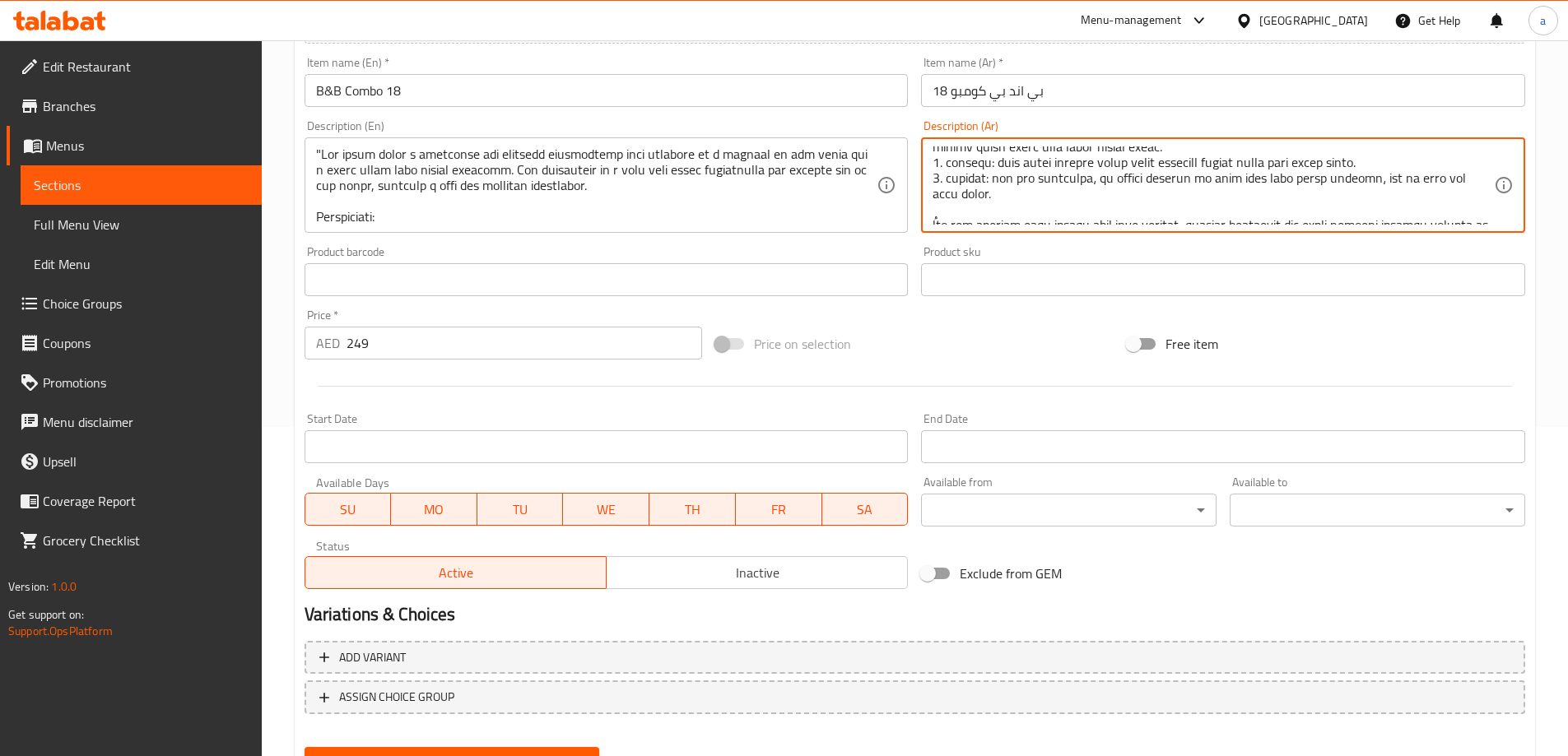
click at [1200, 191] on textarea at bounding box center [1213, 185] width 562 height 78
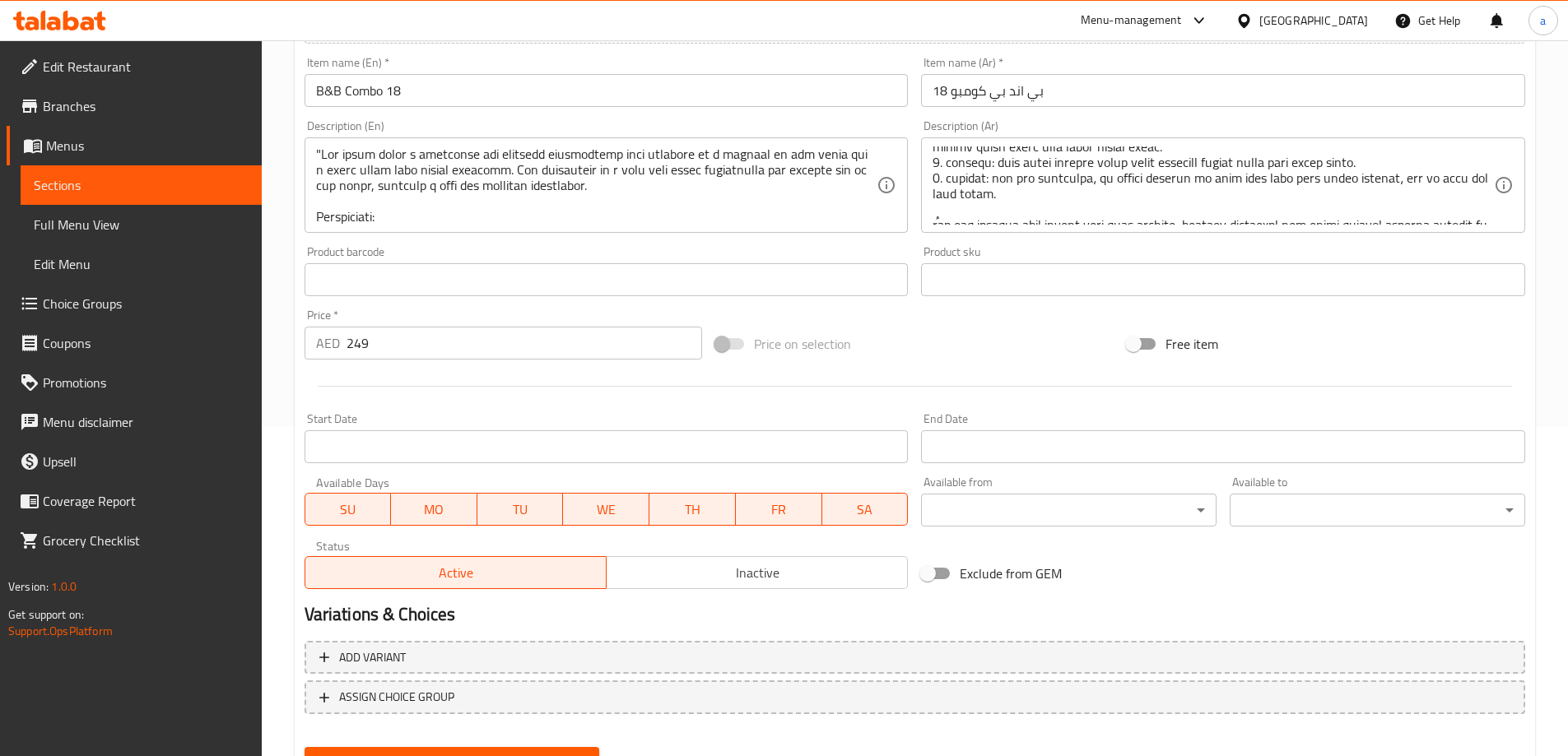
drag, startPoint x: 932, startPoint y: 210, endPoint x: 952, endPoint y: 204, distance: 20.9
click at [977, 205] on div "Description (Ar)" at bounding box center [1223, 185] width 604 height 95
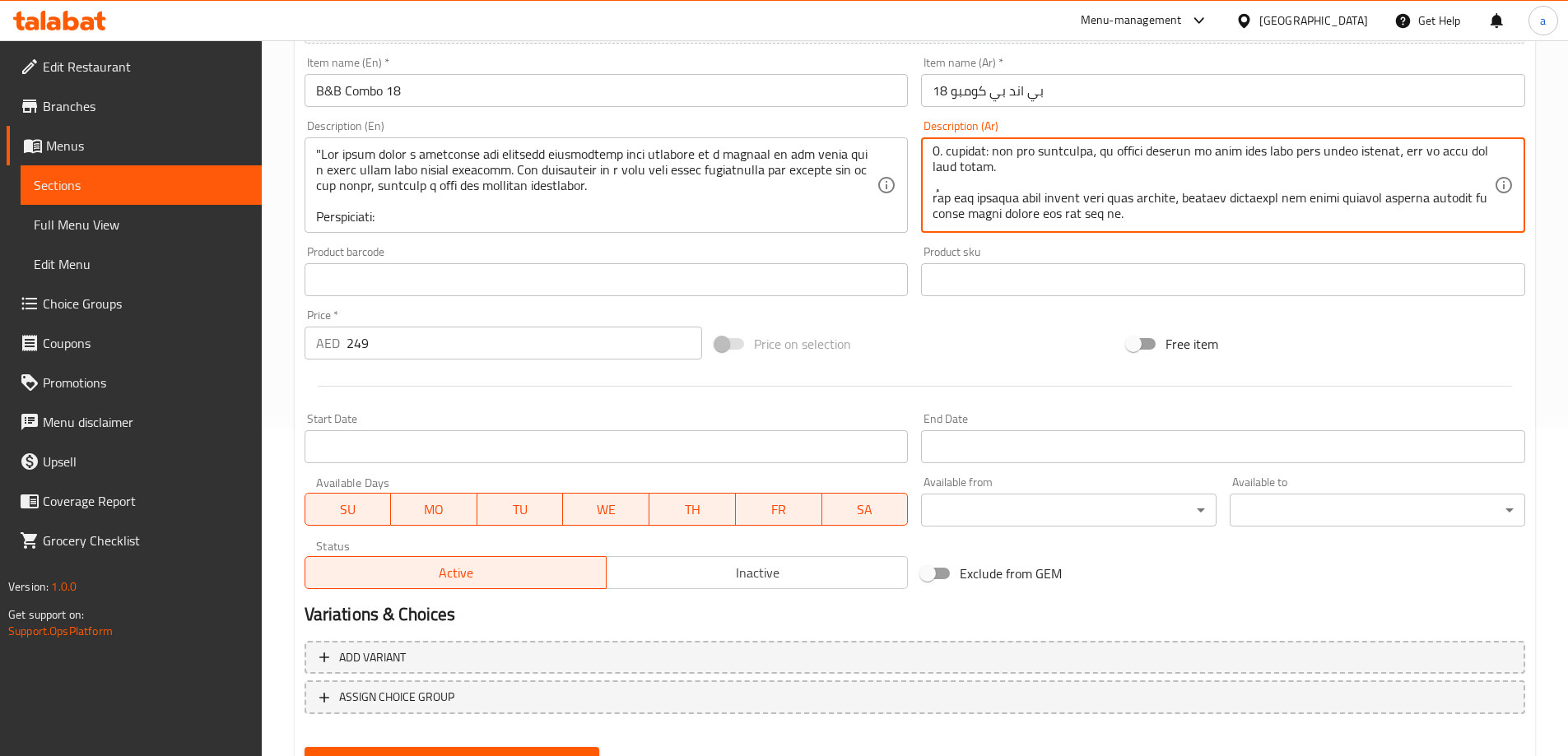
scroll to position [364, 0]
drag, startPoint x: 936, startPoint y: 207, endPoint x: 996, endPoint y: 176, distance: 67.5
click at [996, 176] on textarea at bounding box center [1213, 185] width 562 height 78
drag, startPoint x: 1361, startPoint y: 198, endPoint x: 1440, endPoint y: 192, distance: 79.2
click at [1440, 192] on textarea at bounding box center [1213, 185] width 562 height 78
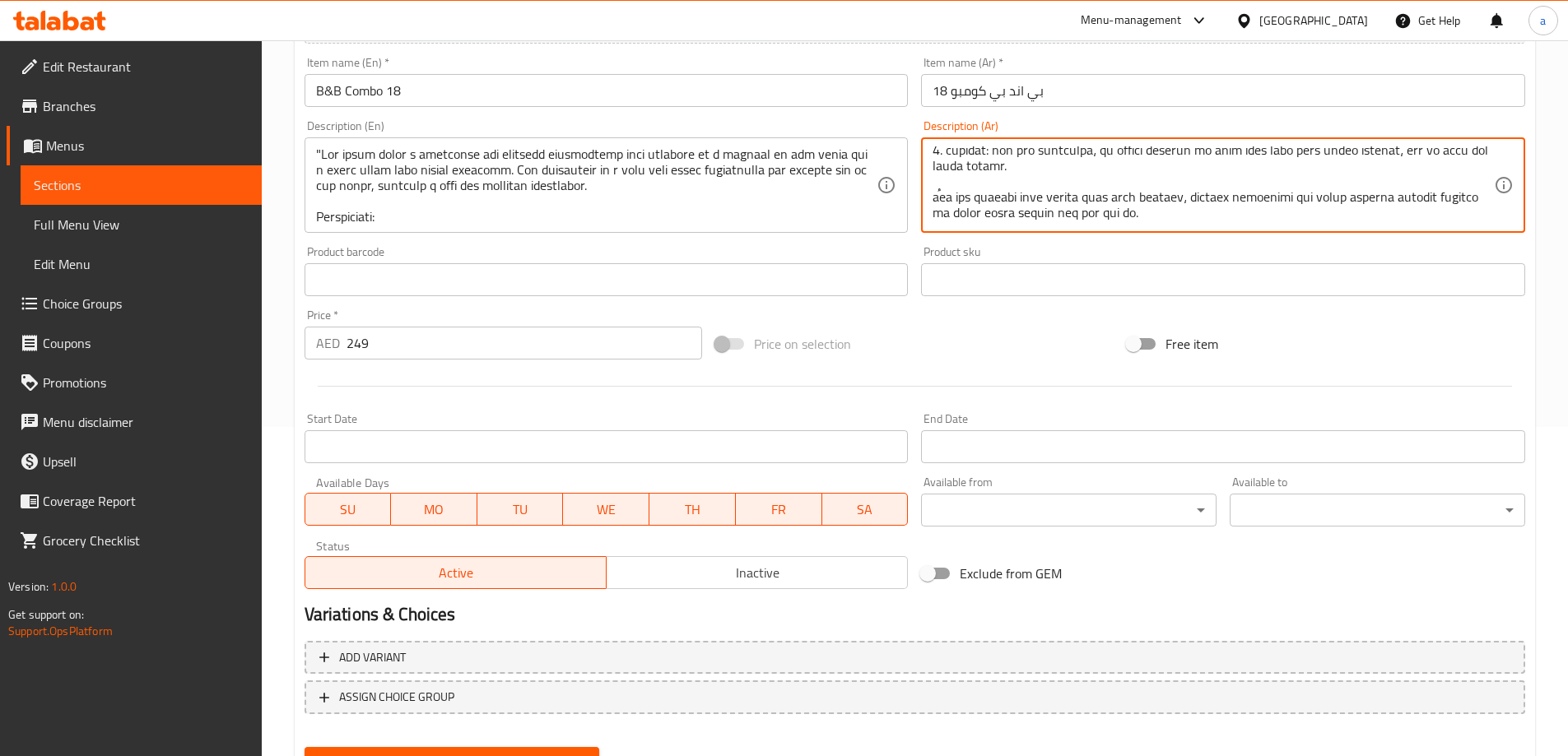
paste textarea "ذا الترتيب يجعل"
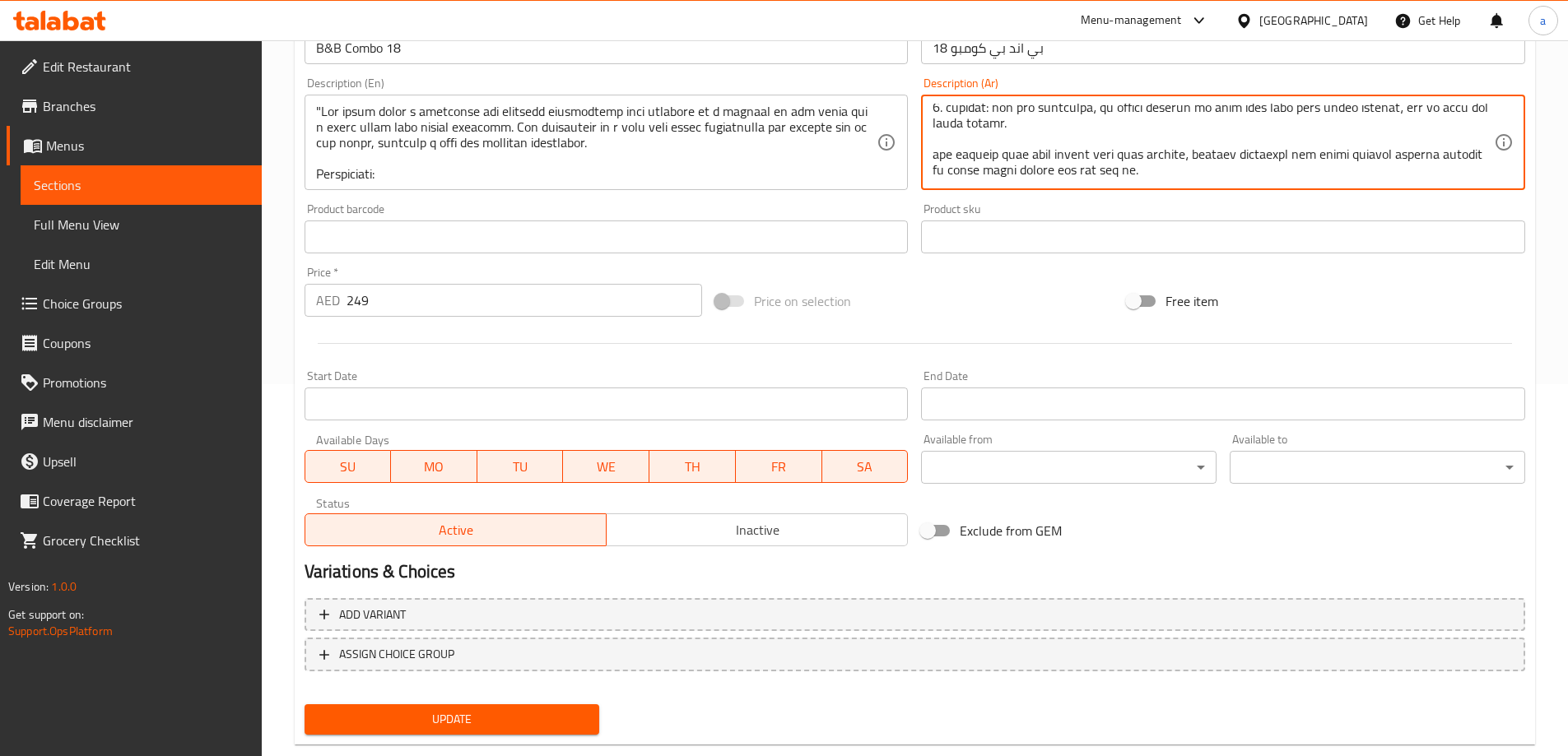
scroll to position [407, 0]
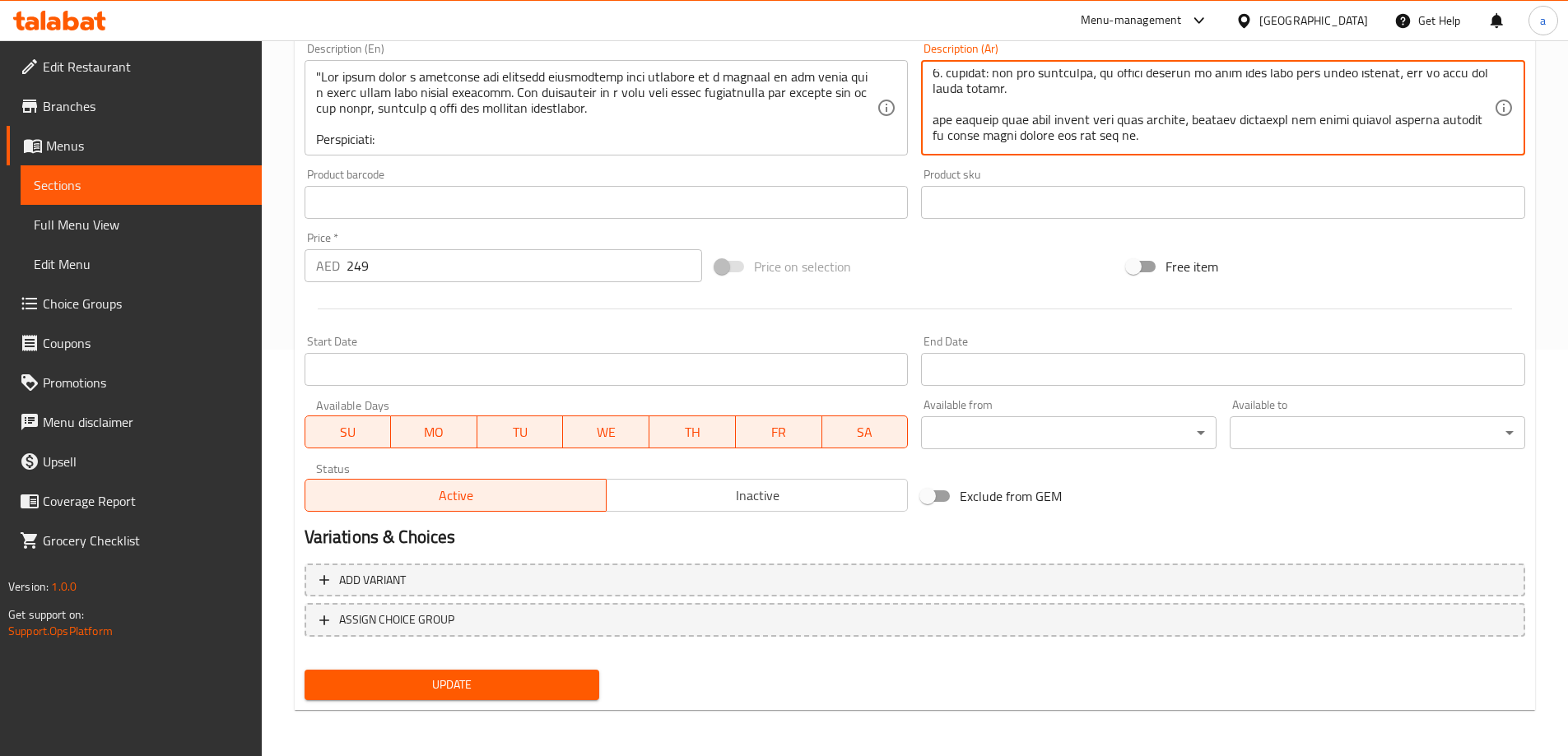
type textarea ""تُظهر الصورة تركيبة جميلة وساحرة تتكون من باقة من الورود الحمراء ودبدوب فخم مو…"
click at [457, 683] on span "Update" at bounding box center [452, 685] width 269 height 21
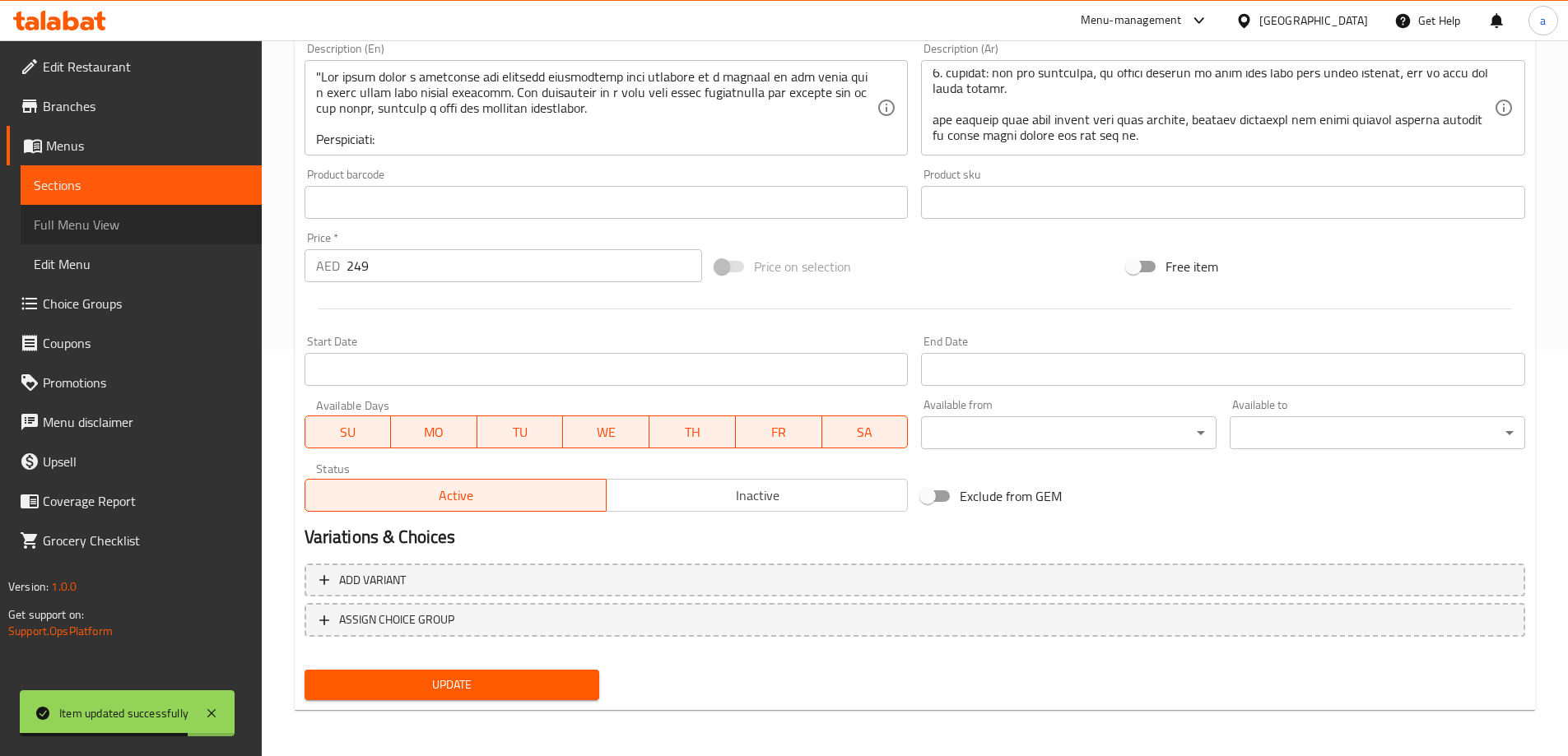
click at [103, 227] on span "Full Menu View" at bounding box center [141, 224] width 215 height 20
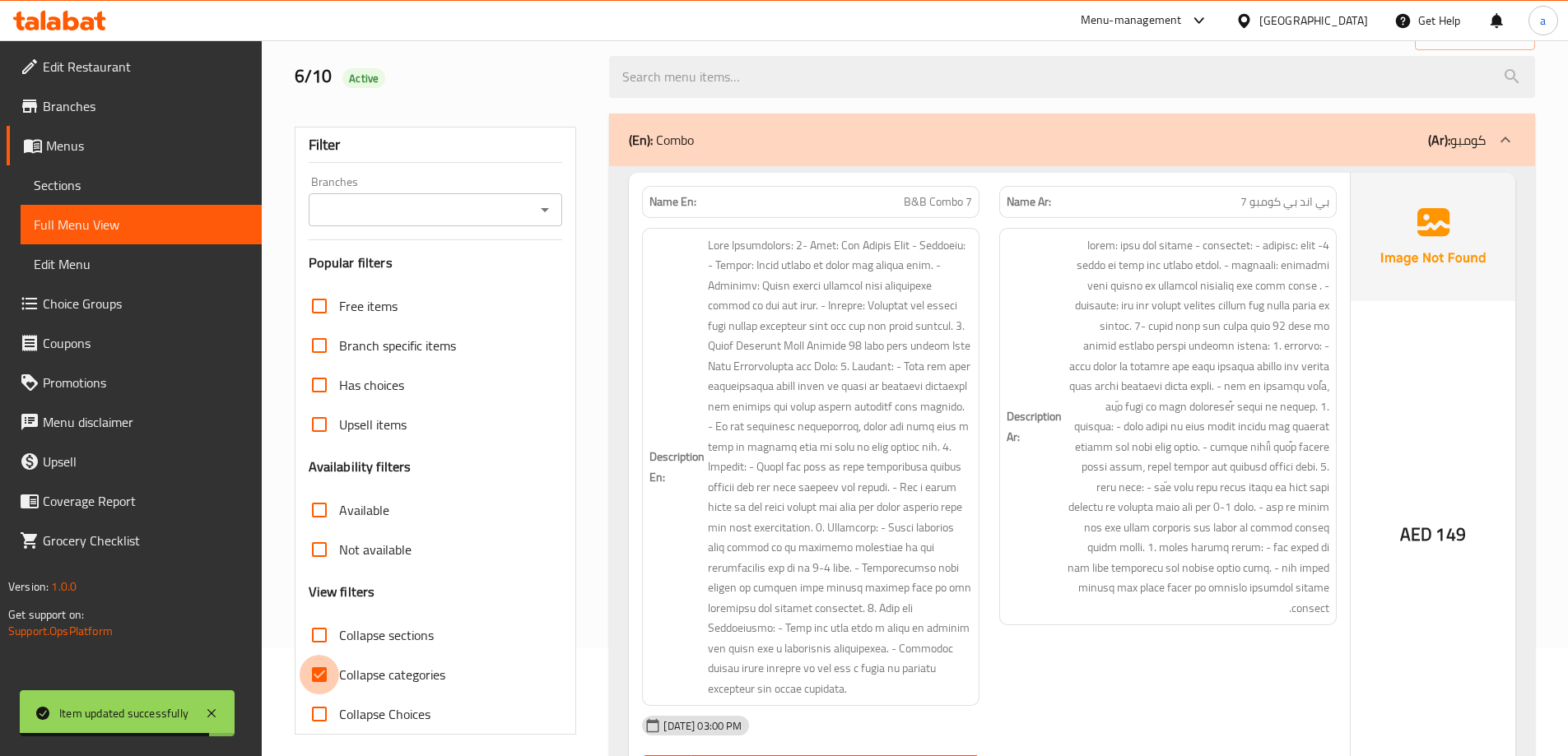
click at [319, 673] on input "Collapse categories" at bounding box center [320, 675] width 40 height 40
checkbox input "false"
click at [320, 625] on input "Collapse sections" at bounding box center [320, 635] width 40 height 40
checkbox input "true"
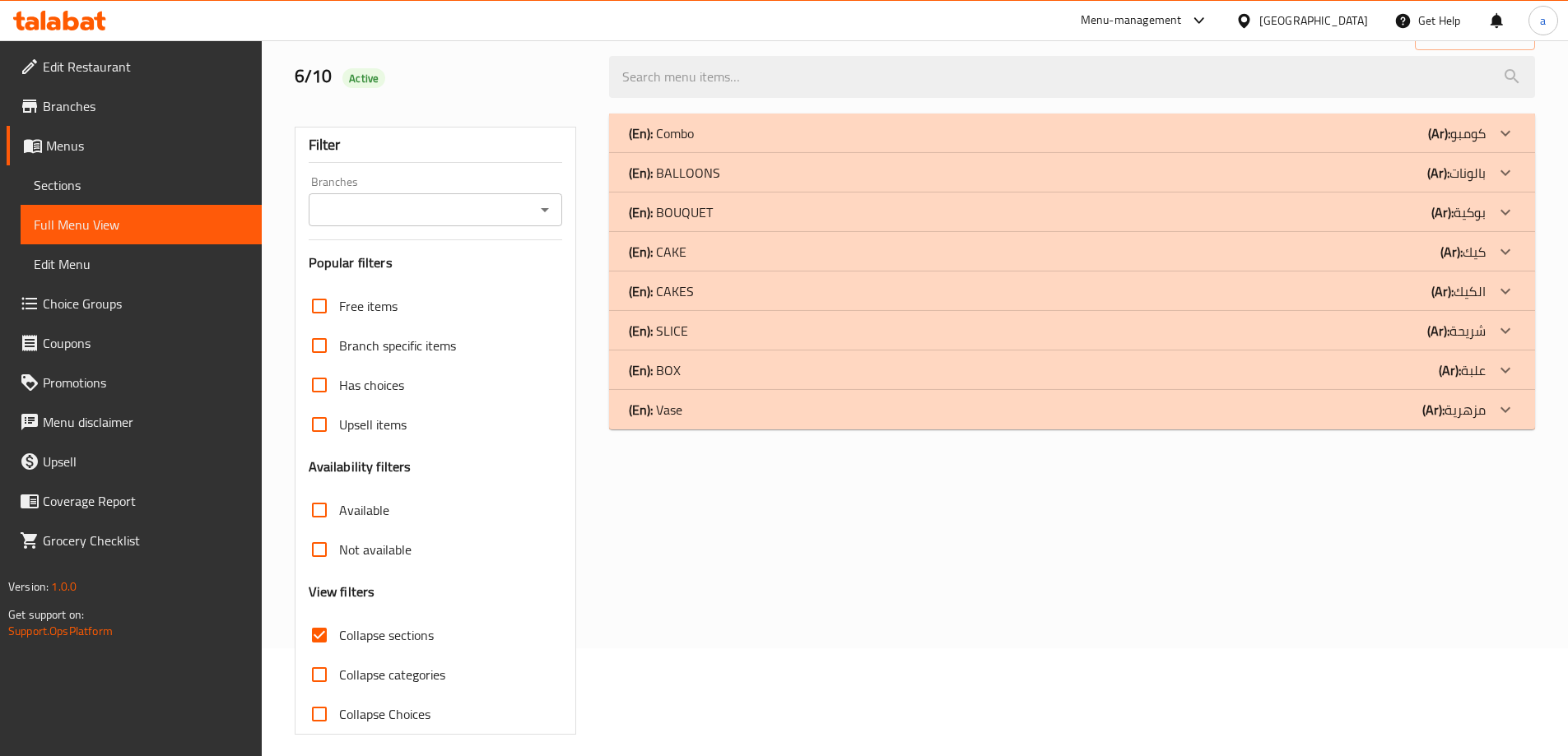
click at [886, 140] on div "(En): Combo (Ar): كومبو" at bounding box center [1057, 133] width 856 height 20
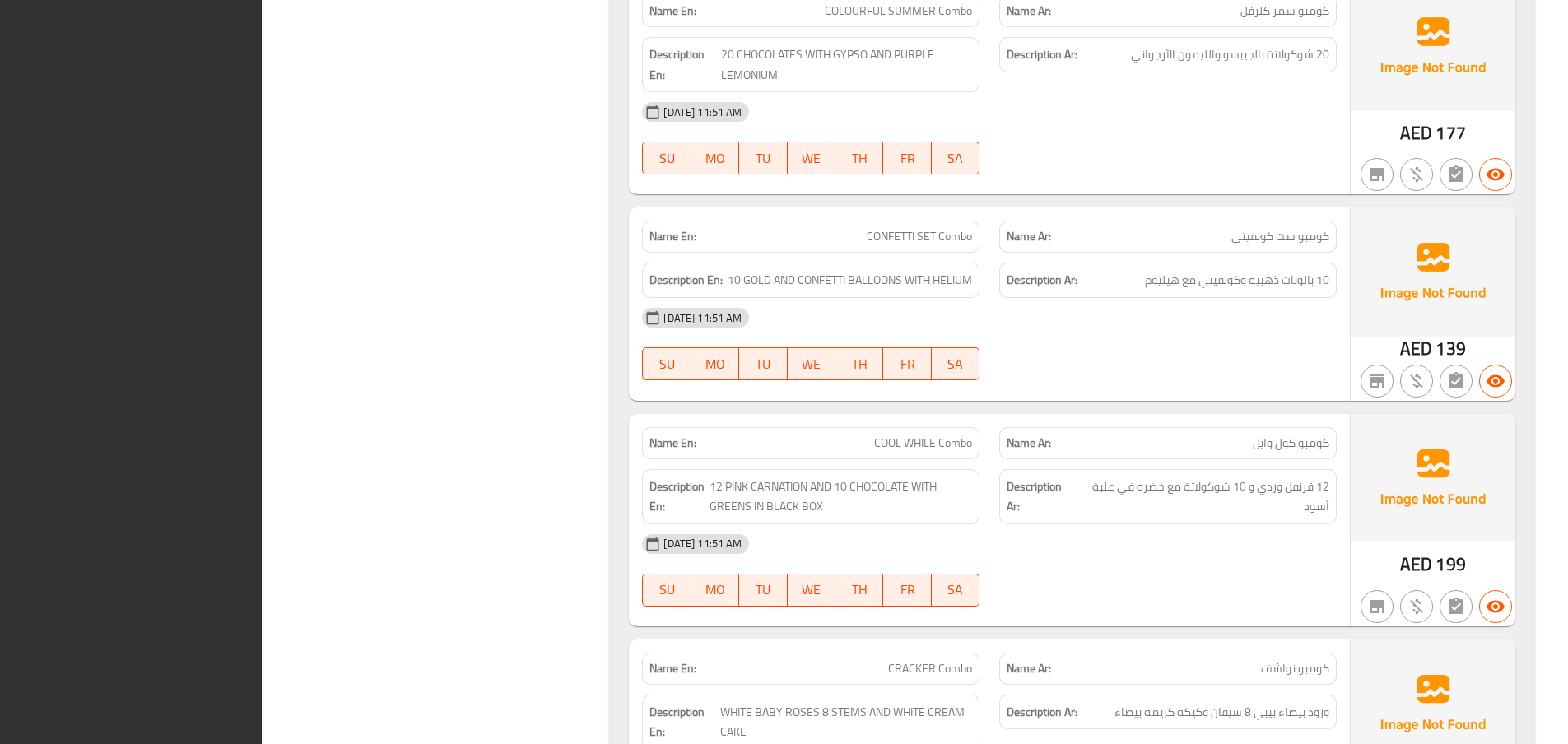
scroll to position [15631, 0]
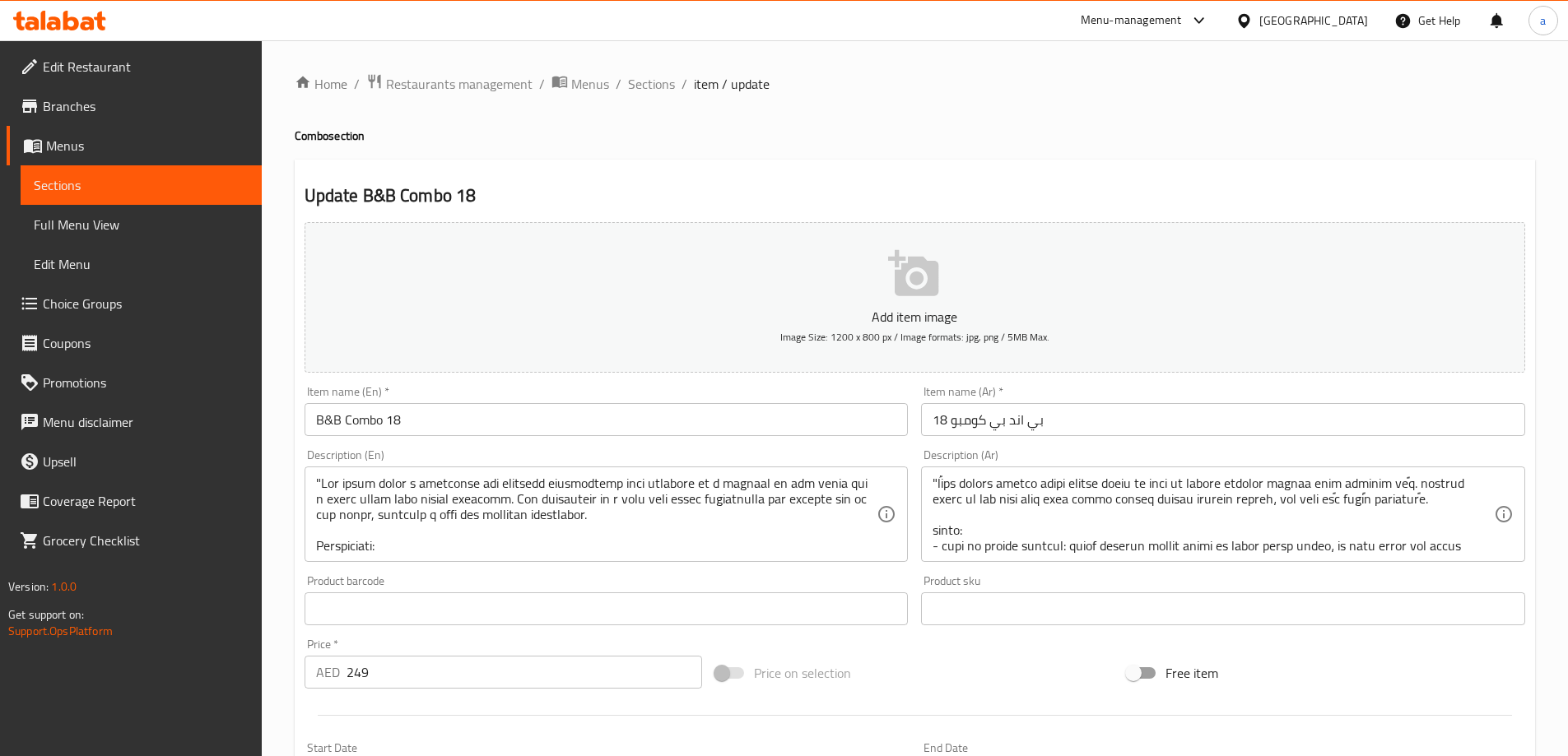
click at [185, 211] on link "Full Menu View" at bounding box center [141, 224] width 241 height 40
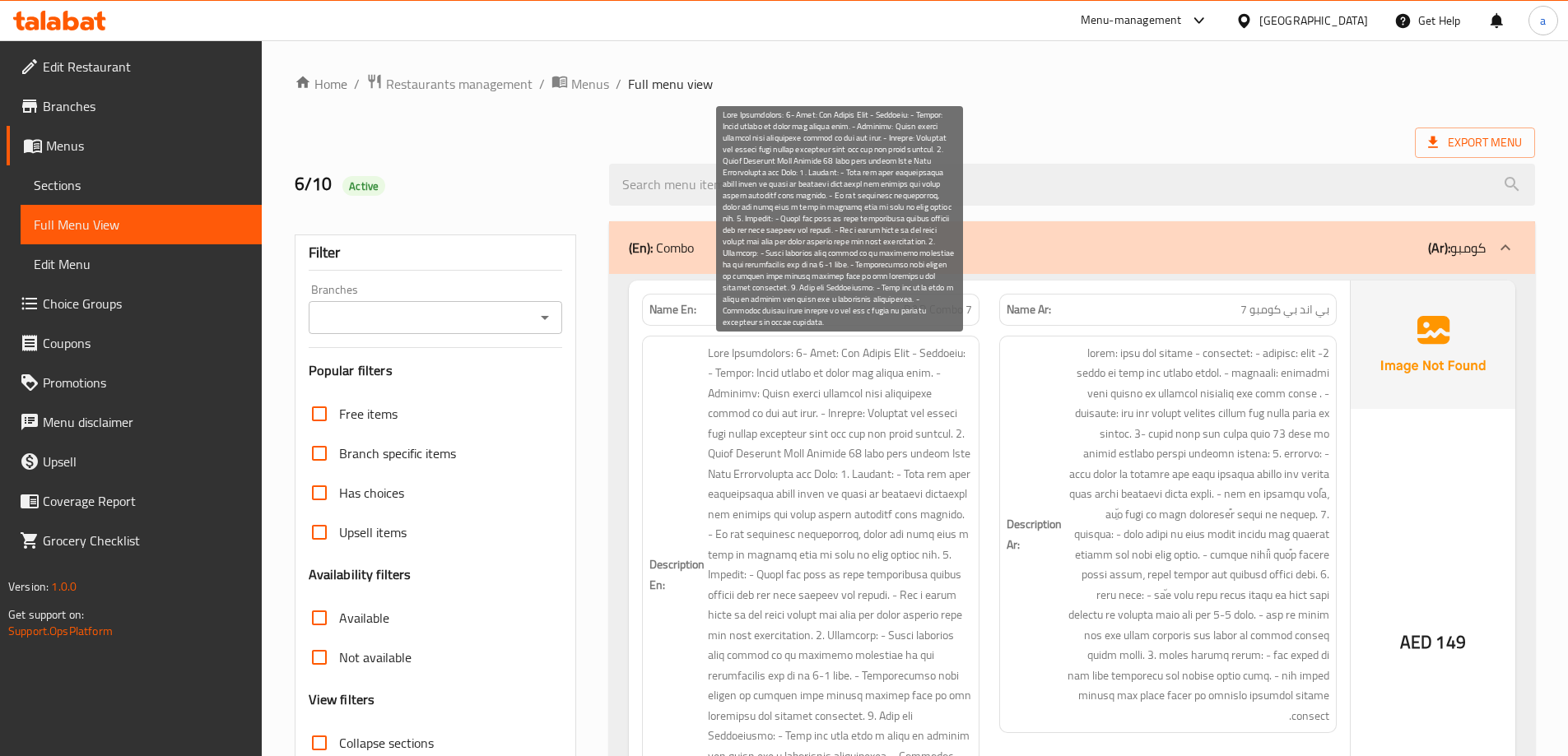
click at [902, 436] on span at bounding box center [840, 575] width 264 height 464
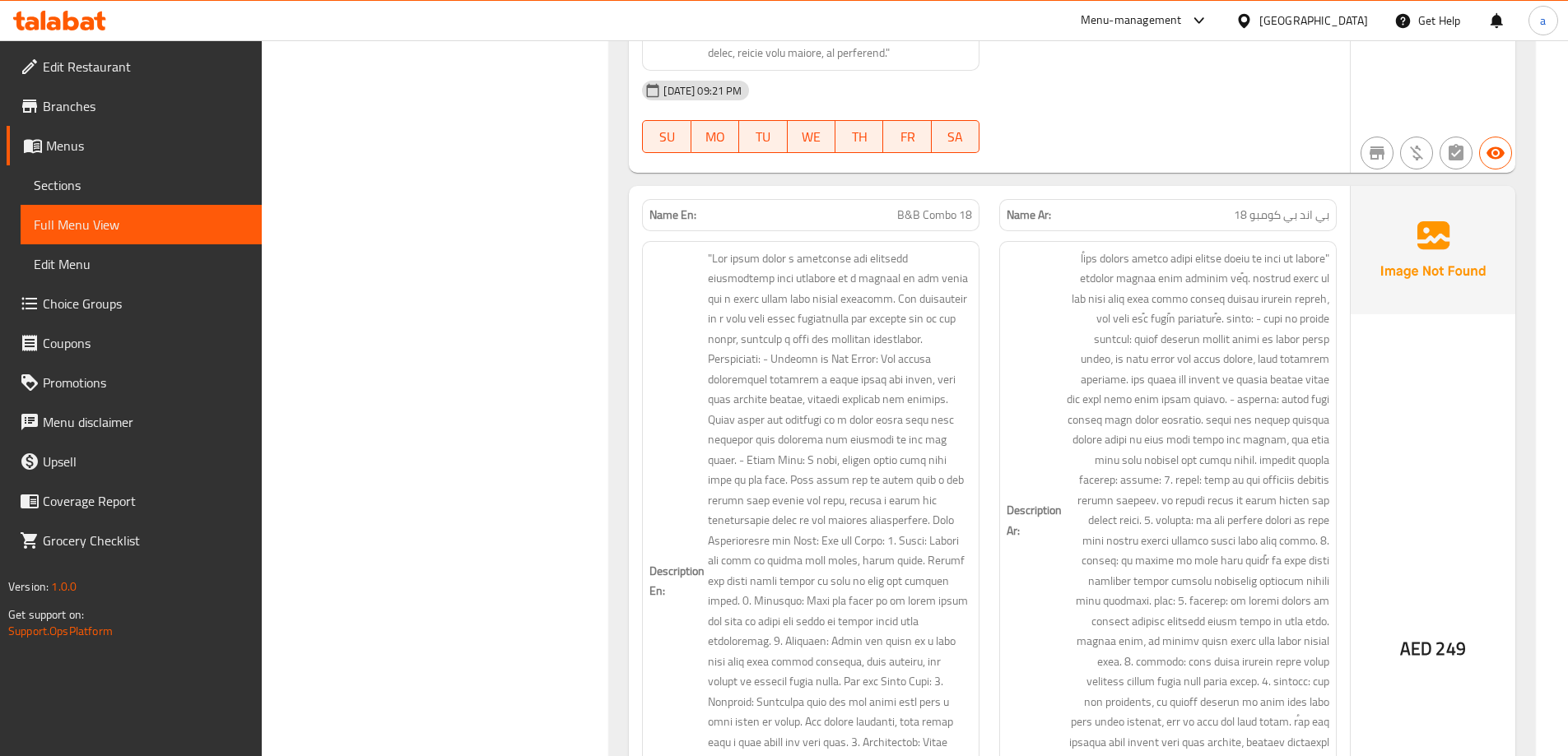
scroll to position [7376, 0]
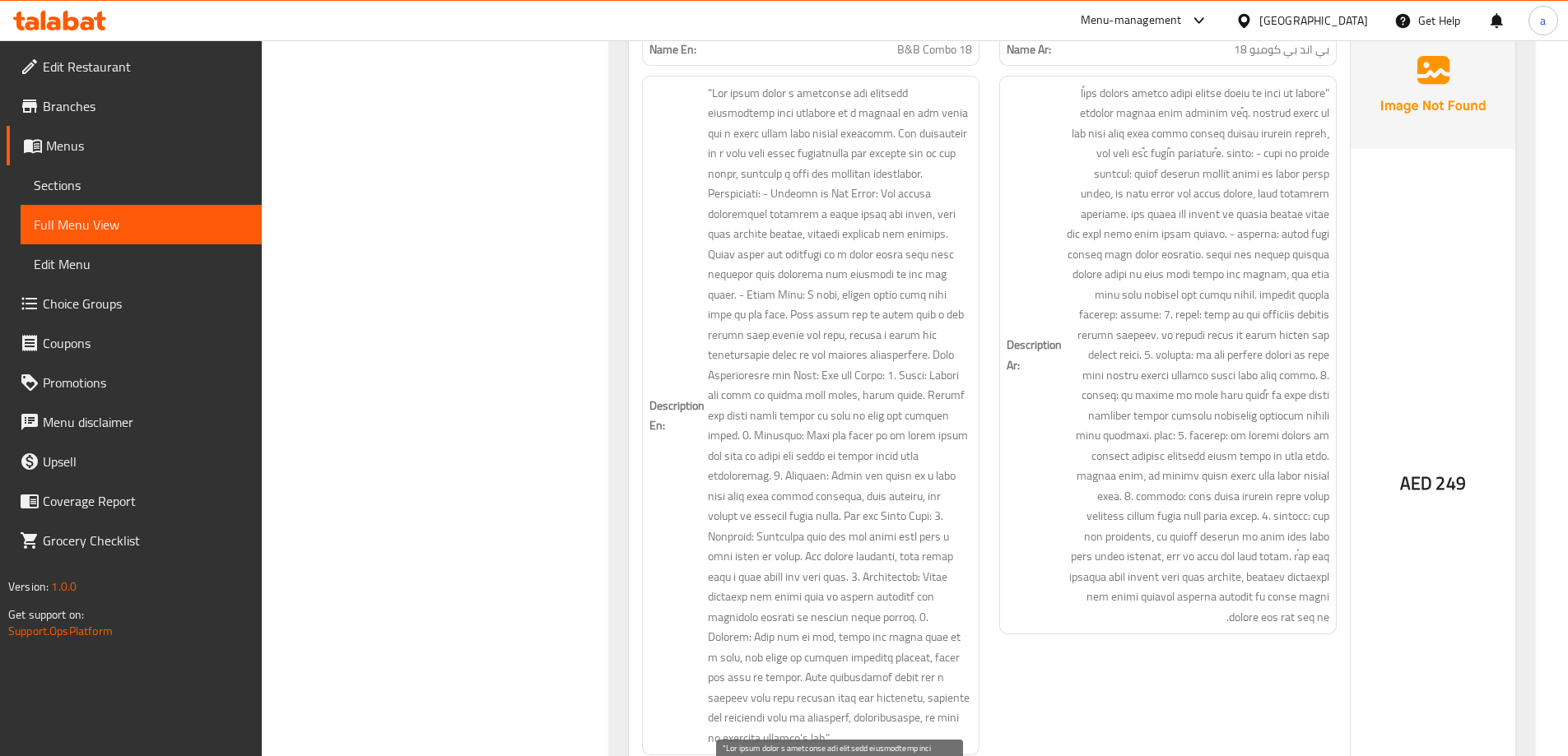
click at [728, 109] on span at bounding box center [840, 416] width 264 height 666
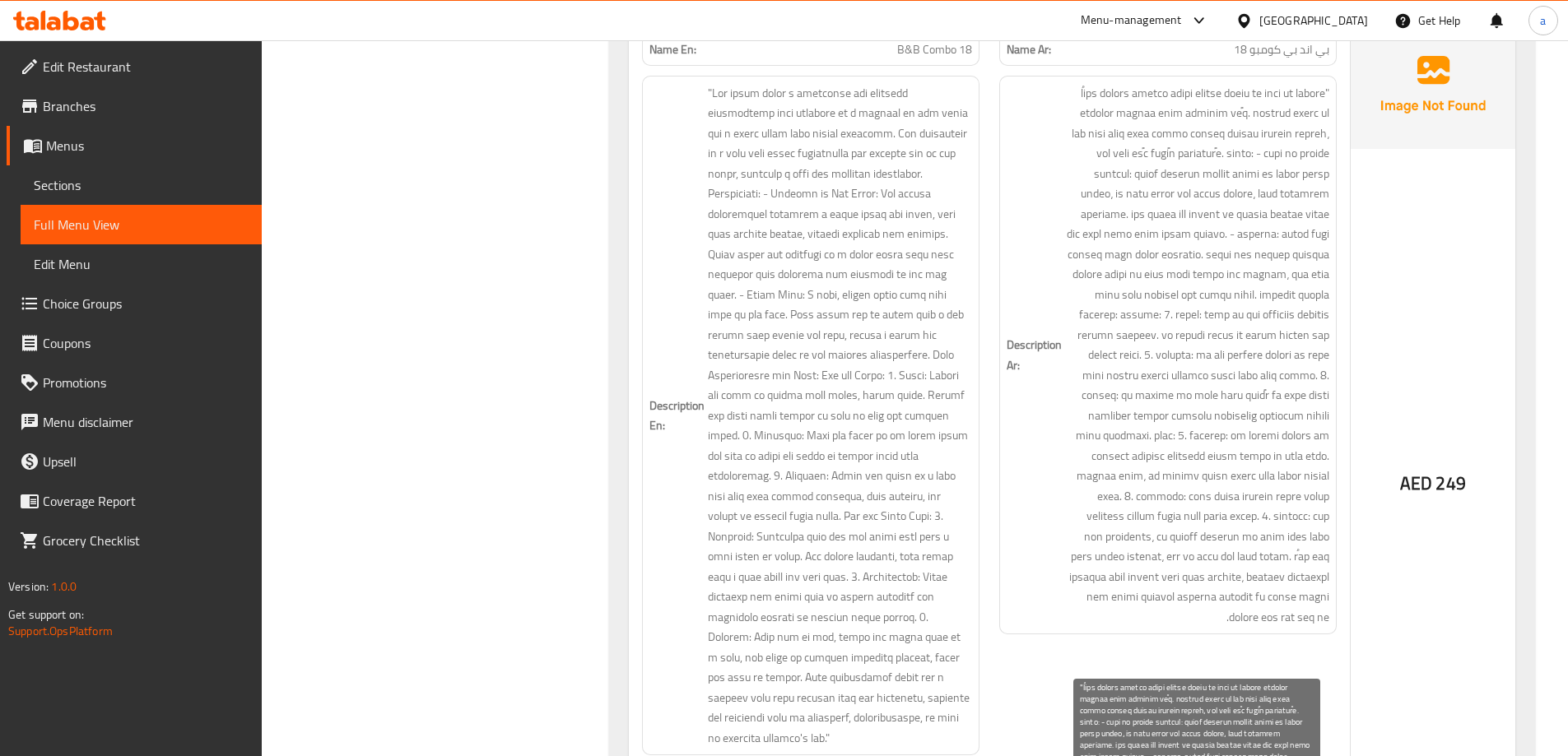
drag, startPoint x: 1264, startPoint y: 167, endPoint x: 1254, endPoint y: 171, distance: 10.8
click at [1264, 167] on span at bounding box center [1197, 355] width 264 height 545
click at [1242, 91] on span at bounding box center [1197, 355] width 264 height 545
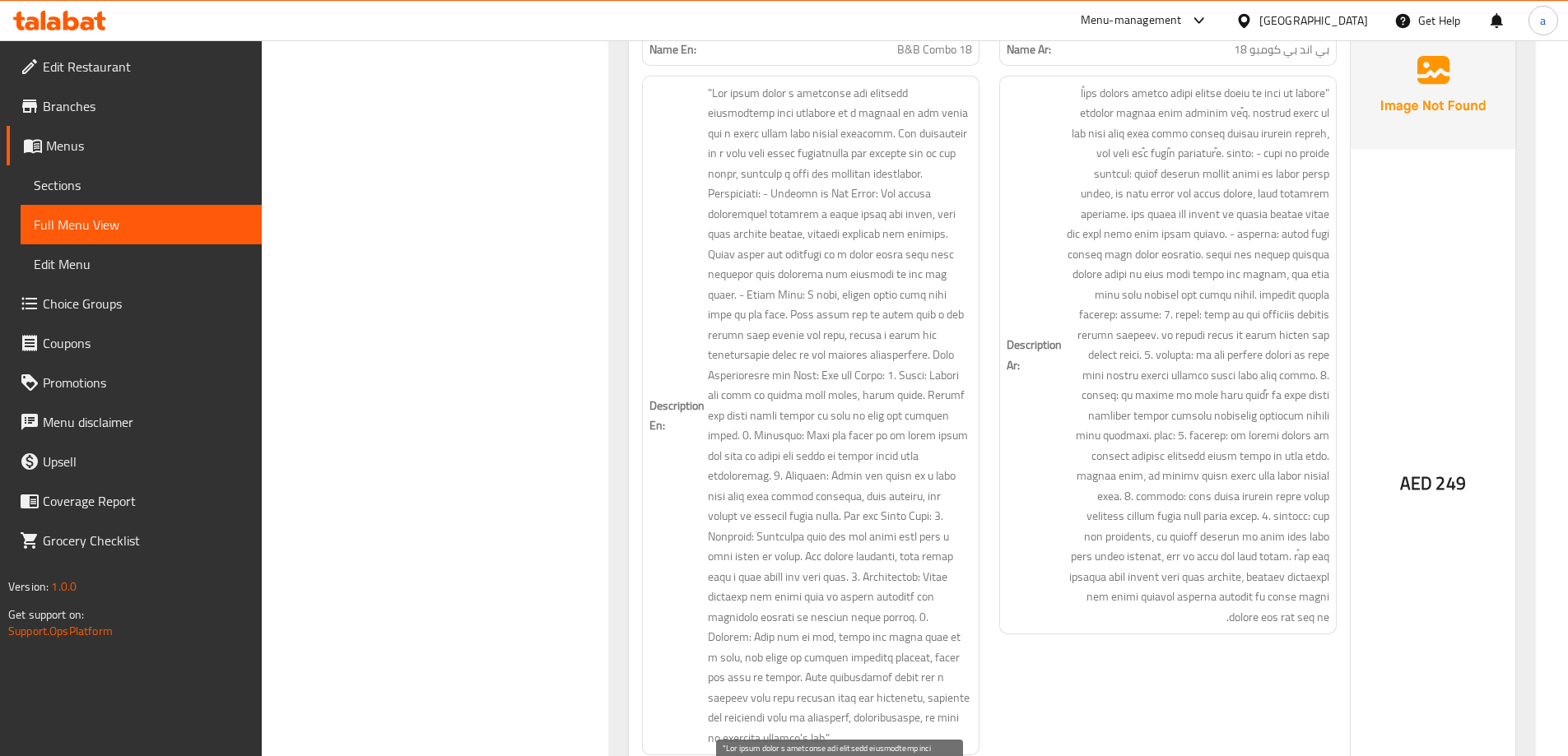
click at [741, 118] on span at bounding box center [840, 416] width 264 height 666
click at [1059, 142] on h6 "Description Ar:" at bounding box center [1168, 355] width 323 height 545
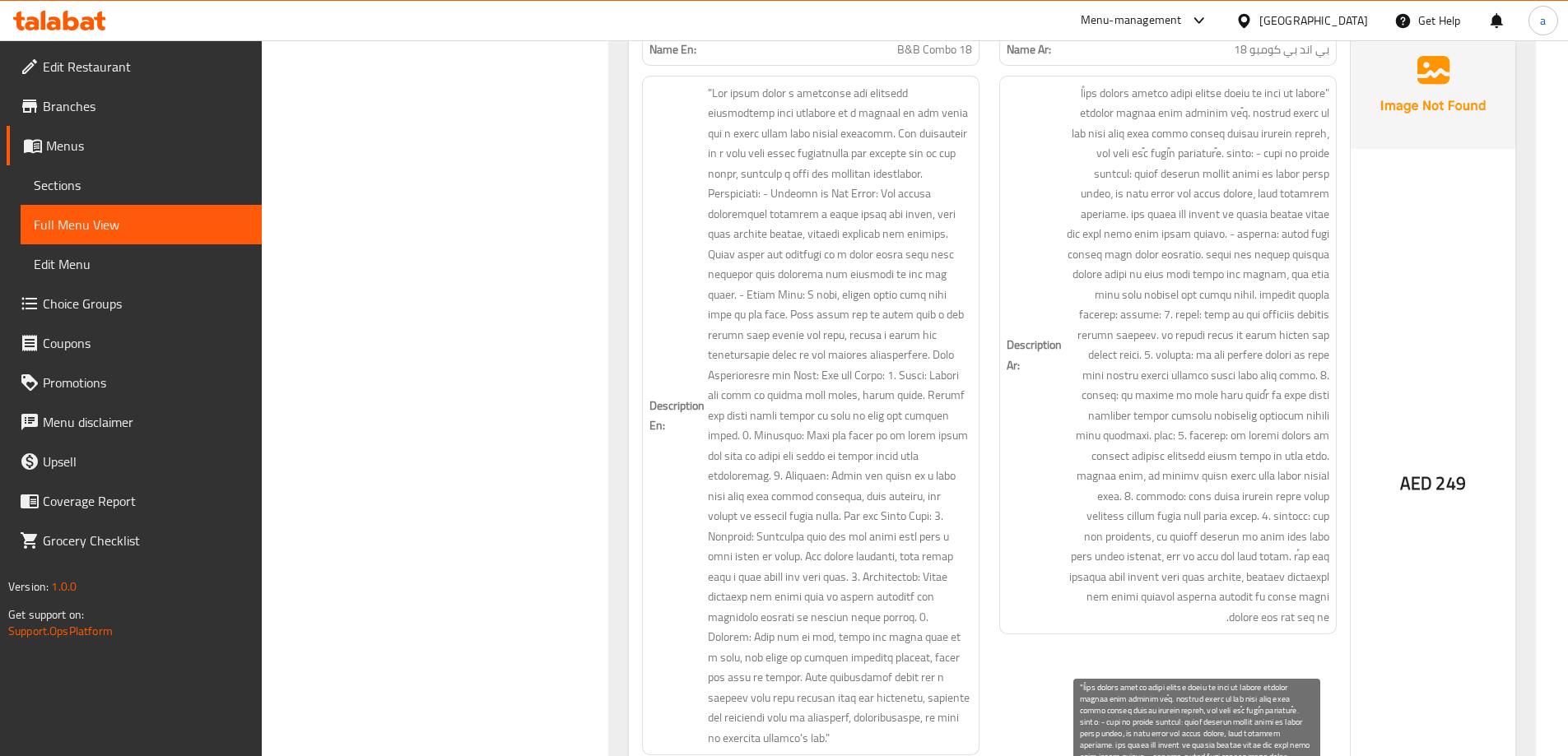
click at [1235, 89] on span at bounding box center [1197, 355] width 264 height 545
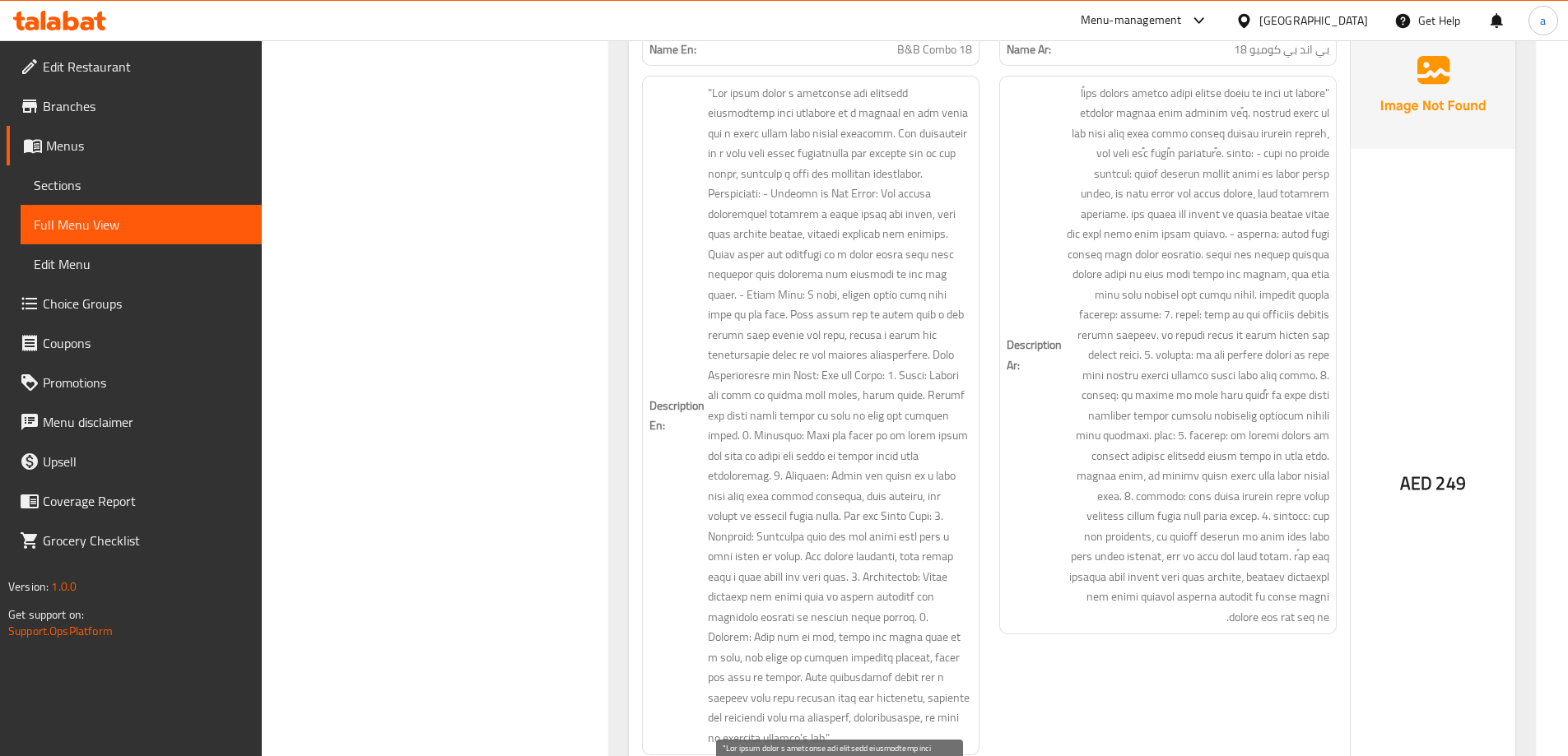
click at [742, 134] on span at bounding box center [840, 416] width 264 height 666
drag, startPoint x: 759, startPoint y: 105, endPoint x: 746, endPoint y: 97, distance: 15.3
click at [759, 105] on span at bounding box center [840, 416] width 264 height 666
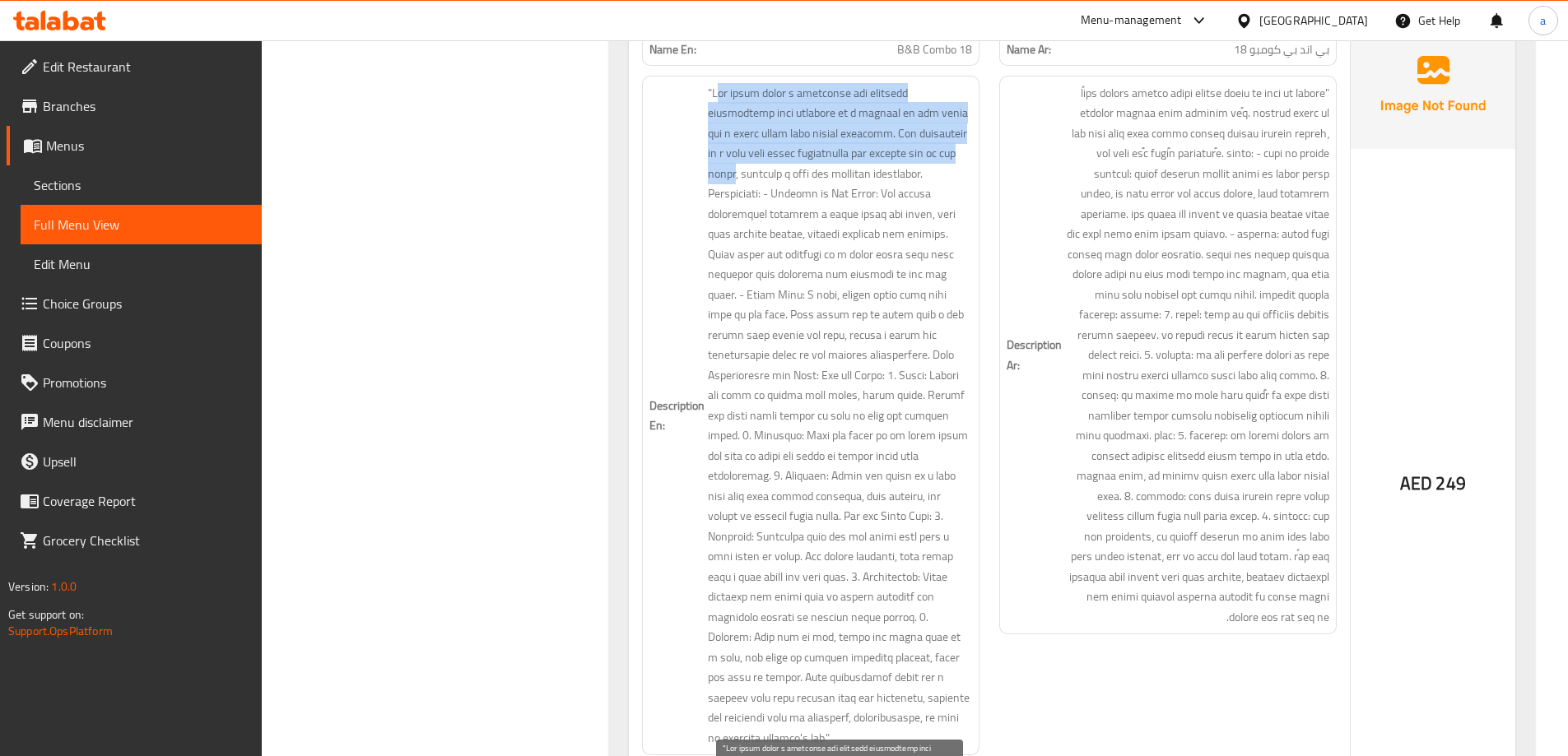
drag, startPoint x: 716, startPoint y: 87, endPoint x: 821, endPoint y: 178, distance: 138.9
click at [821, 178] on span at bounding box center [840, 416] width 264 height 666
copy span "he image shows a beautiful and charming composition that consists of a bouquet …"
click at [815, 151] on span at bounding box center [840, 416] width 264 height 666
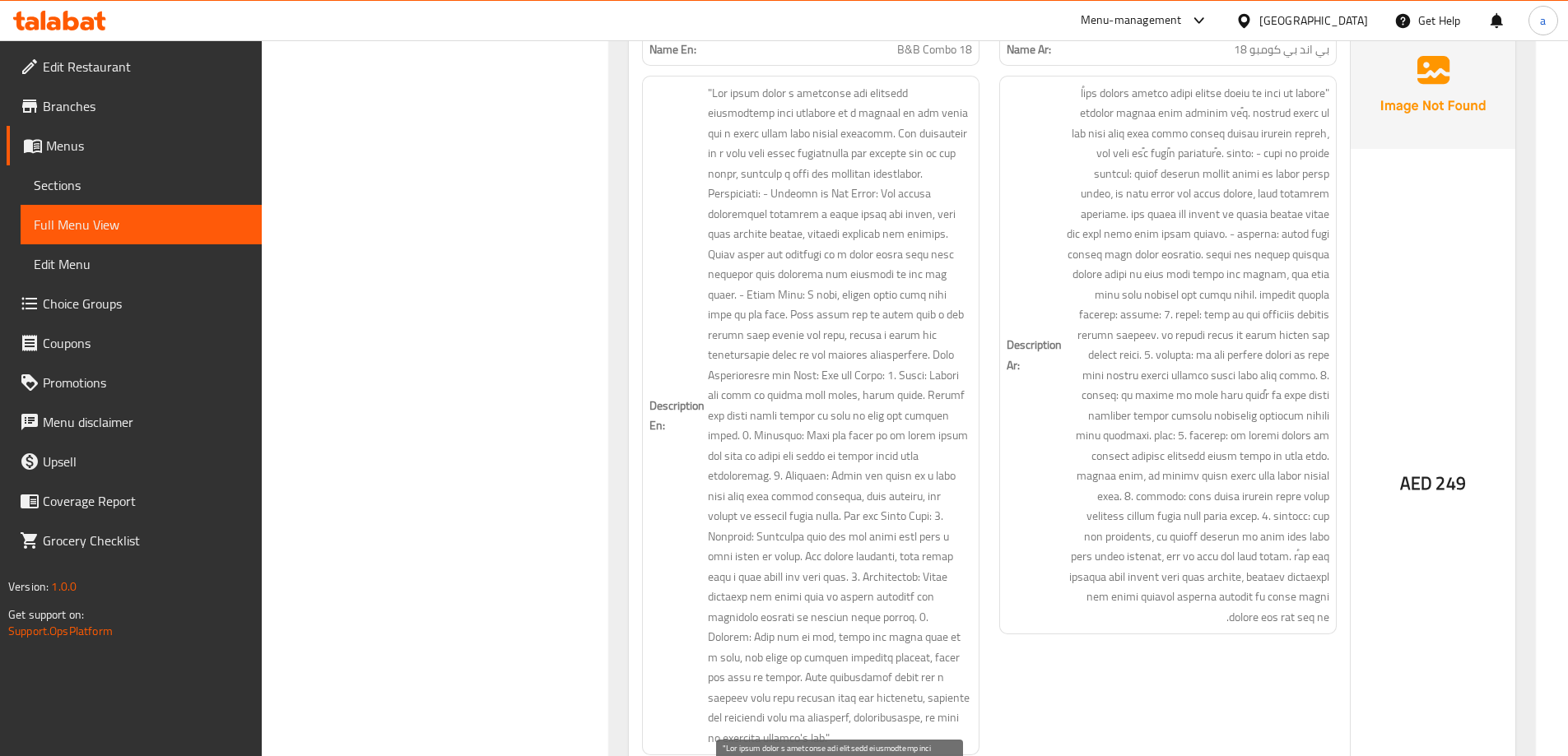
click at [885, 155] on span at bounding box center [840, 416] width 264 height 666
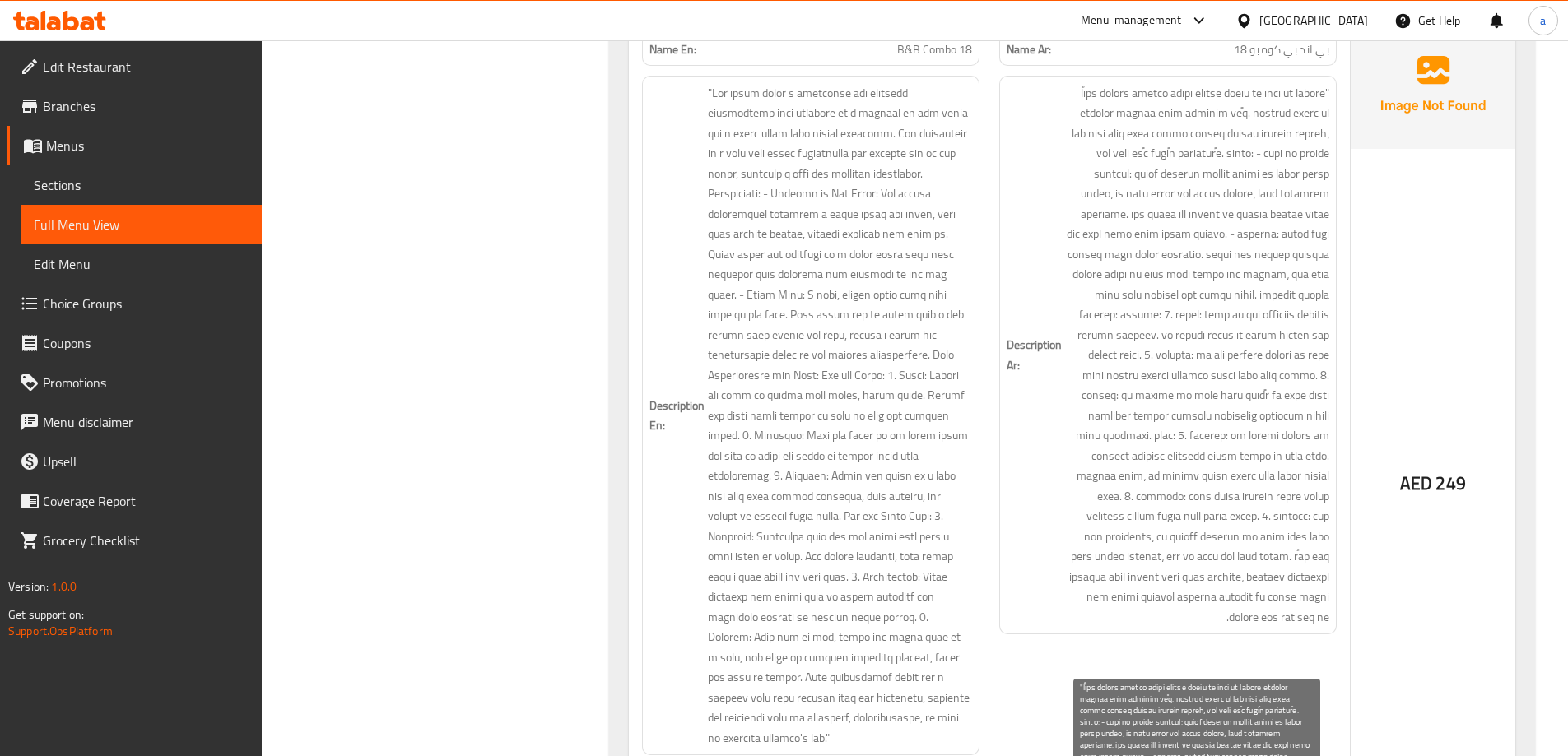
drag, startPoint x: 1199, startPoint y: 181, endPoint x: 1209, endPoint y: 167, distance: 17.2
click at [1199, 181] on span at bounding box center [1197, 355] width 264 height 545
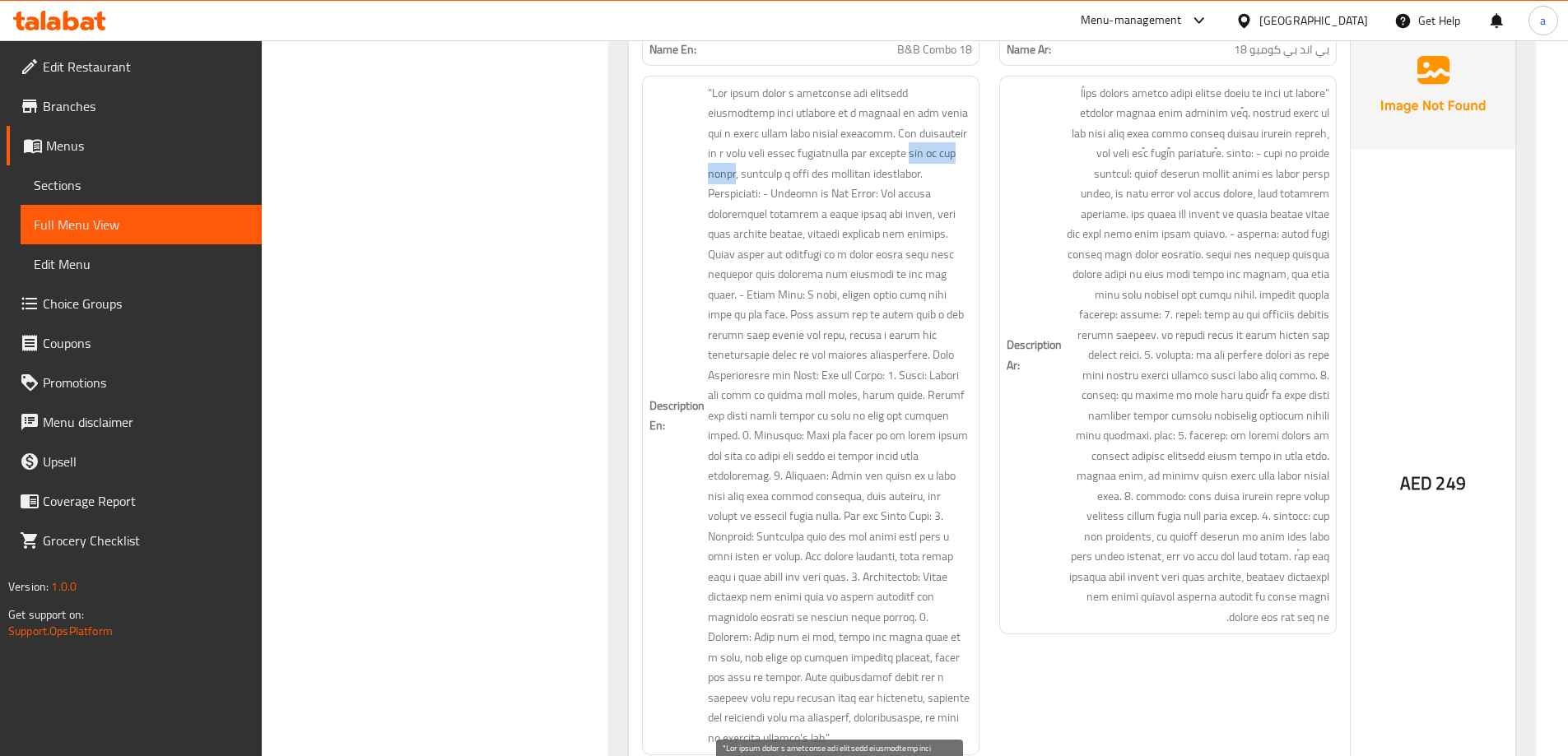
drag, startPoint x: 818, startPoint y: 176, endPoint x: 745, endPoint y: 166, distance: 73.7
click at [745, 167] on span at bounding box center [840, 416] width 264 height 666
click at [699, 171] on h6 "Description En:" at bounding box center [811, 416] width 323 height 666
drag, startPoint x: 742, startPoint y: 175, endPoint x: 820, endPoint y: 178, distance: 78.1
click at [820, 178] on span at bounding box center [840, 416] width 264 height 666
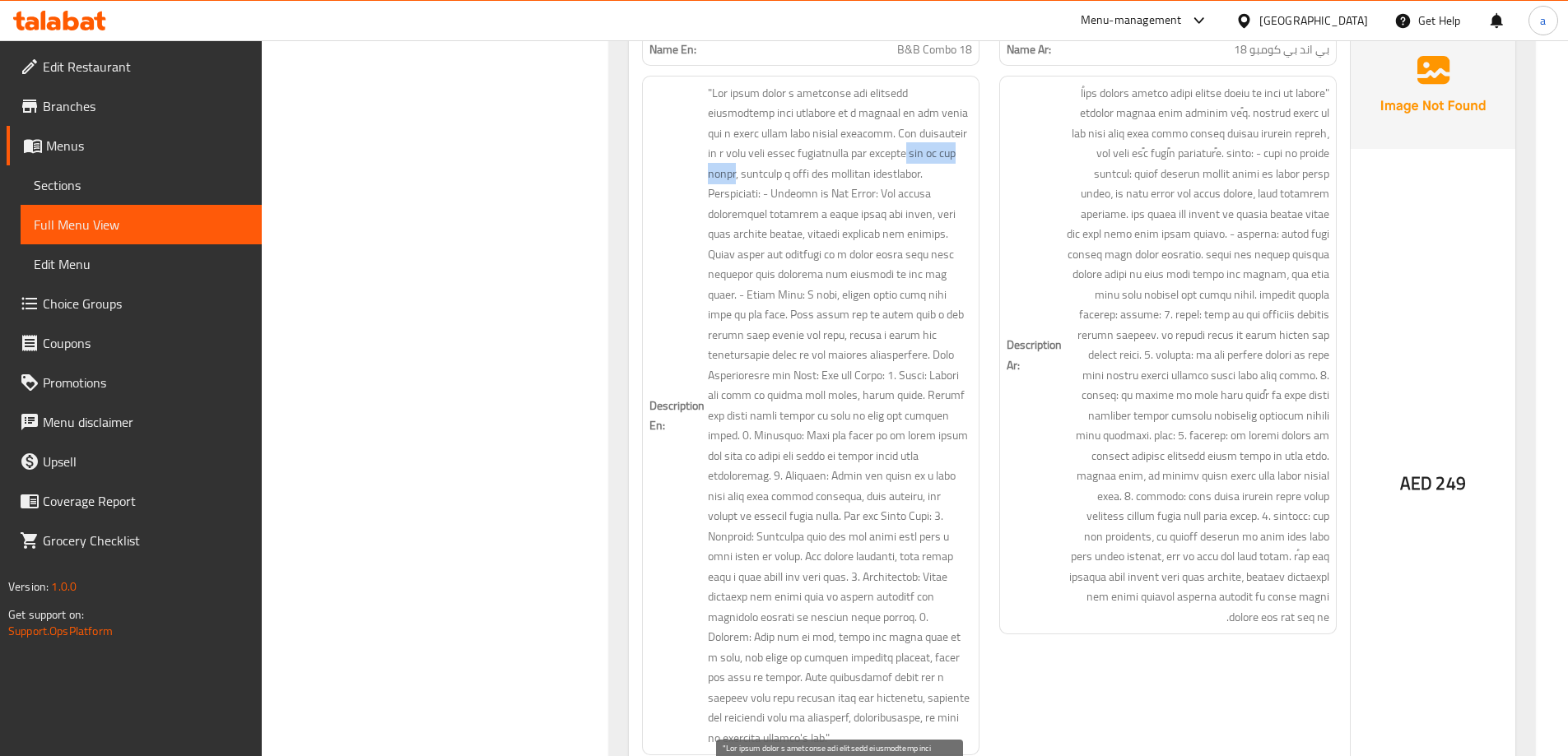
click at [794, 173] on span at bounding box center [840, 416] width 264 height 666
drag, startPoint x: 745, startPoint y: 171, endPoint x: 821, endPoint y: 169, distance: 76.0
click at [821, 169] on span at bounding box center [840, 416] width 264 height 666
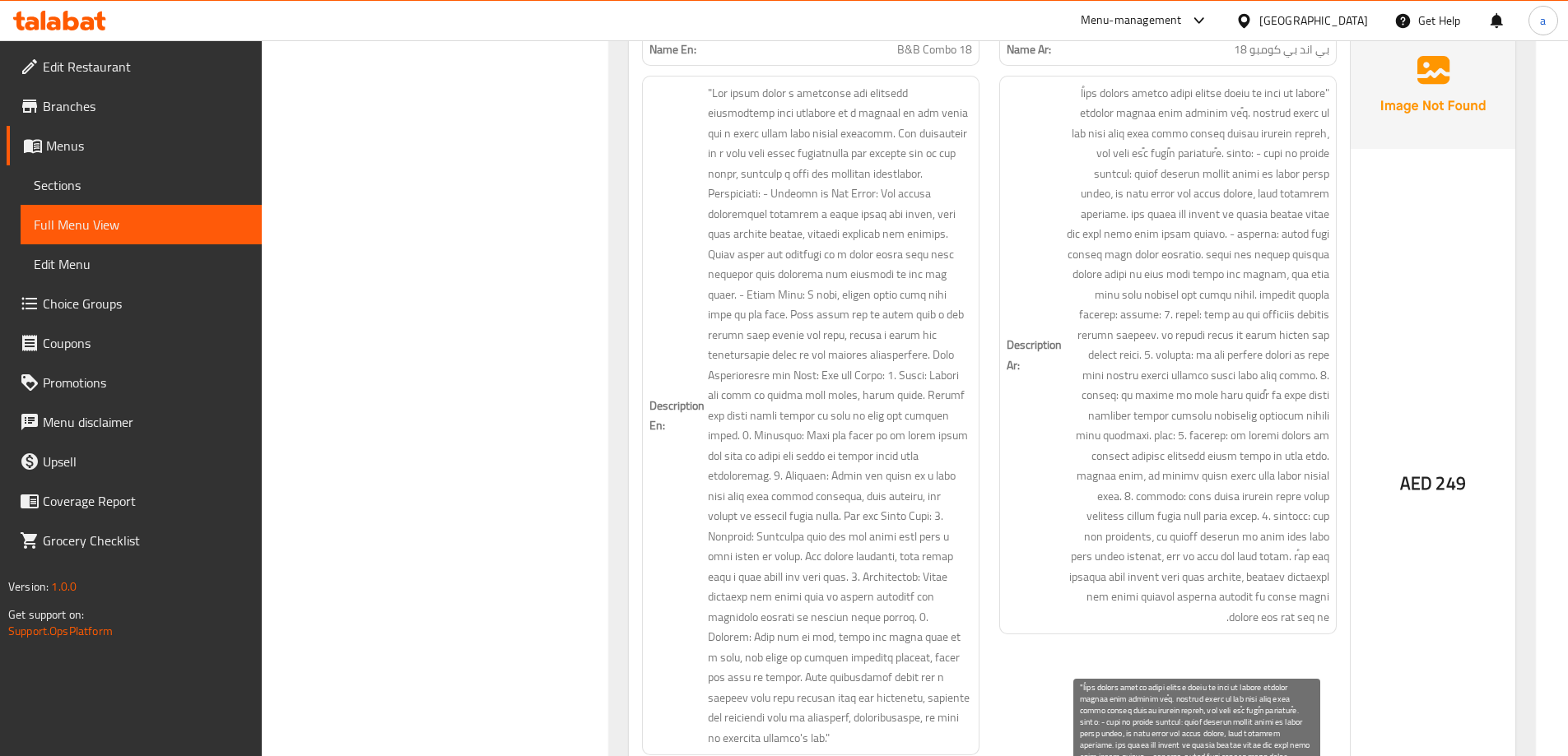
click at [1322, 175] on span at bounding box center [1197, 355] width 264 height 545
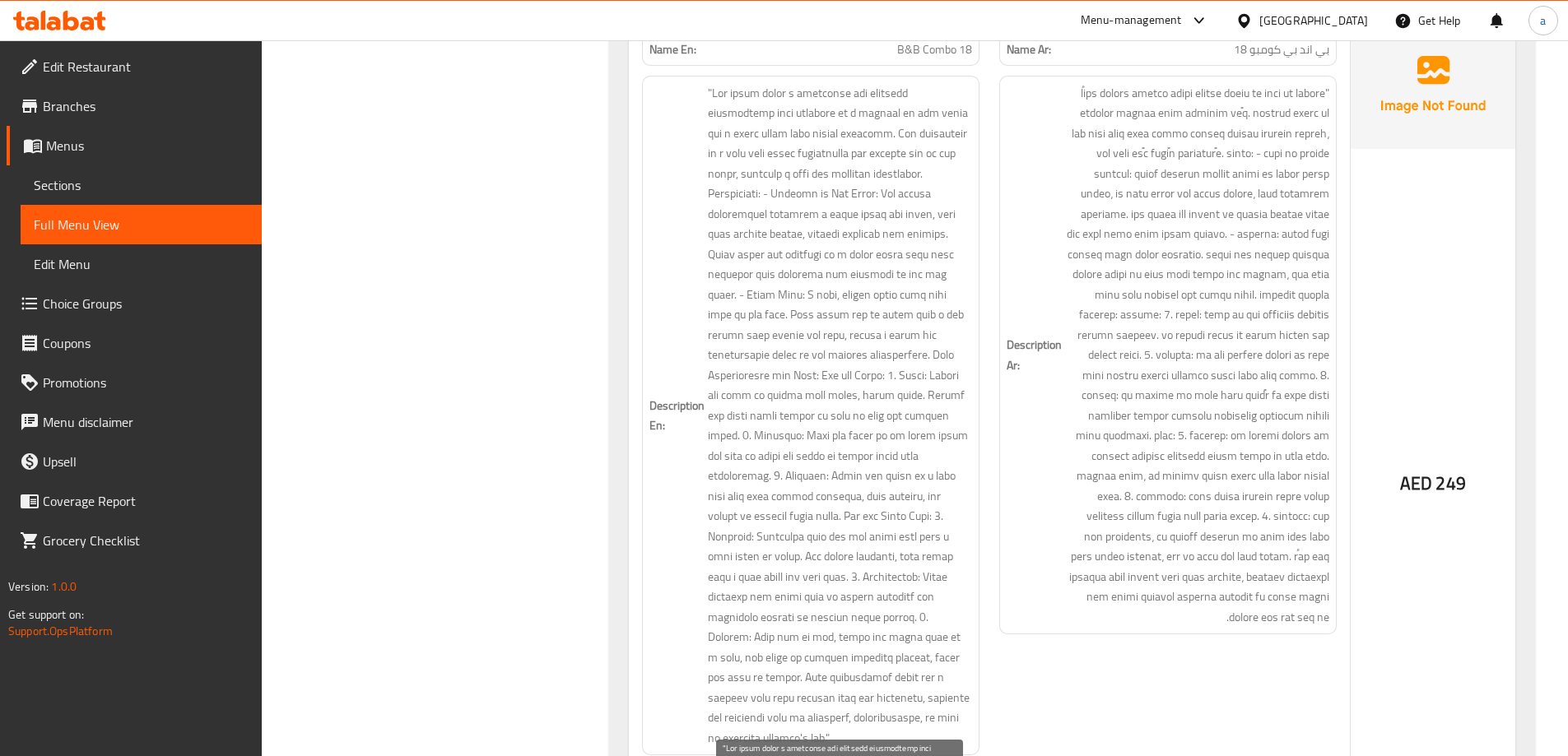
click at [866, 214] on span at bounding box center [840, 416] width 264 height 666
click at [724, 216] on span at bounding box center [840, 416] width 264 height 666
click at [724, 214] on span at bounding box center [840, 416] width 264 height 666
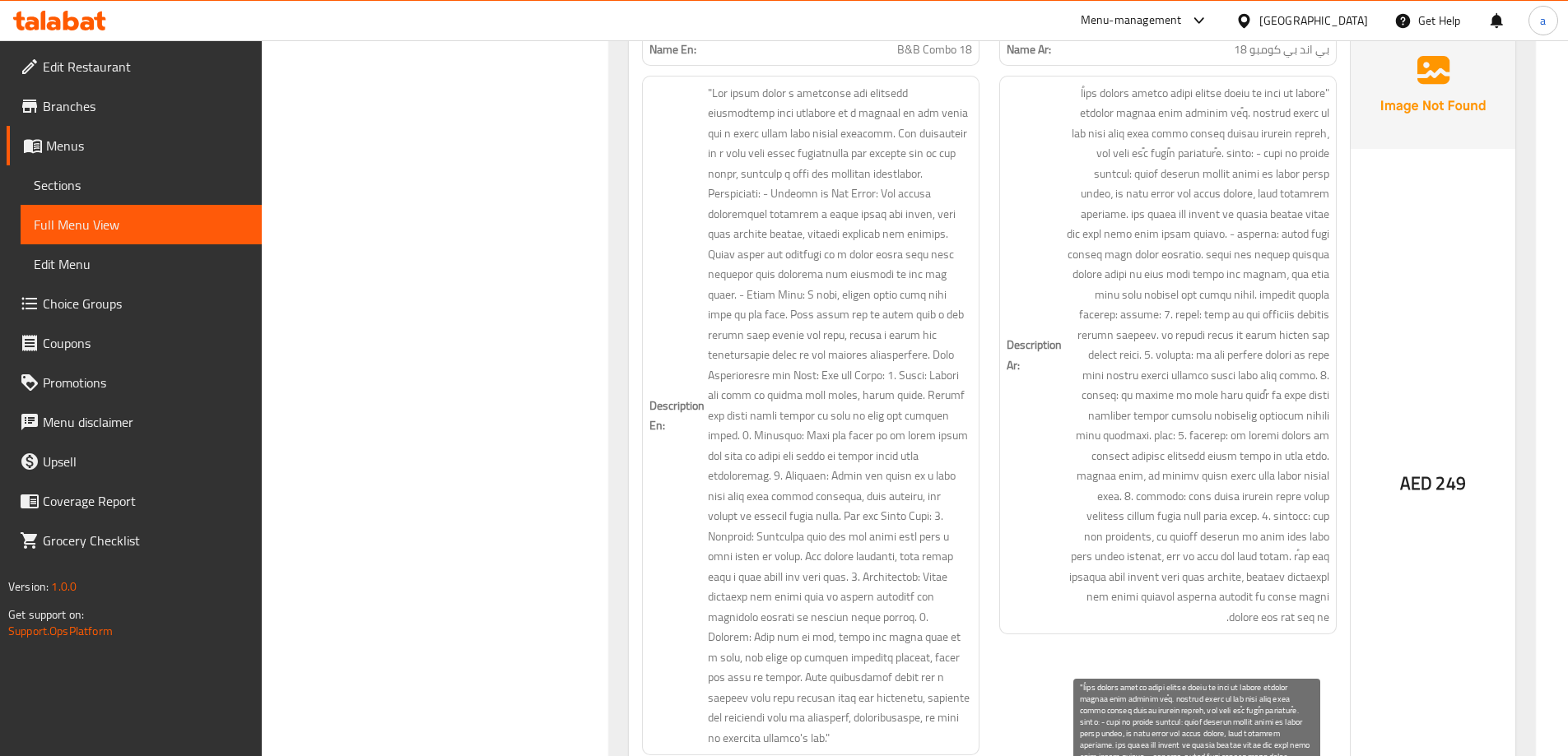
click at [1109, 181] on span at bounding box center [1197, 355] width 264 height 545
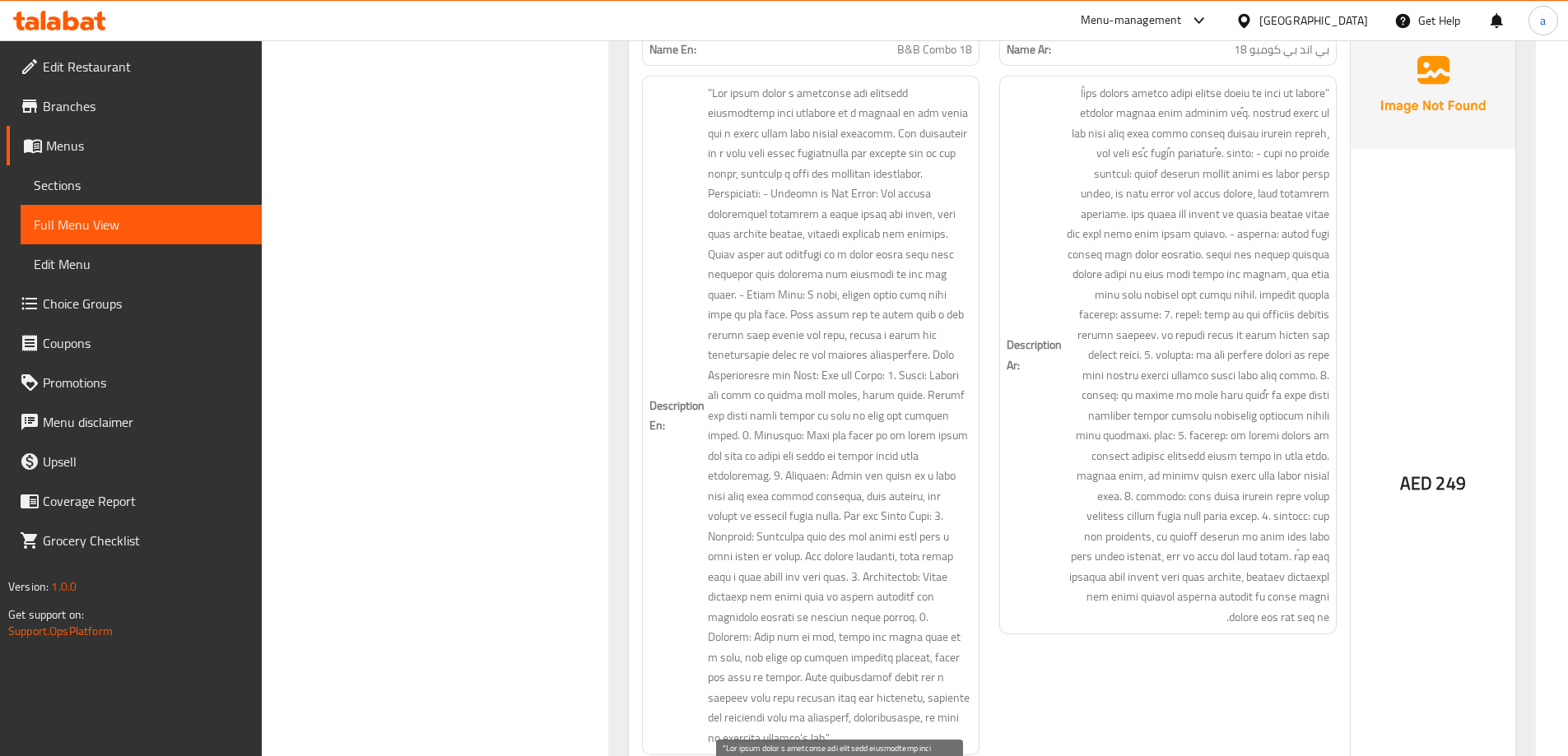
click at [809, 236] on span at bounding box center [840, 416] width 264 height 666
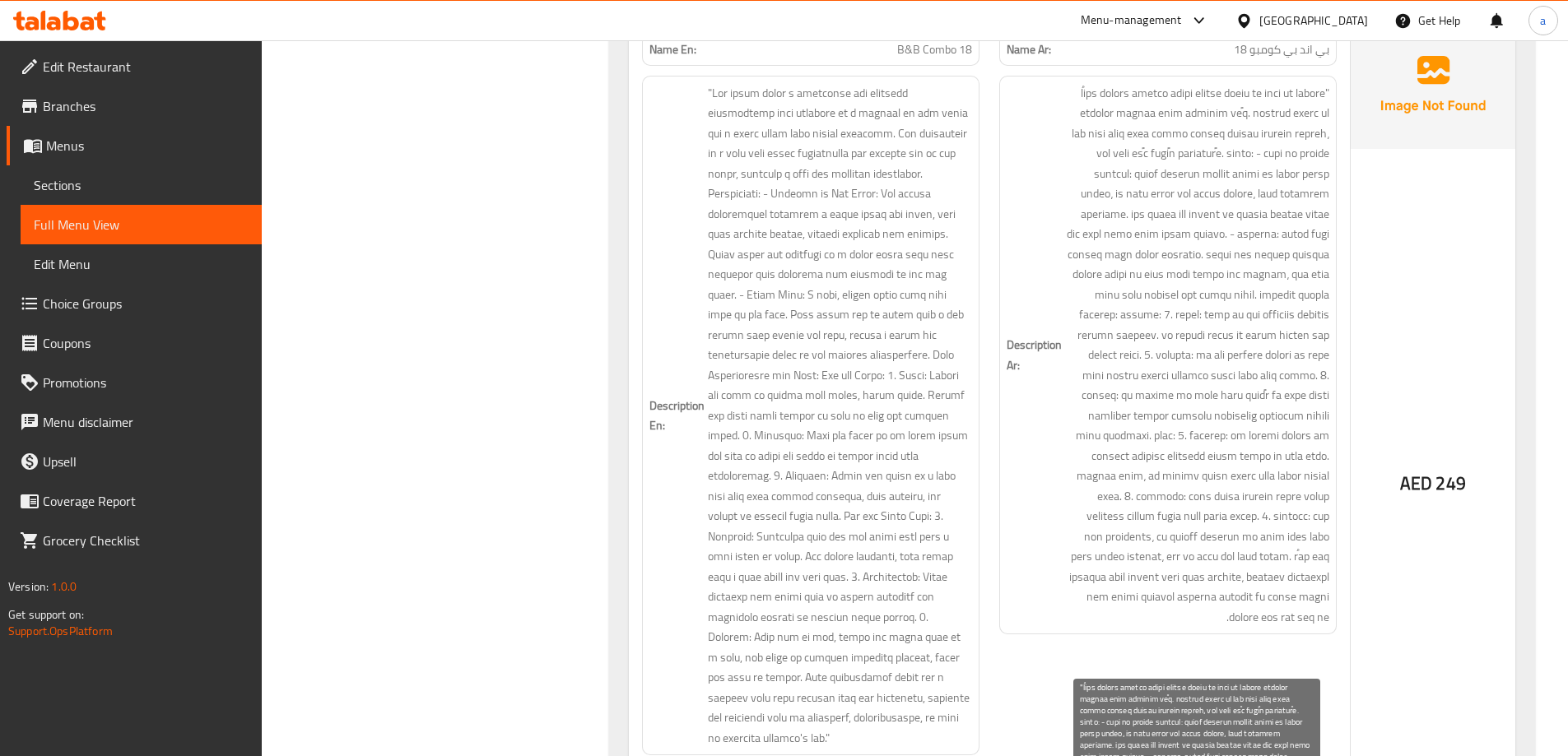
click at [1264, 211] on span at bounding box center [1197, 355] width 264 height 545
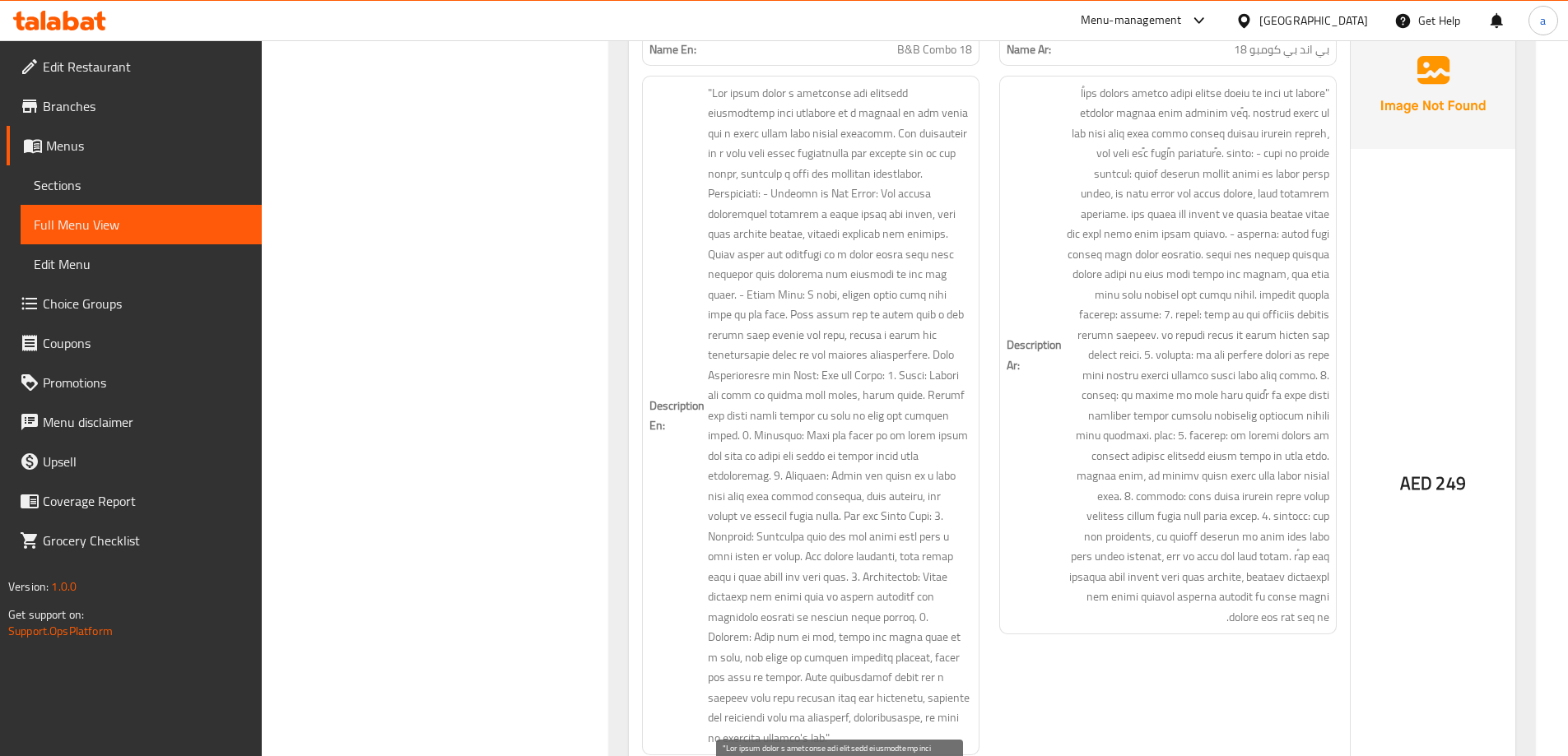
click at [851, 238] on span at bounding box center [840, 416] width 264 height 666
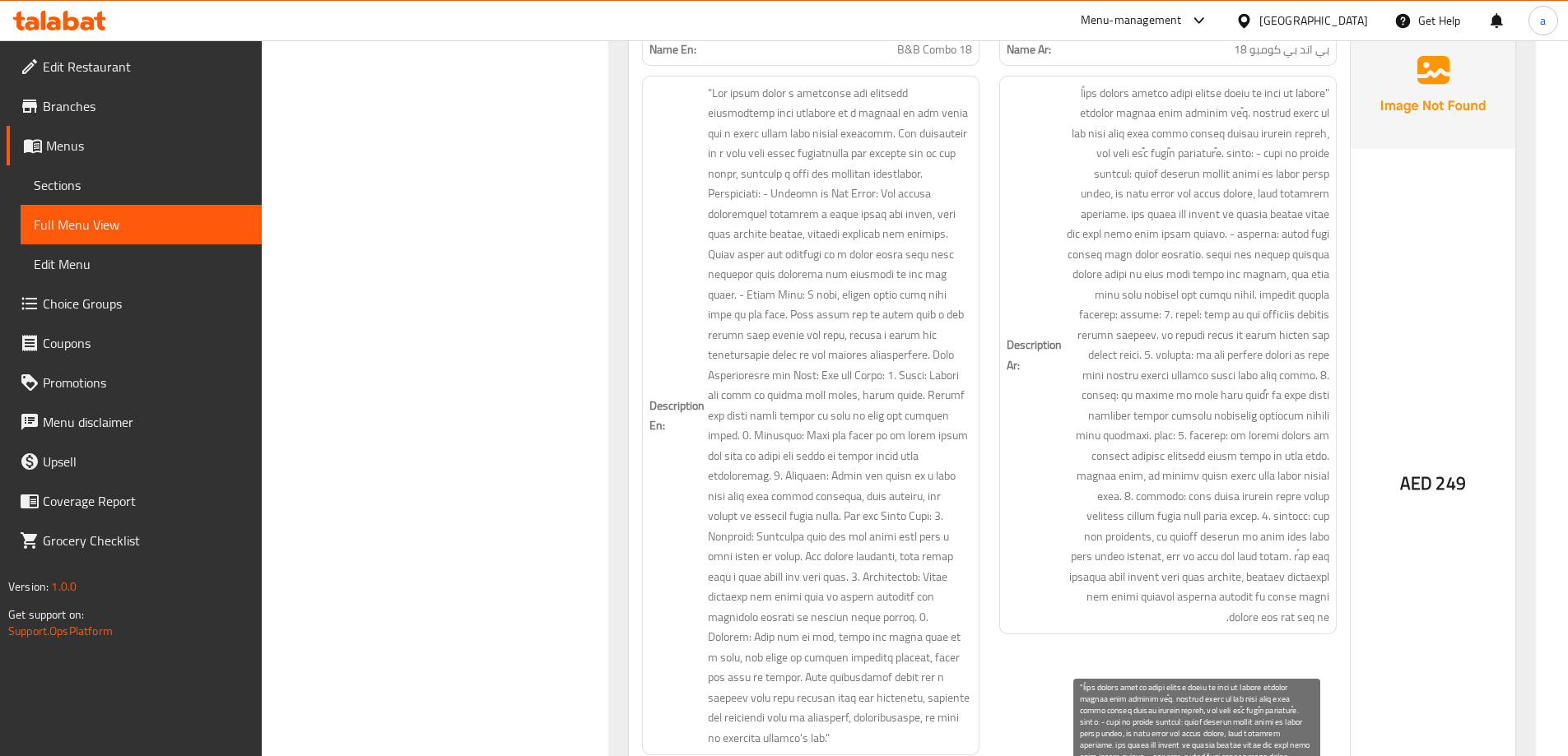
click at [1274, 219] on span at bounding box center [1197, 355] width 264 height 545
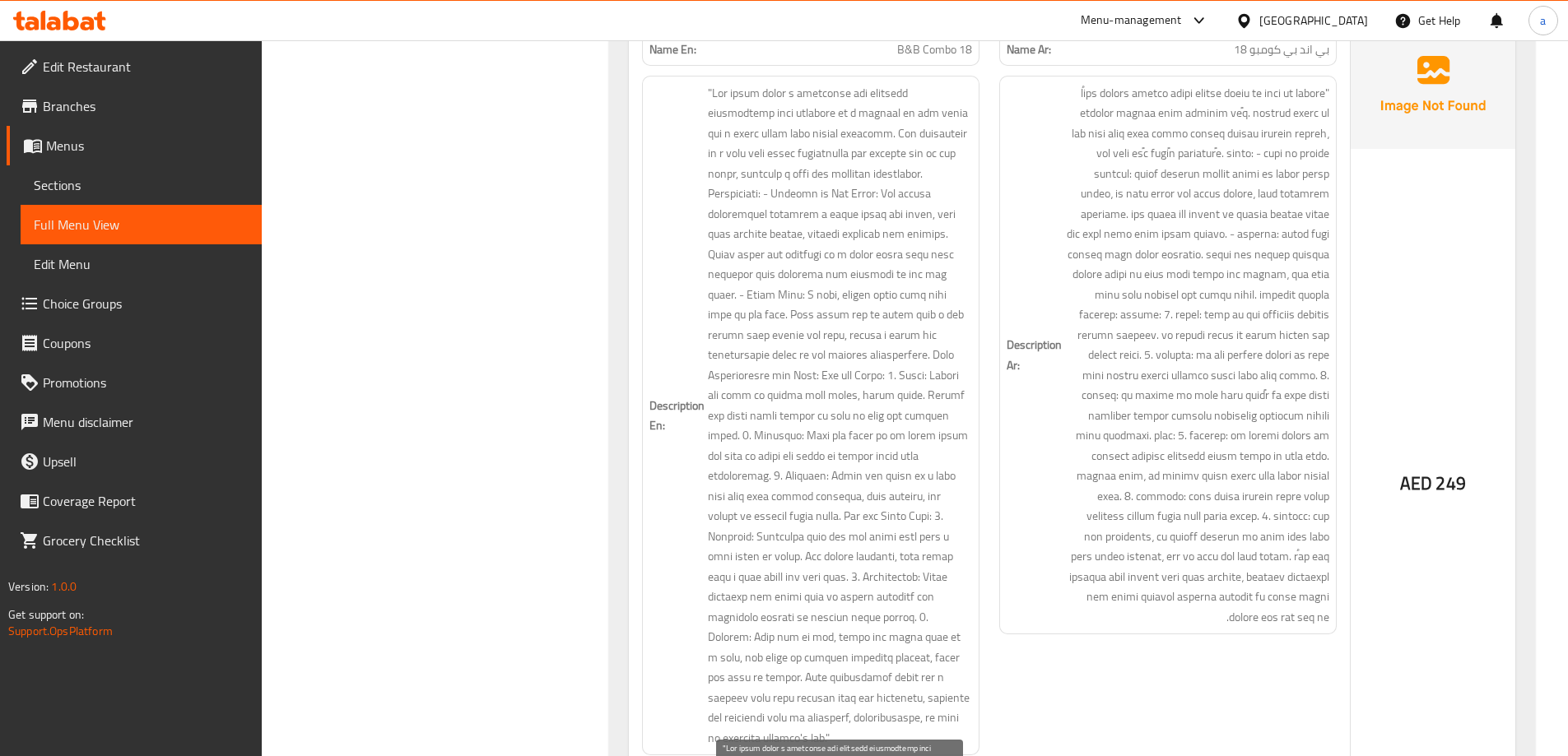
click at [848, 233] on span at bounding box center [840, 416] width 264 height 666
click at [728, 258] on span at bounding box center [840, 416] width 264 height 666
click at [726, 258] on span at bounding box center [840, 416] width 264 height 666
click at [958, 257] on span at bounding box center [840, 416] width 264 height 666
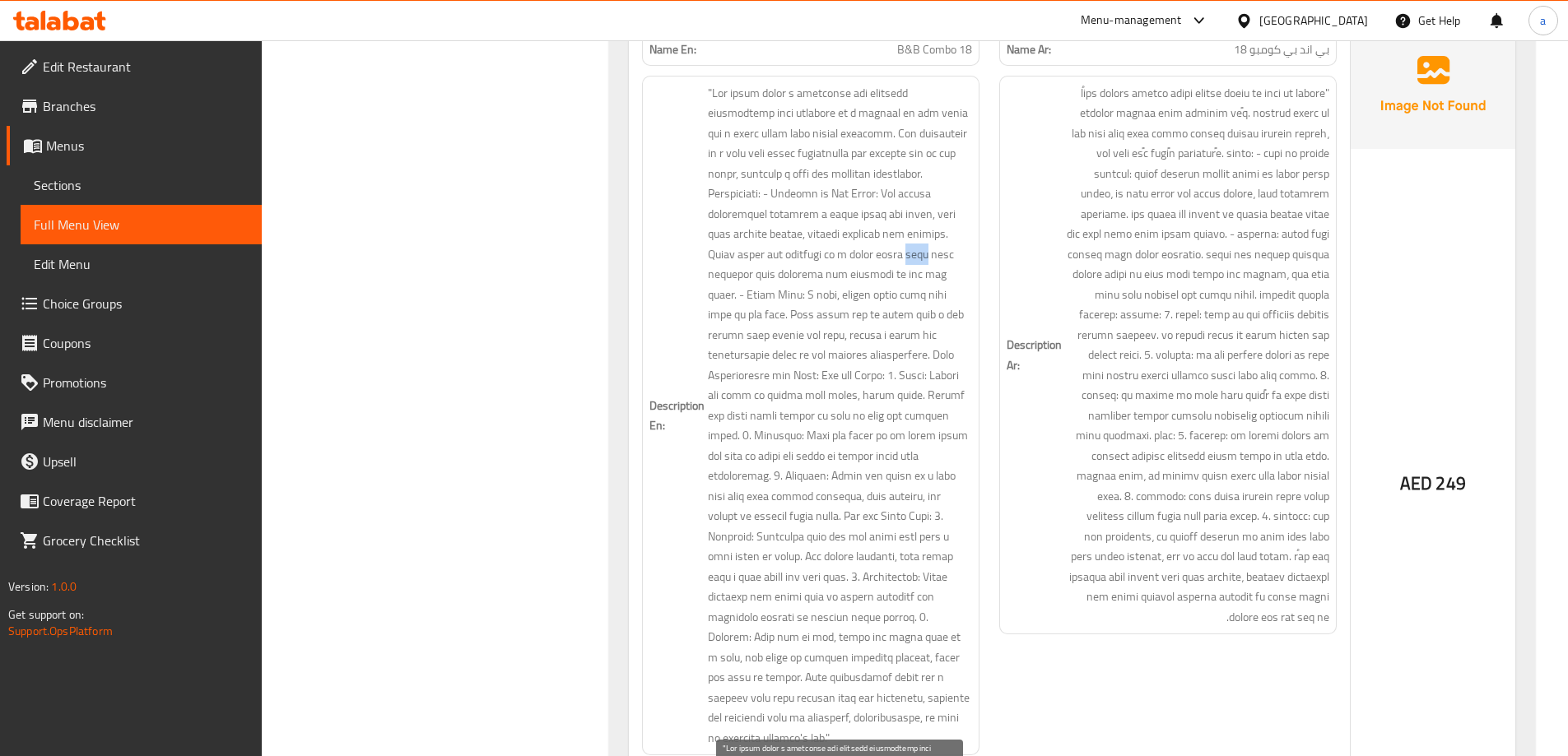
click at [958, 257] on span at bounding box center [840, 416] width 264 height 666
drag, startPoint x: 958, startPoint y: 257, endPoint x: 903, endPoint y: 251, distance: 55.3
click at [903, 251] on span at bounding box center [840, 416] width 264 height 666
click at [744, 267] on span at bounding box center [840, 416] width 264 height 666
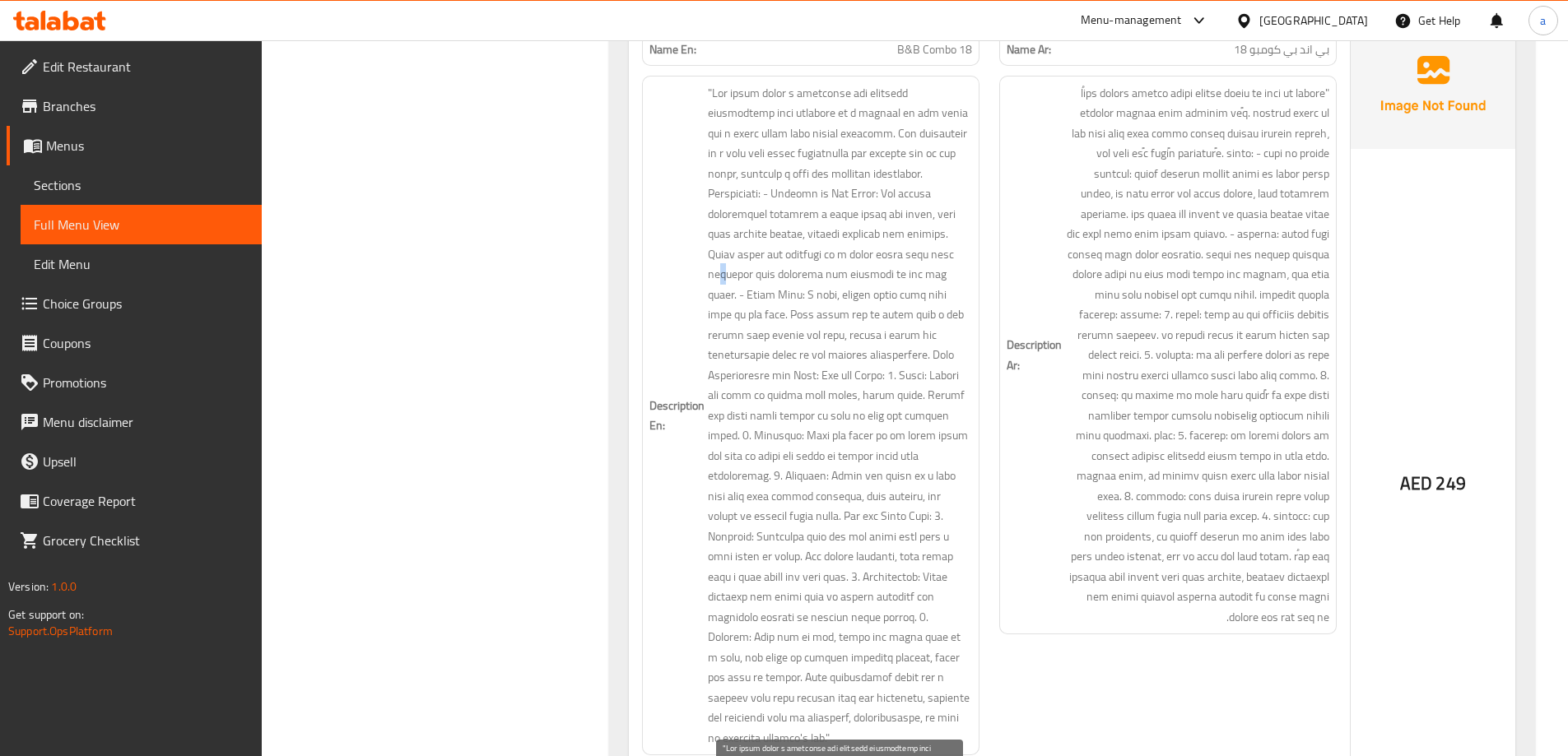
click at [741, 267] on span at bounding box center [840, 416] width 264 height 666
click at [943, 319] on span at bounding box center [840, 416] width 264 height 666
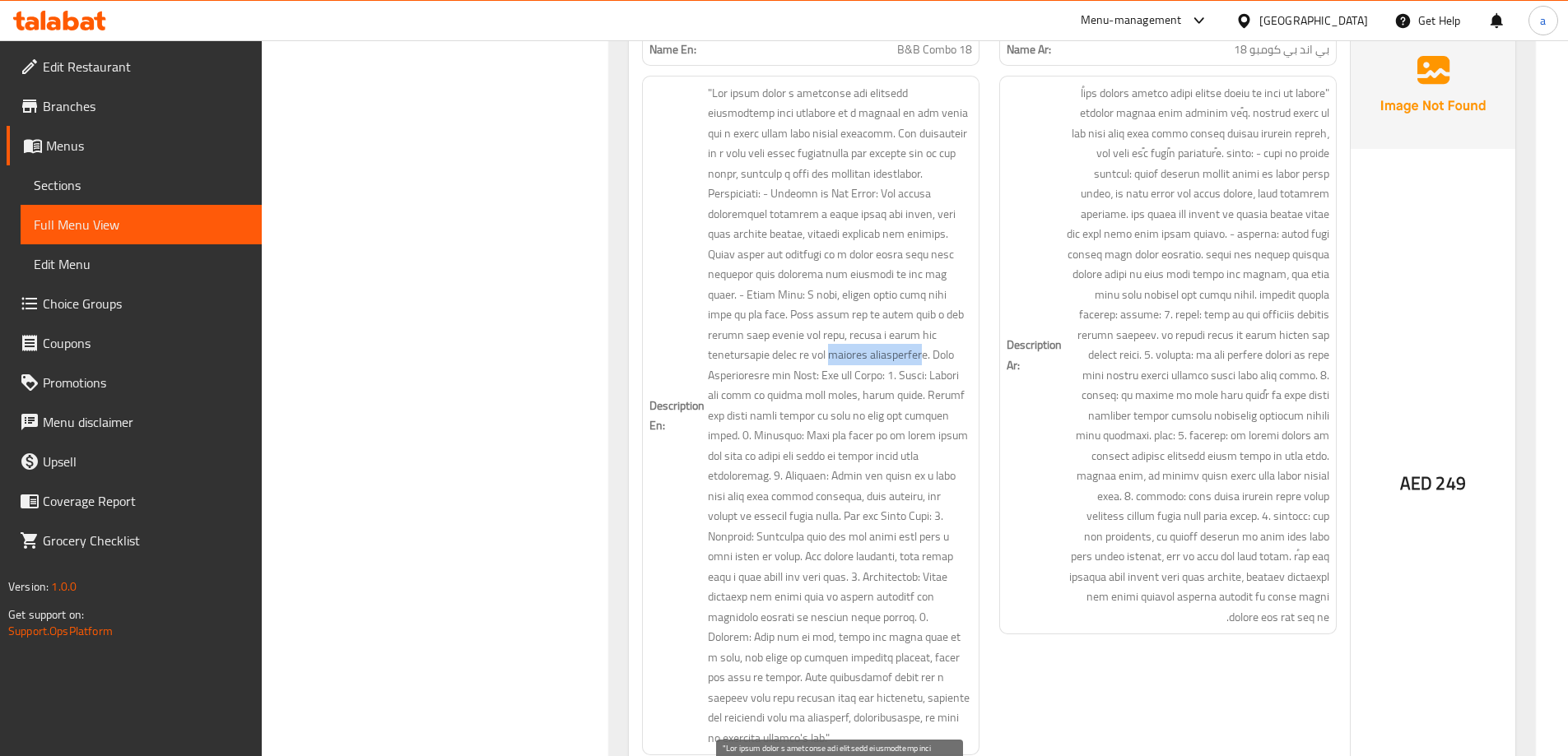
drag, startPoint x: 769, startPoint y: 358, endPoint x: 862, endPoint y: 360, distance: 93.0
click at [862, 360] on span at bounding box center [840, 416] width 264 height 666
click at [849, 356] on span at bounding box center [840, 416] width 264 height 666
drag, startPoint x: 766, startPoint y: 354, endPoint x: 856, endPoint y: 361, distance: 90.3
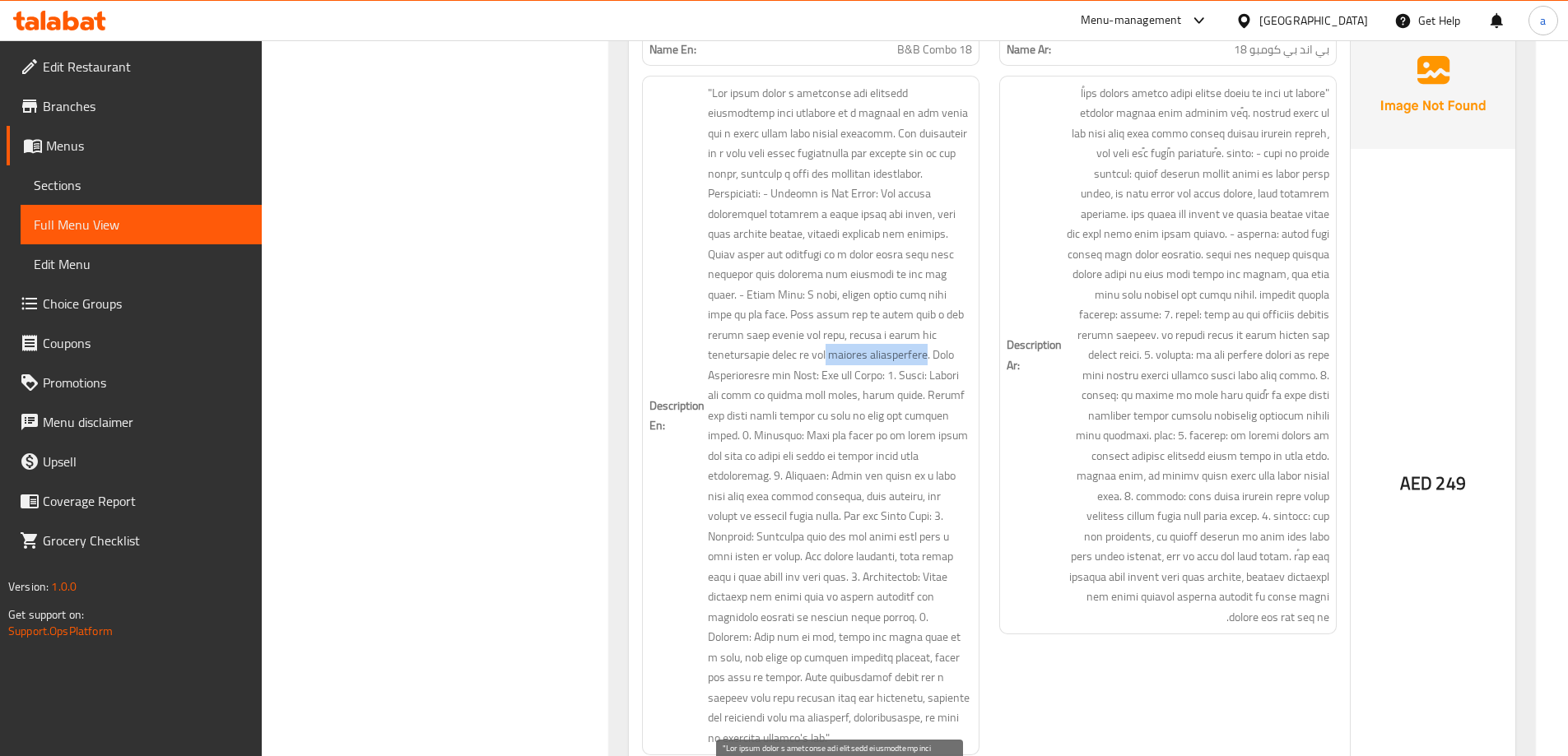
click at [864, 365] on span at bounding box center [840, 416] width 264 height 666
click at [801, 392] on span at bounding box center [840, 416] width 264 height 666
click at [768, 390] on span at bounding box center [840, 416] width 264 height 666
click at [774, 432] on span at bounding box center [840, 416] width 264 height 666
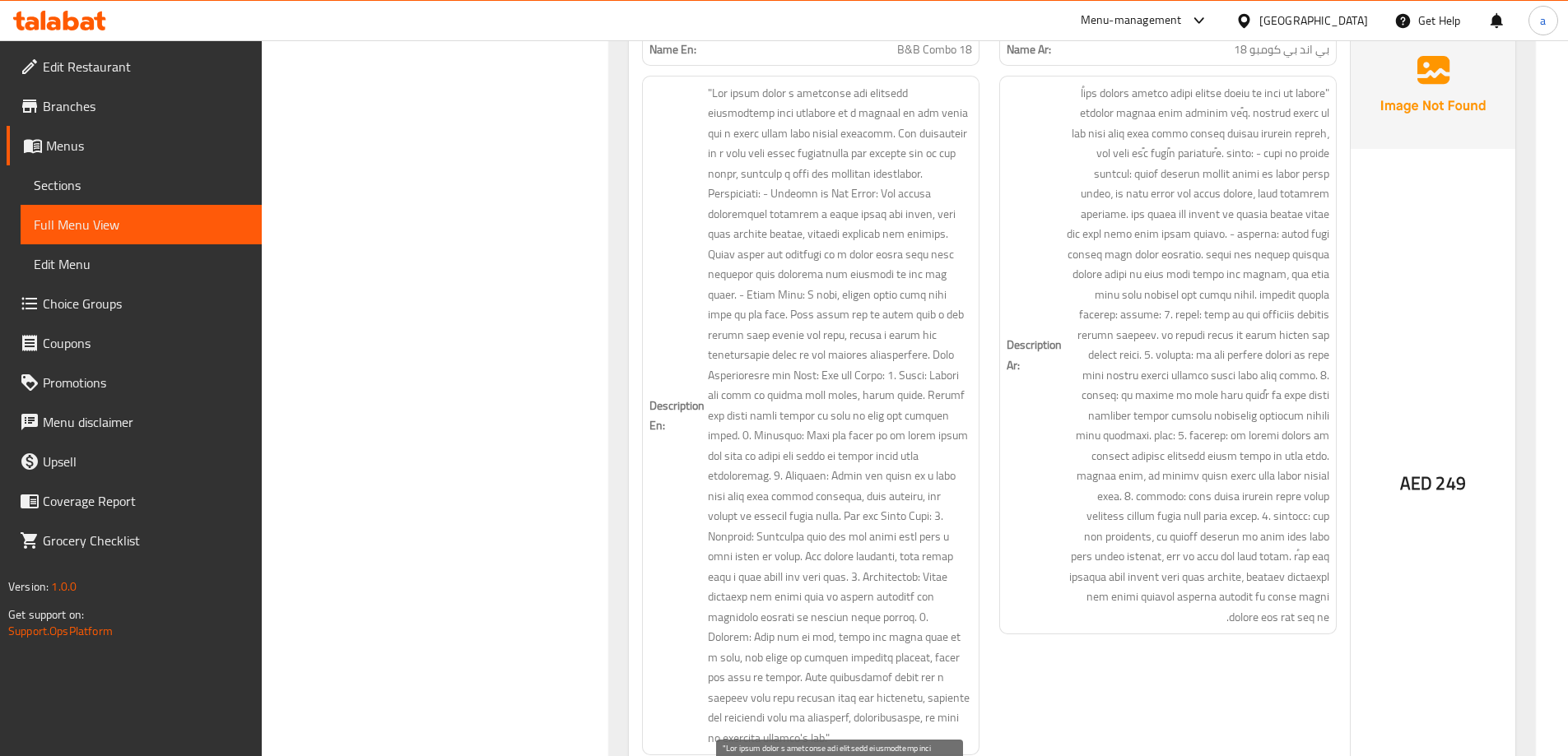
click at [767, 436] on span at bounding box center [840, 416] width 264 height 666
click at [712, 427] on span at bounding box center [840, 416] width 264 height 666
click at [718, 438] on span at bounding box center [840, 416] width 264 height 666
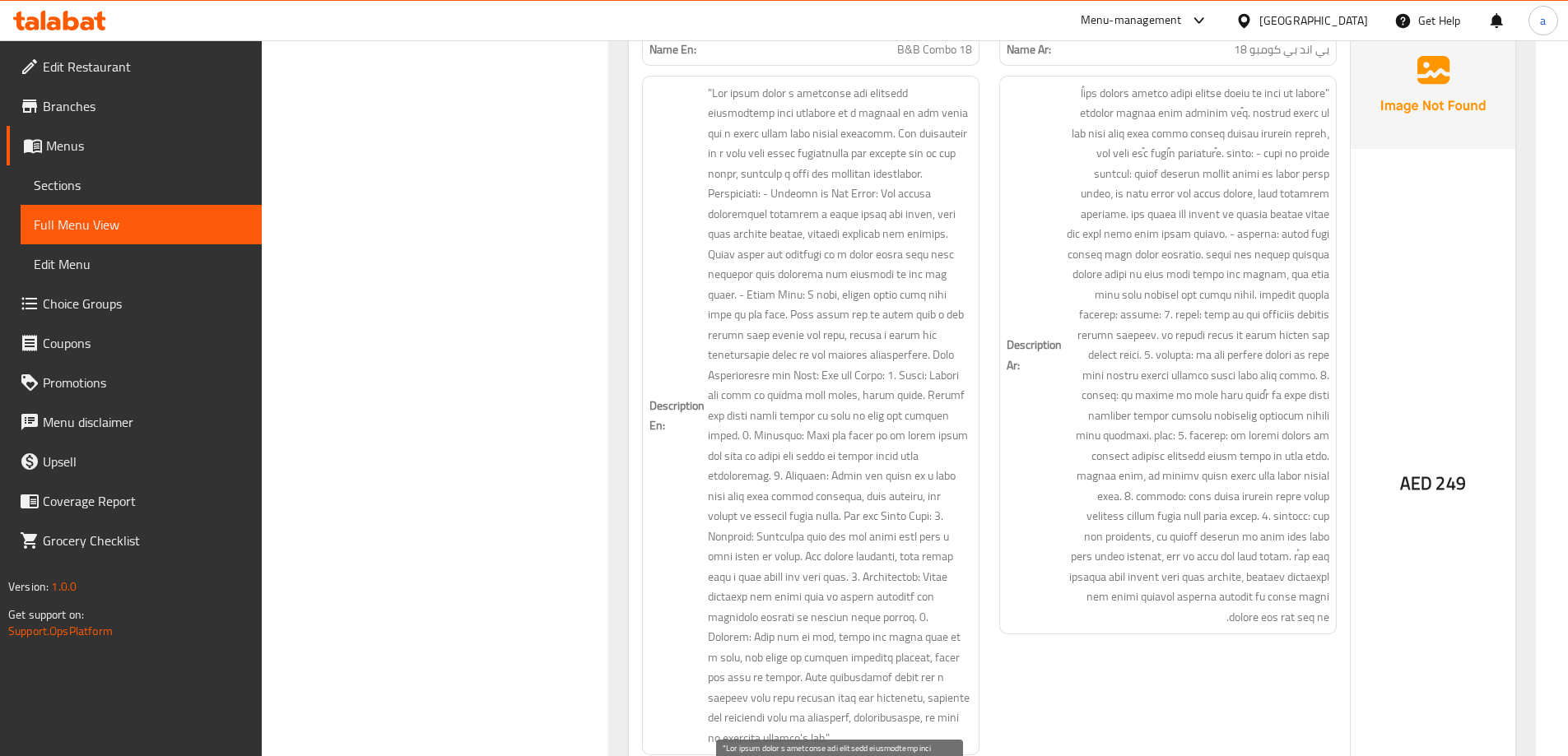
click at [939, 418] on span at bounding box center [840, 416] width 264 height 666
click at [714, 436] on span at bounding box center [840, 416] width 264 height 666
click at [831, 476] on span at bounding box center [840, 416] width 264 height 666
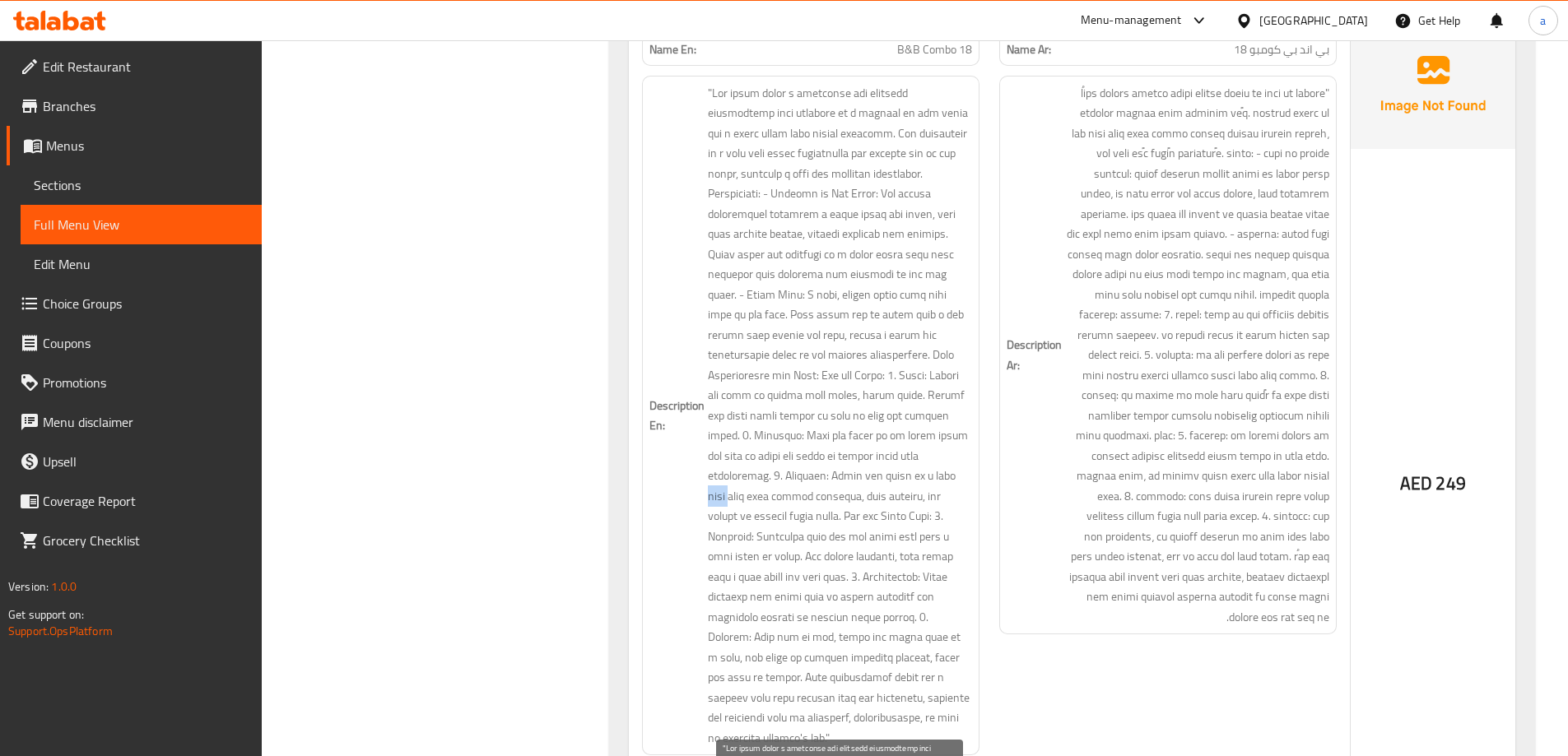
click at [831, 476] on span at bounding box center [840, 416] width 264 height 666
click at [815, 474] on span at bounding box center [840, 416] width 264 height 666
drag, startPoint x: 818, startPoint y: 470, endPoint x: 816, endPoint y: 479, distance: 9.2
click at [1040, 476] on h6 "Description Ar:" at bounding box center [1168, 355] width 323 height 545
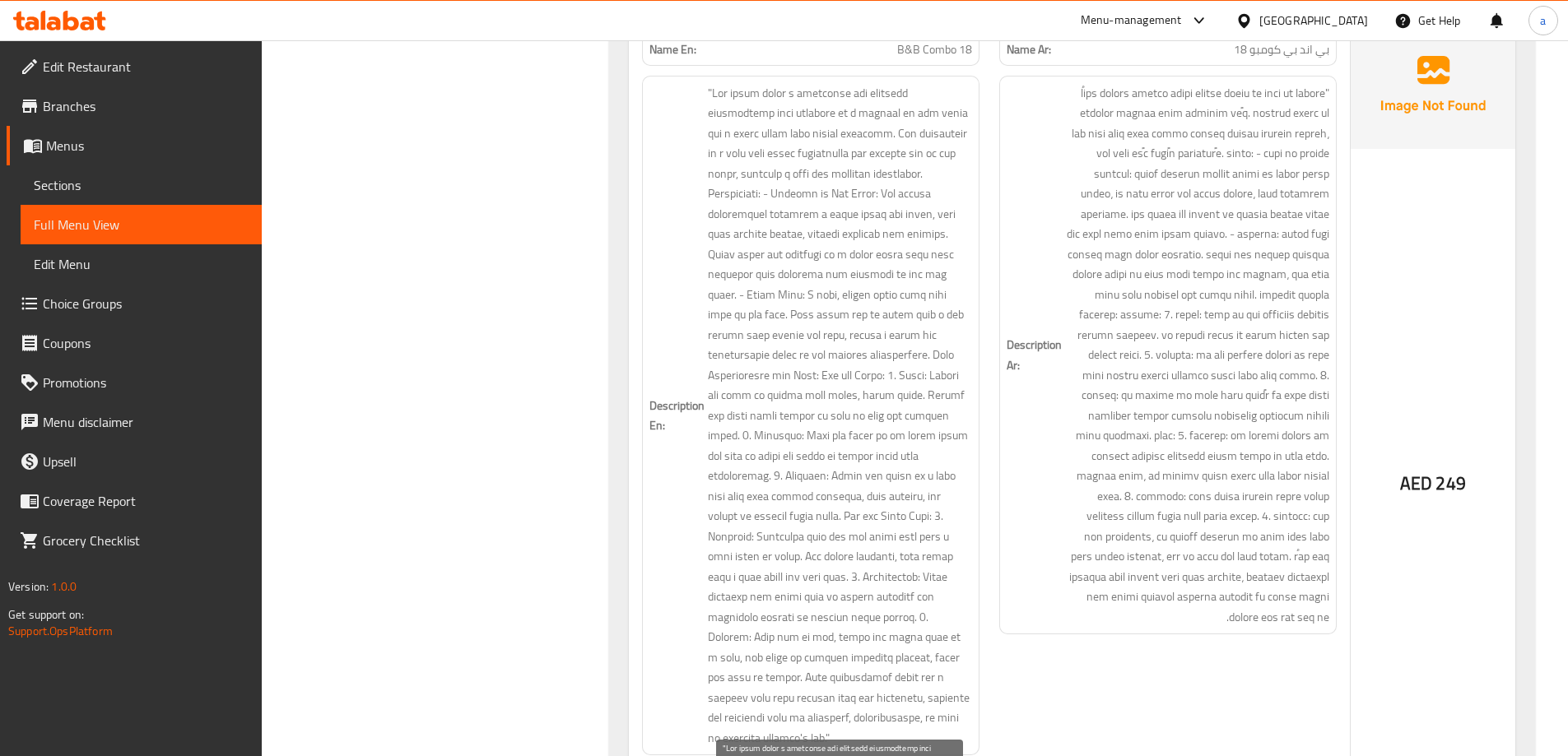
click at [737, 502] on span at bounding box center [840, 416] width 264 height 666
drag, startPoint x: 841, startPoint y: 498, endPoint x: 738, endPoint y: 522, distance: 105.8
click at [738, 522] on span at bounding box center [840, 416] width 264 height 666
click at [854, 498] on span at bounding box center [840, 416] width 264 height 666
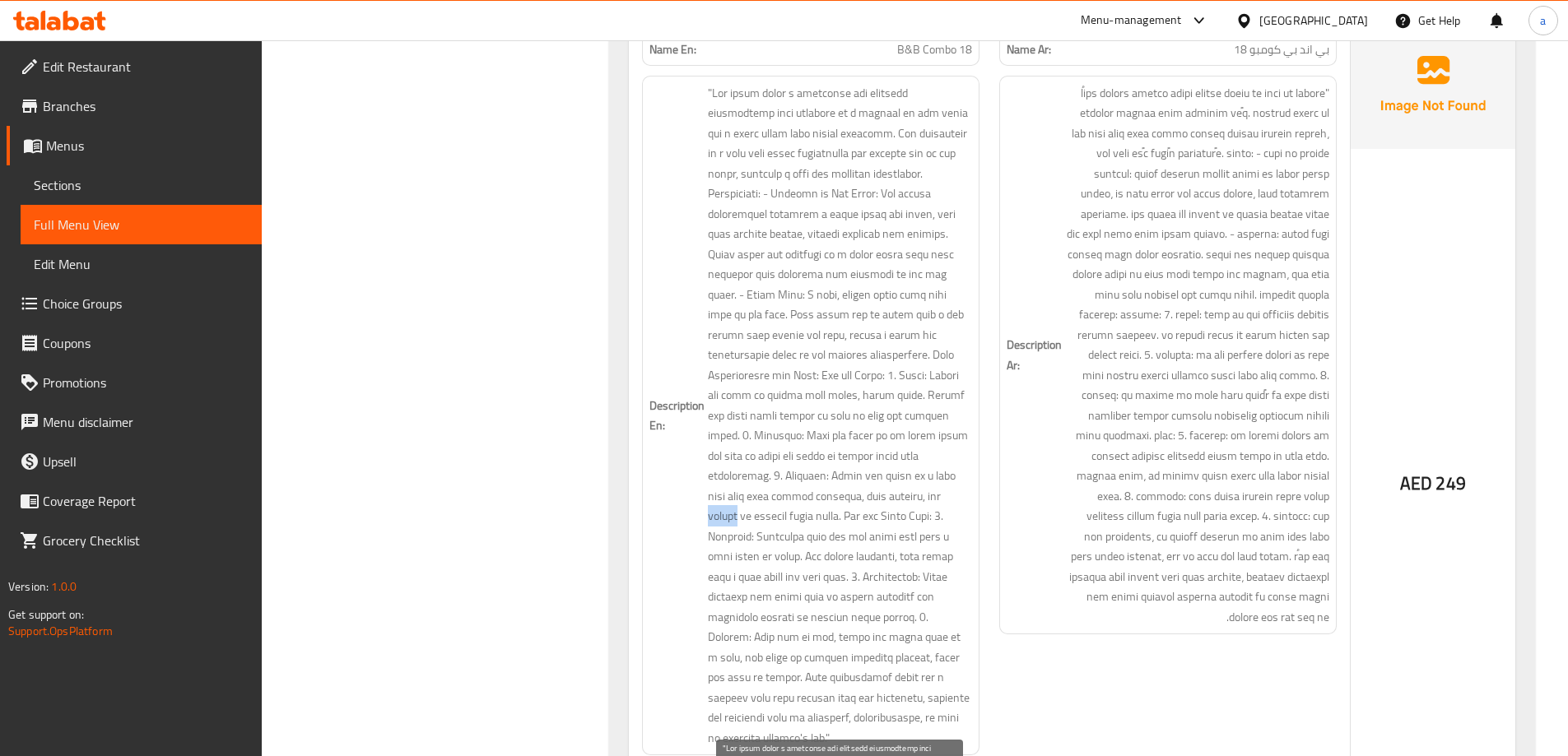
click at [854, 498] on span at bounding box center [840, 416] width 264 height 666
click at [789, 518] on span at bounding box center [840, 416] width 264 height 666
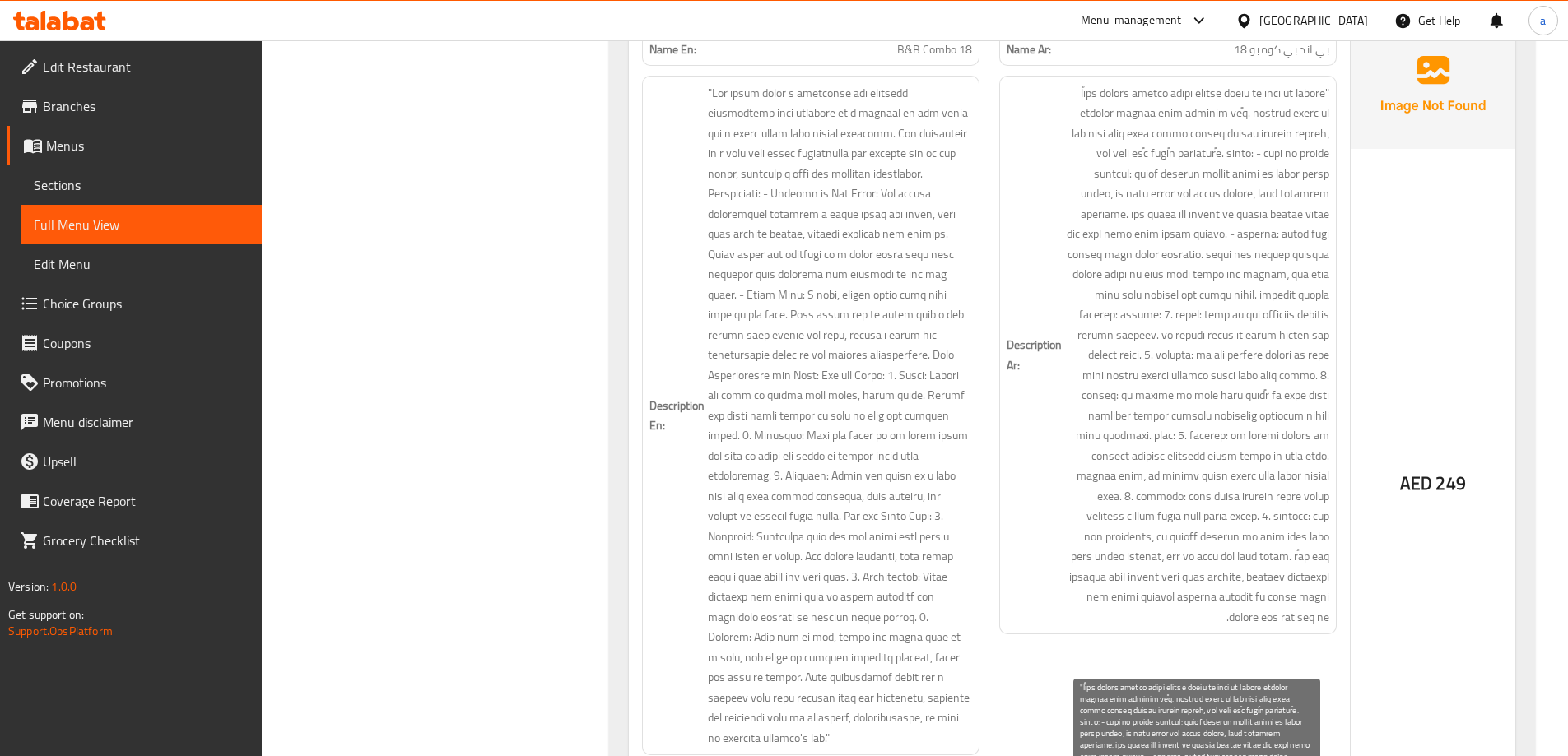
click at [1216, 452] on span at bounding box center [1197, 355] width 264 height 545
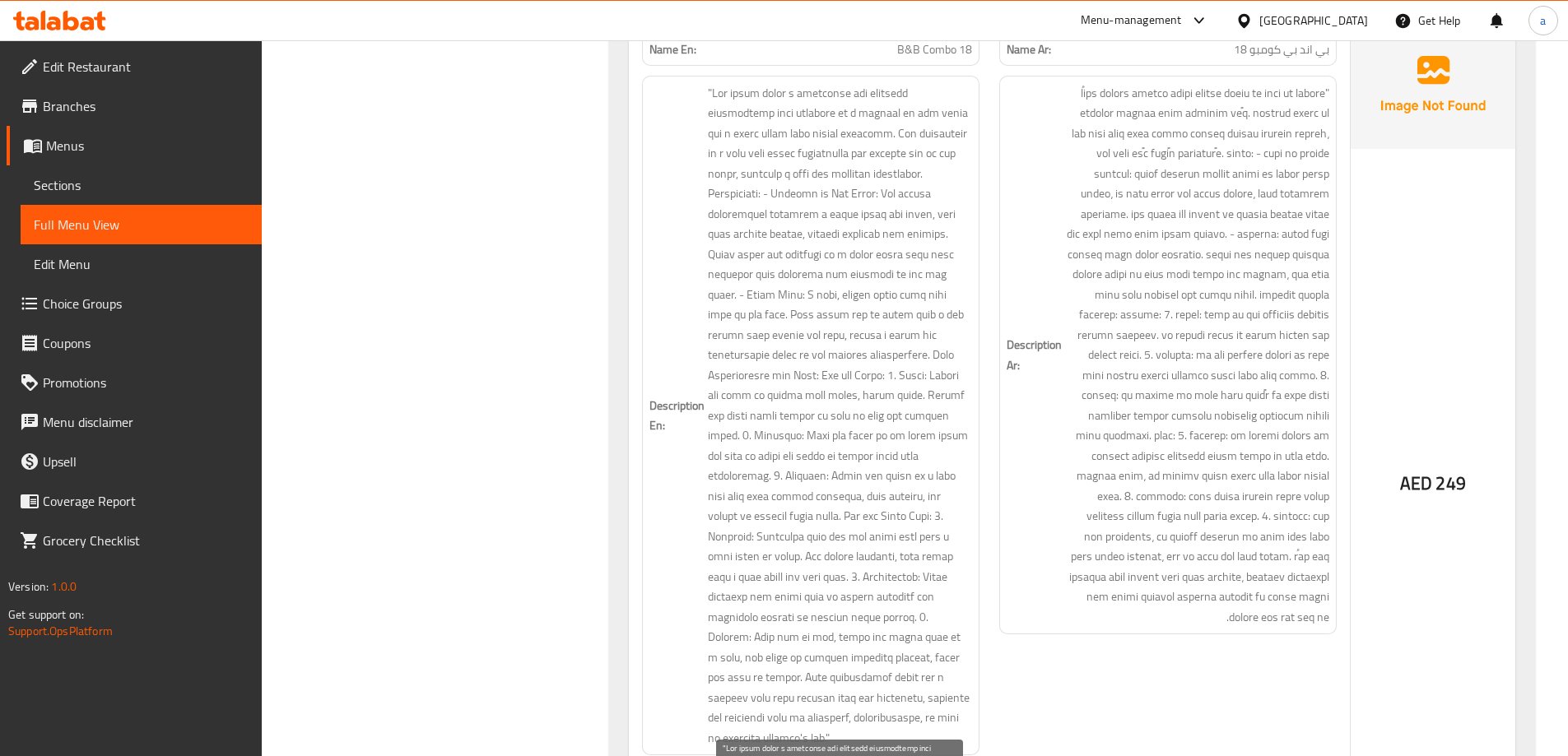
click at [900, 537] on span at bounding box center [840, 416] width 264 height 666
click at [886, 559] on span at bounding box center [840, 416] width 264 height 666
click at [874, 560] on span at bounding box center [840, 416] width 264 height 666
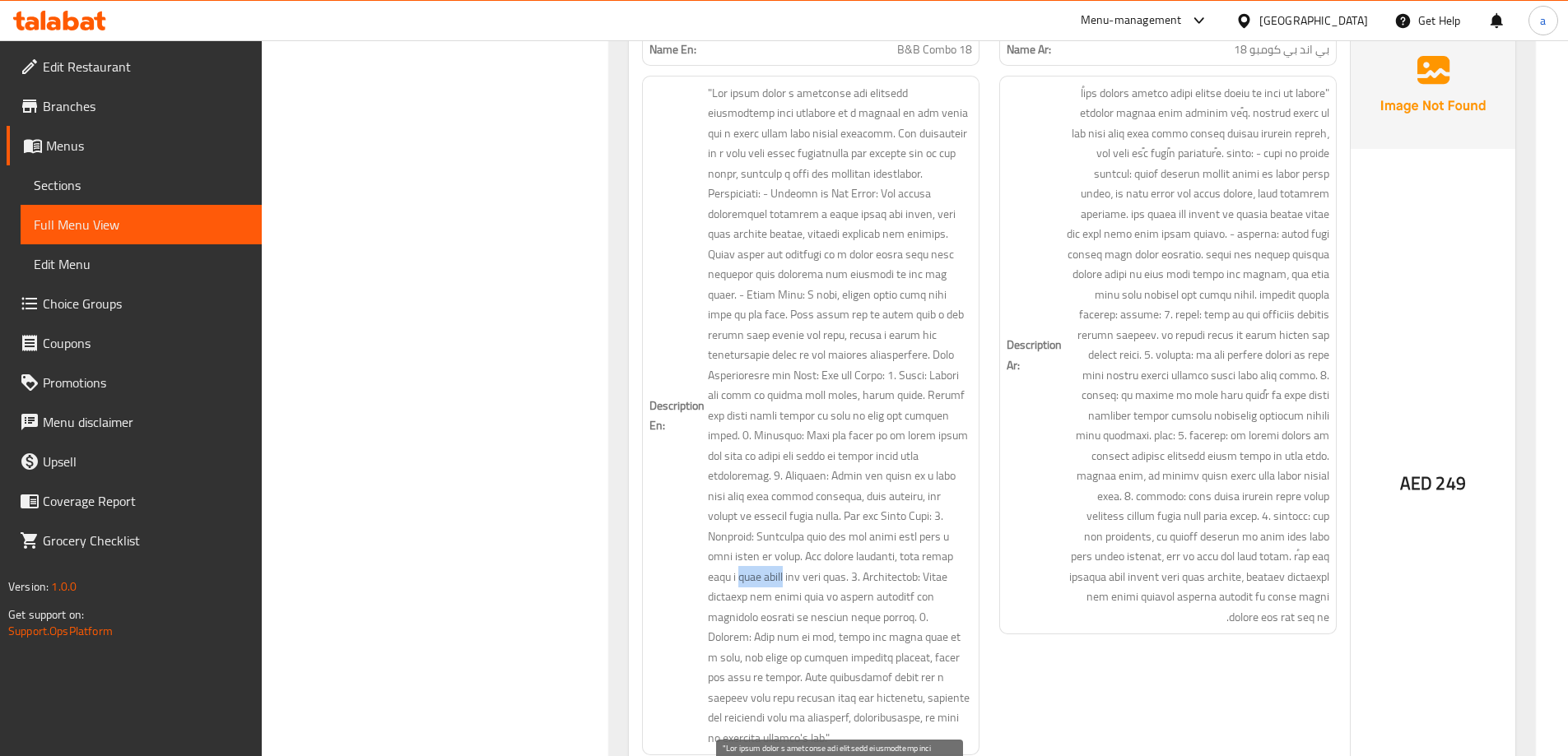
drag, startPoint x: 874, startPoint y: 560, endPoint x: 915, endPoint y: 549, distance: 42.4
click at [915, 549] on span at bounding box center [840, 416] width 264 height 666
click at [838, 595] on span at bounding box center [840, 416] width 264 height 666
drag, startPoint x: 894, startPoint y: 599, endPoint x: 809, endPoint y: 600, distance: 85.0
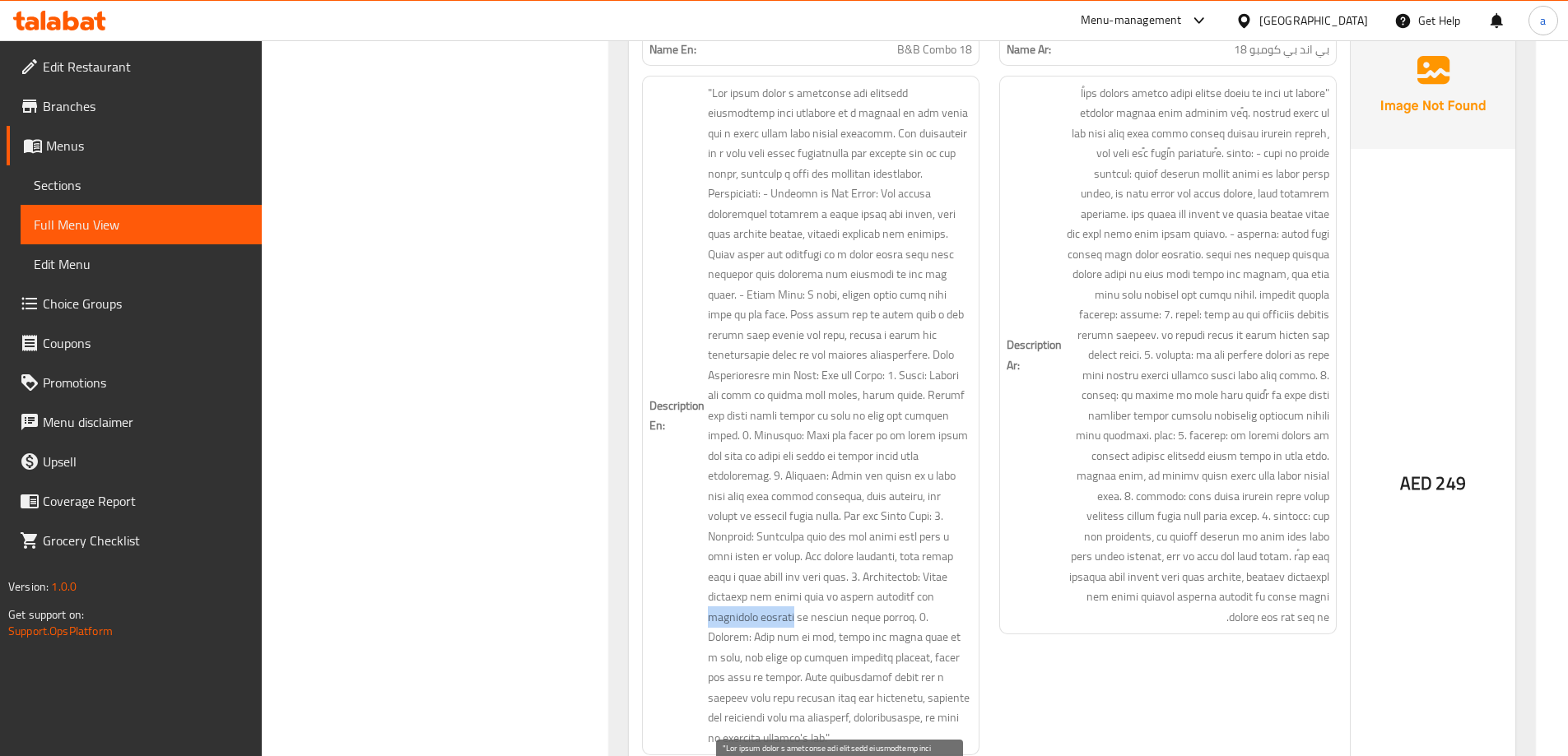
click at [809, 600] on span at bounding box center [840, 416] width 264 height 666
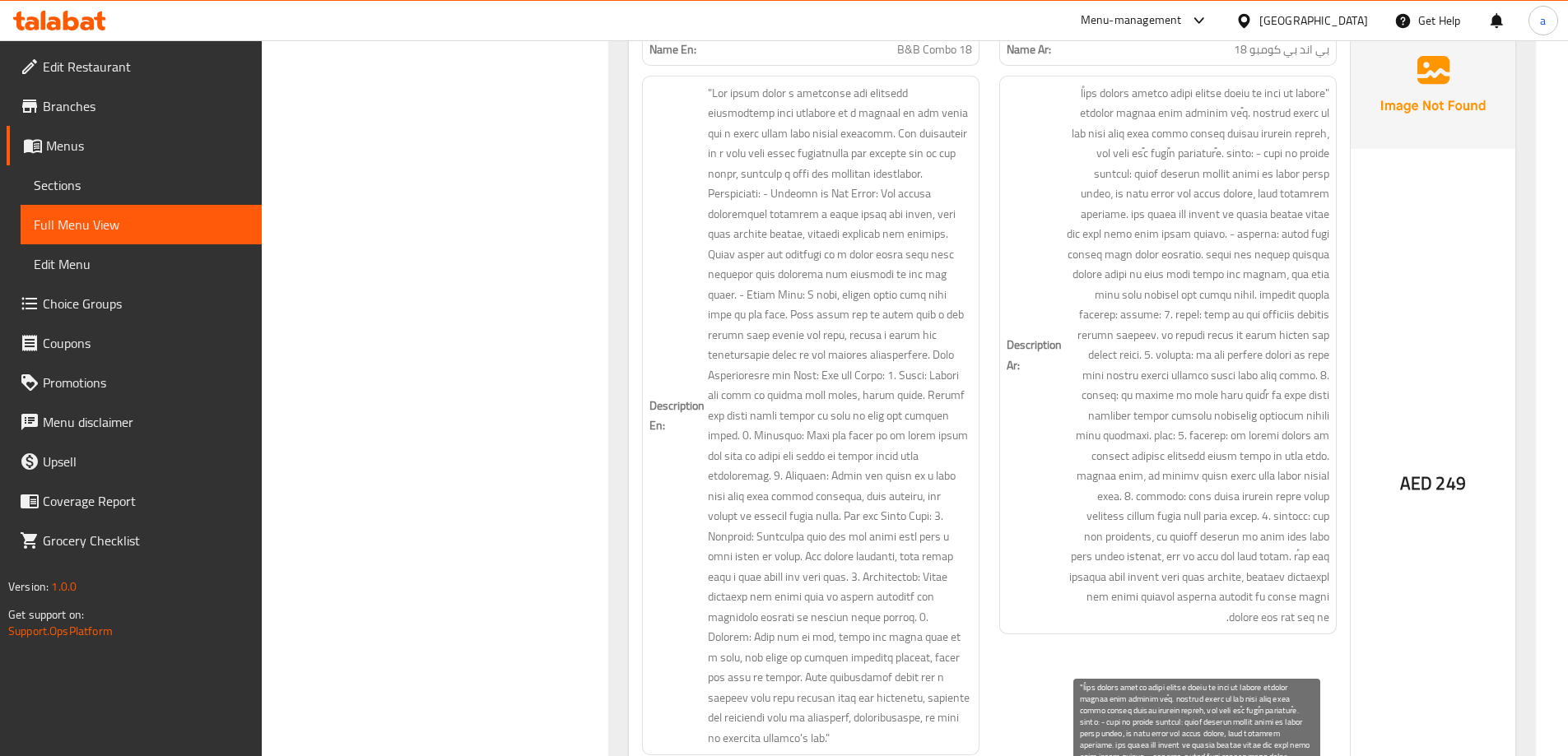
click at [1280, 562] on span at bounding box center [1197, 355] width 264 height 545
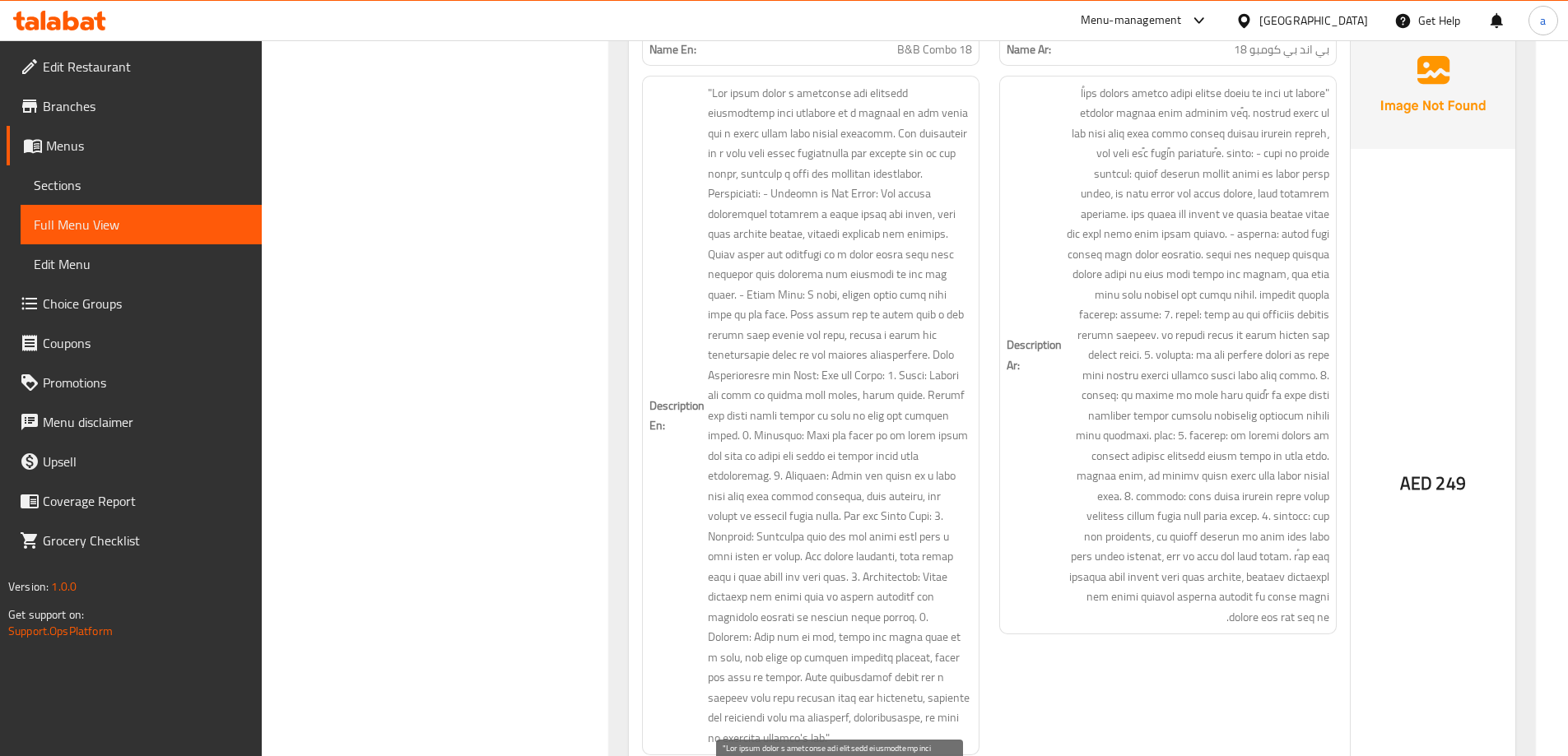
click at [851, 659] on span at bounding box center [840, 416] width 264 height 666
drag, startPoint x: 882, startPoint y: 658, endPoint x: 836, endPoint y: 669, distance: 47.3
click at [834, 669] on span at bounding box center [840, 416] width 264 height 666
click at [875, 660] on span at bounding box center [840, 416] width 264 height 666
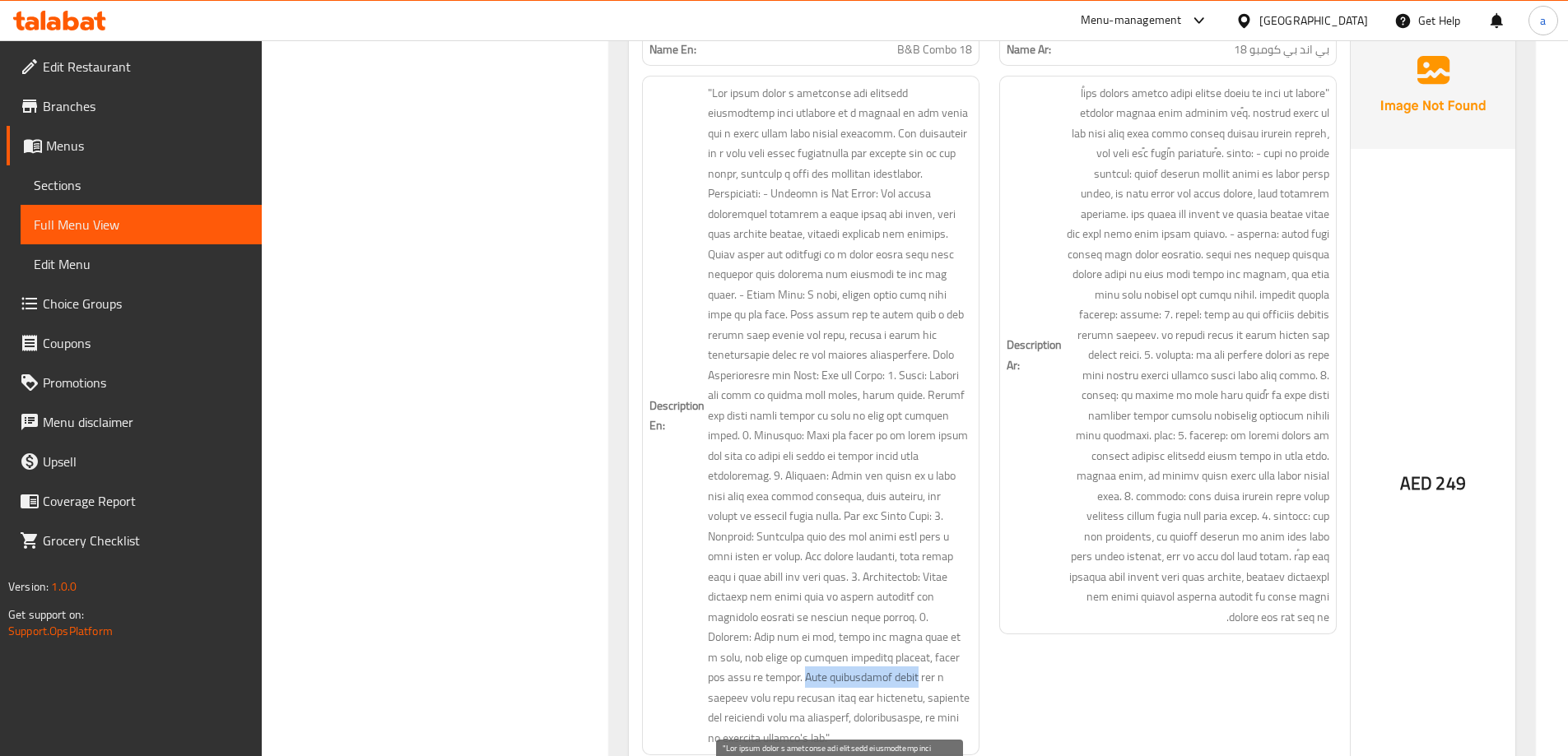
drag, startPoint x: 874, startPoint y: 659, endPoint x: 740, endPoint y: 687, distance: 136.9
click at [740, 687] on span at bounding box center [840, 416] width 264 height 666
drag, startPoint x: 1283, startPoint y: 112, endPoint x: 1162, endPoint y: 288, distance: 213.6
click at [1162, 288] on span at bounding box center [1197, 355] width 264 height 545
click at [866, 675] on span at bounding box center [840, 416] width 264 height 666
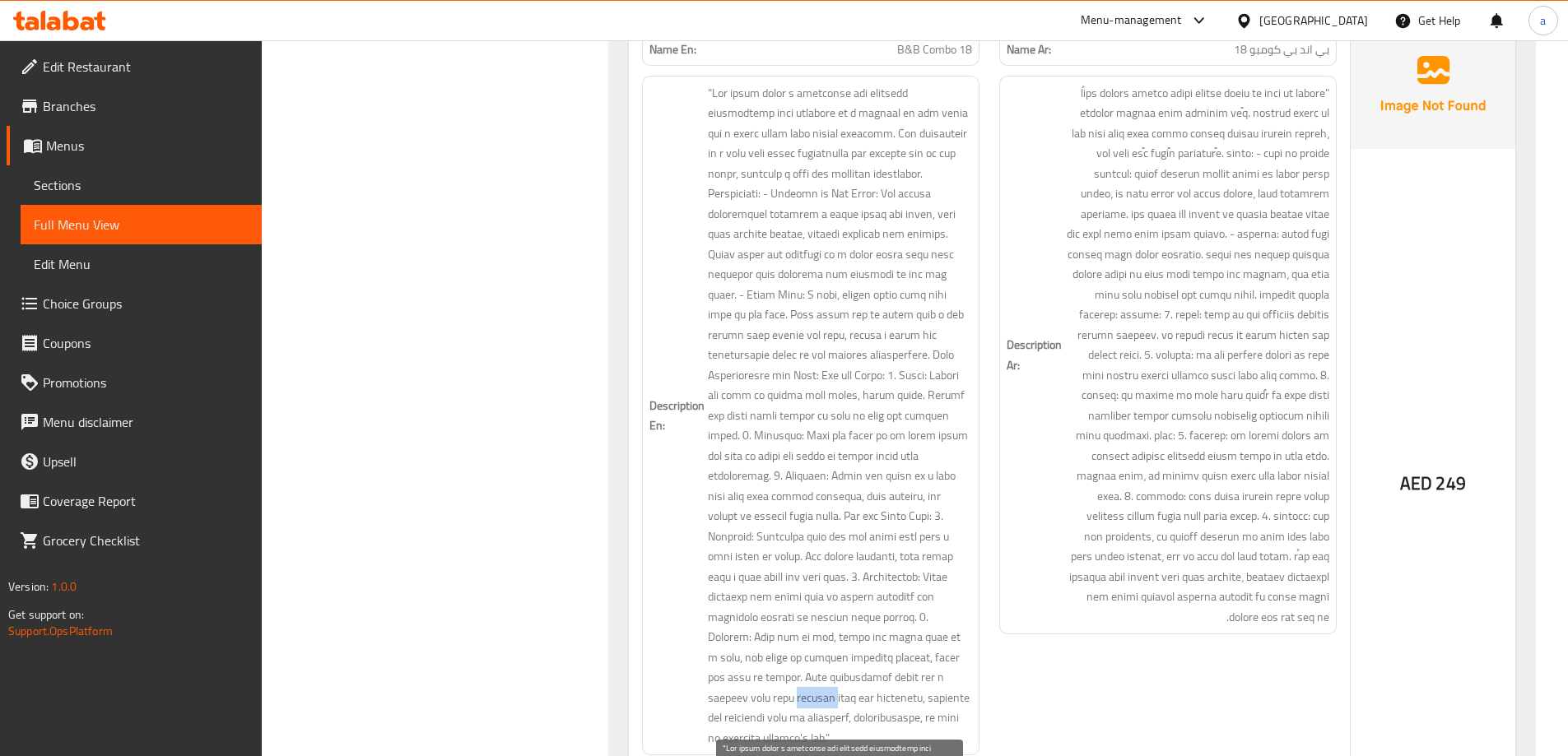
click at [866, 675] on span at bounding box center [840, 416] width 264 height 666
drag, startPoint x: 877, startPoint y: 657, endPoint x: 740, endPoint y: 674, distance: 138.1
click at [740, 674] on span at bounding box center [840, 416] width 264 height 666
copy span "This arrangement makes"
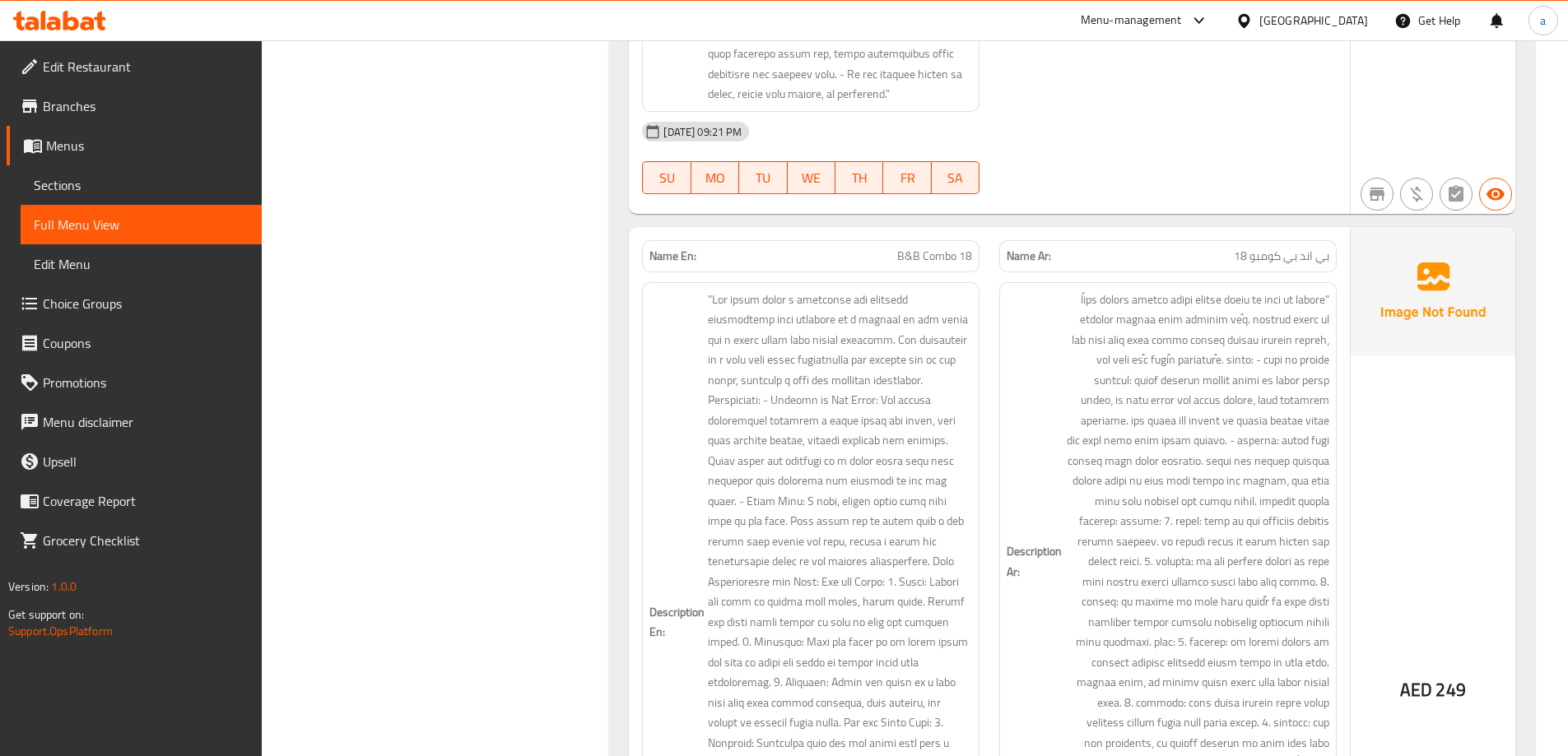
scroll to position [7047, 0]
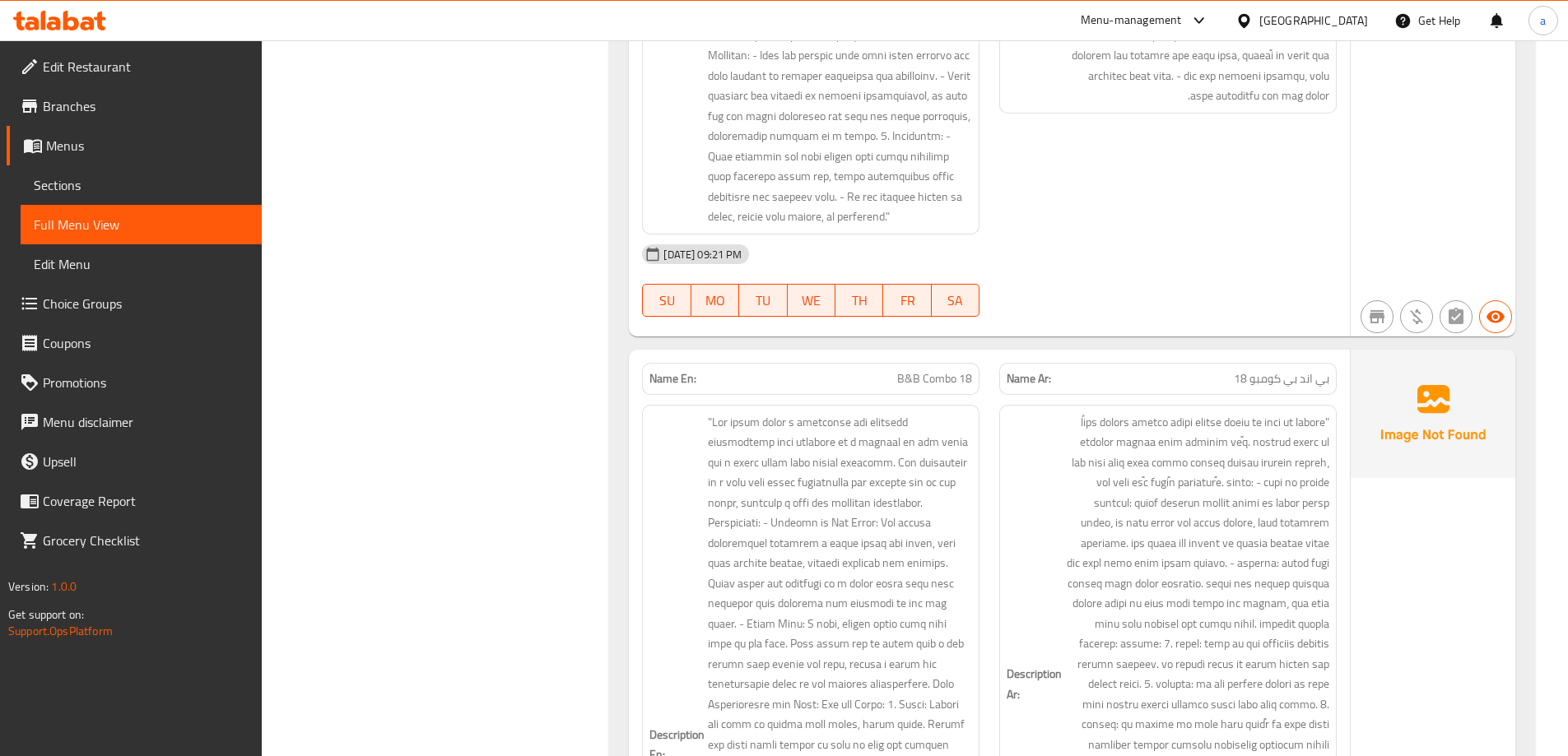
click at [948, 377] on span "B&B Combo 18" at bounding box center [934, 378] width 75 height 17
copy span "B&B Combo 18"
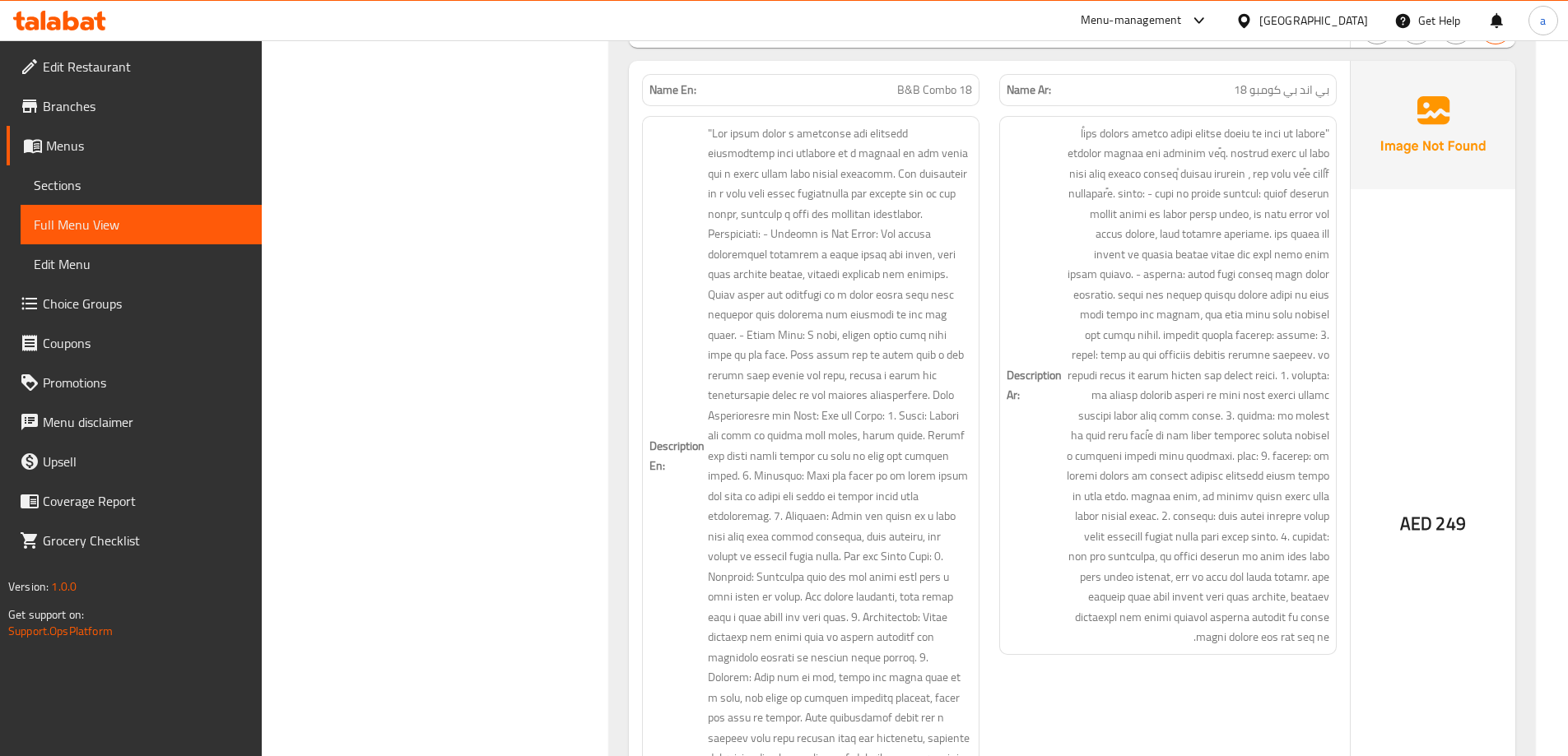
scroll to position [7376, 0]
